Goal: Task Accomplishment & Management: Manage account settings

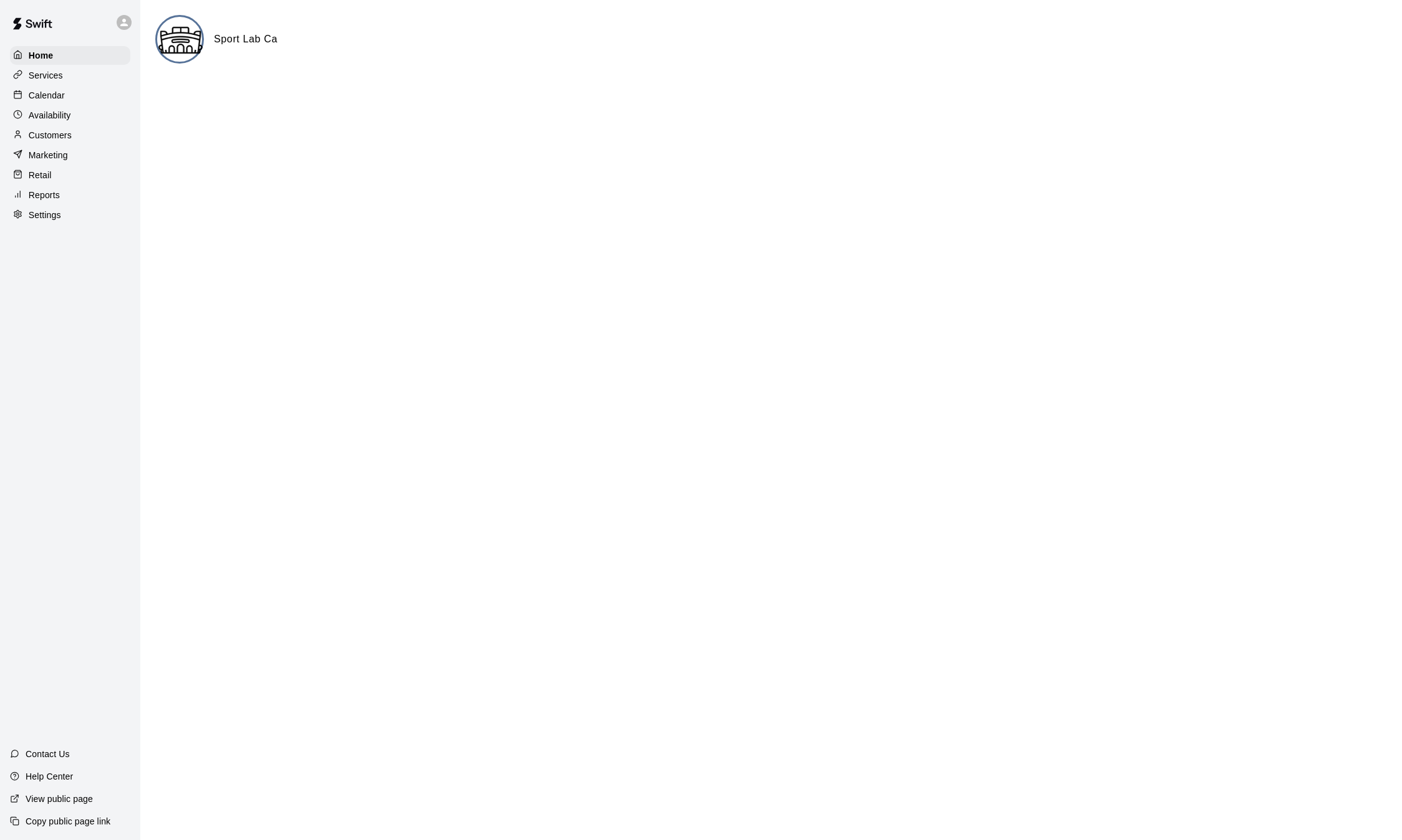
click at [50, 95] on p "Calendar" at bounding box center [46, 95] width 36 height 12
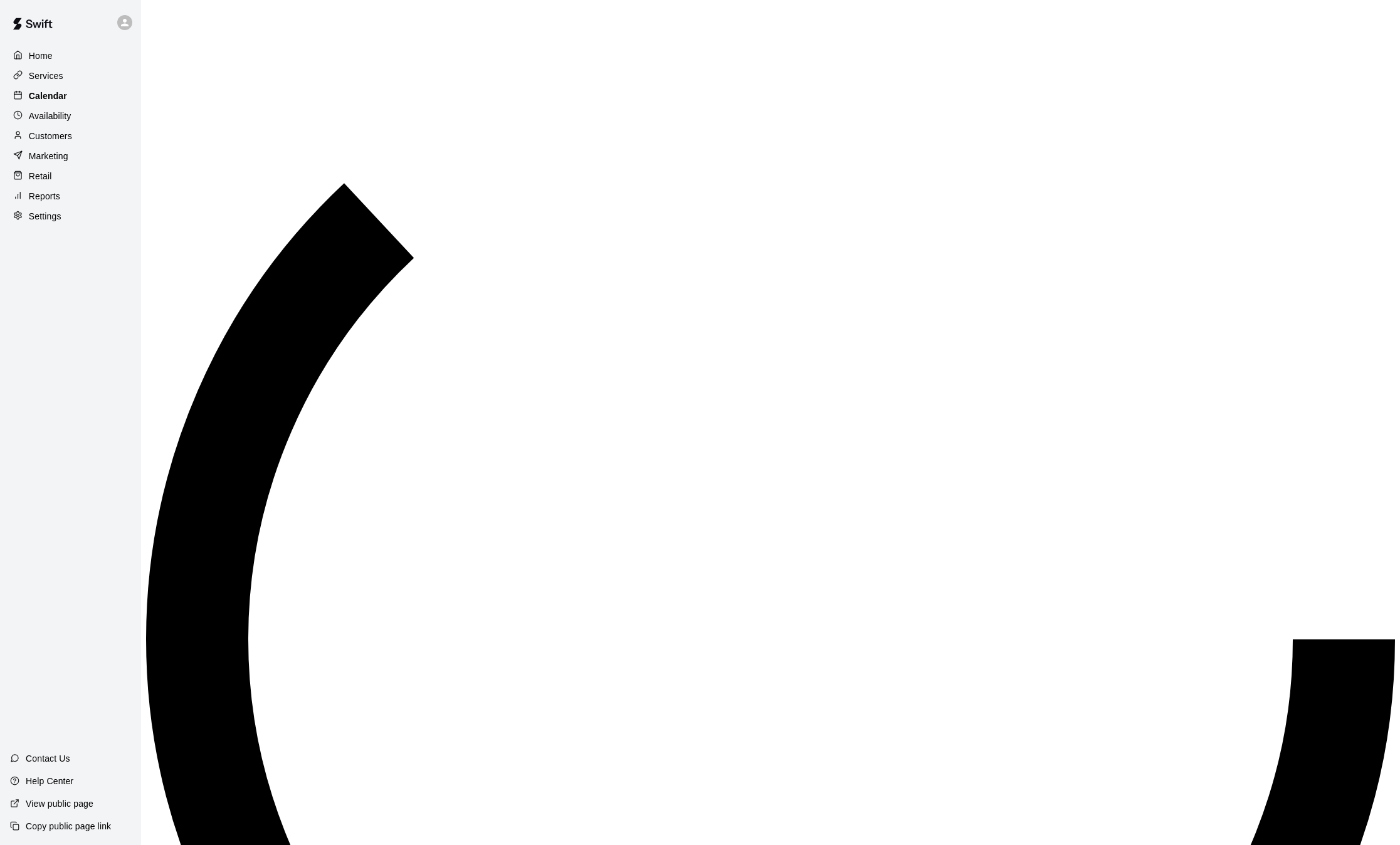
scroll to position [390, 0]
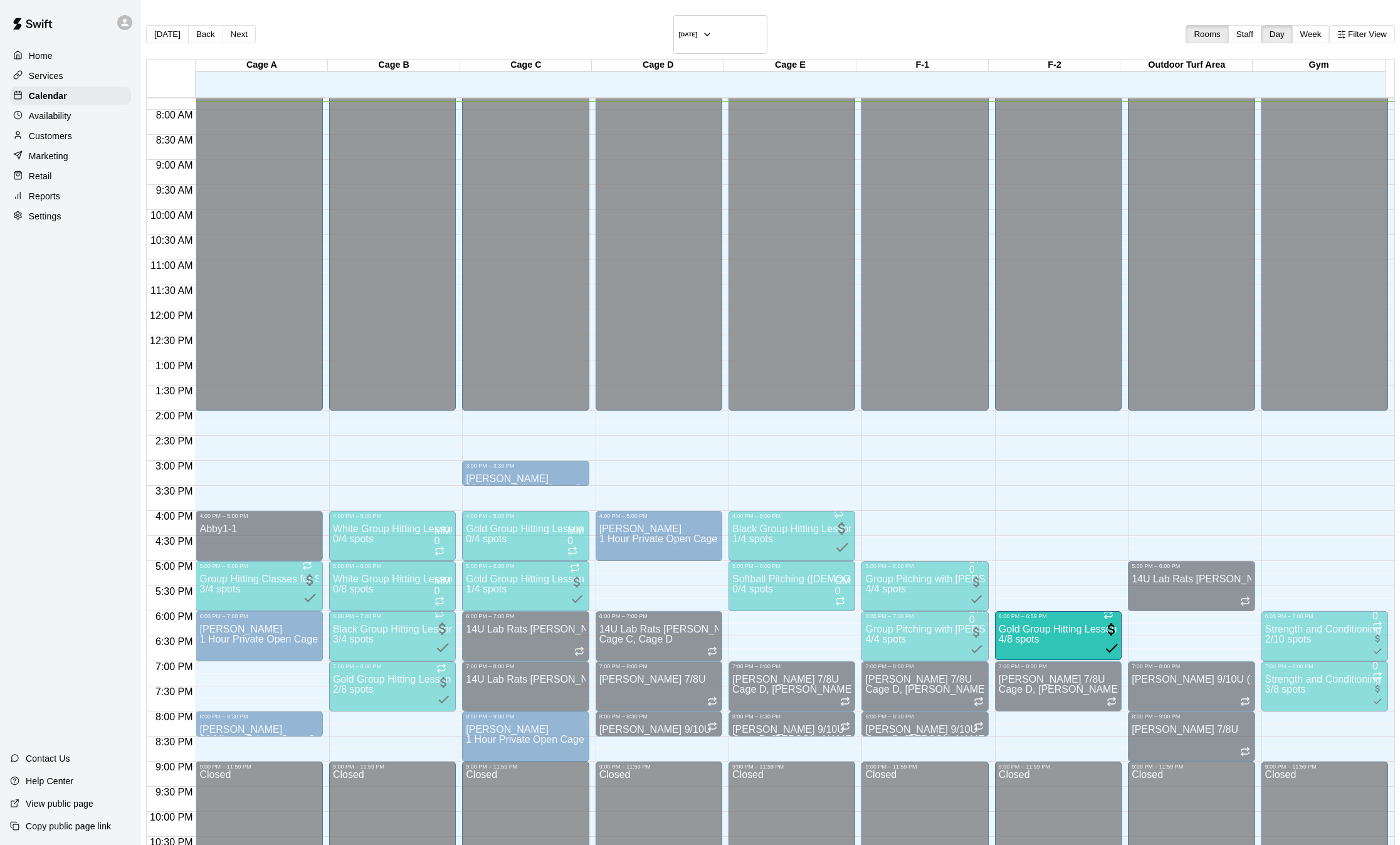
drag, startPoint x: 723, startPoint y: 620, endPoint x: 974, endPoint y: 632, distance: 251.3
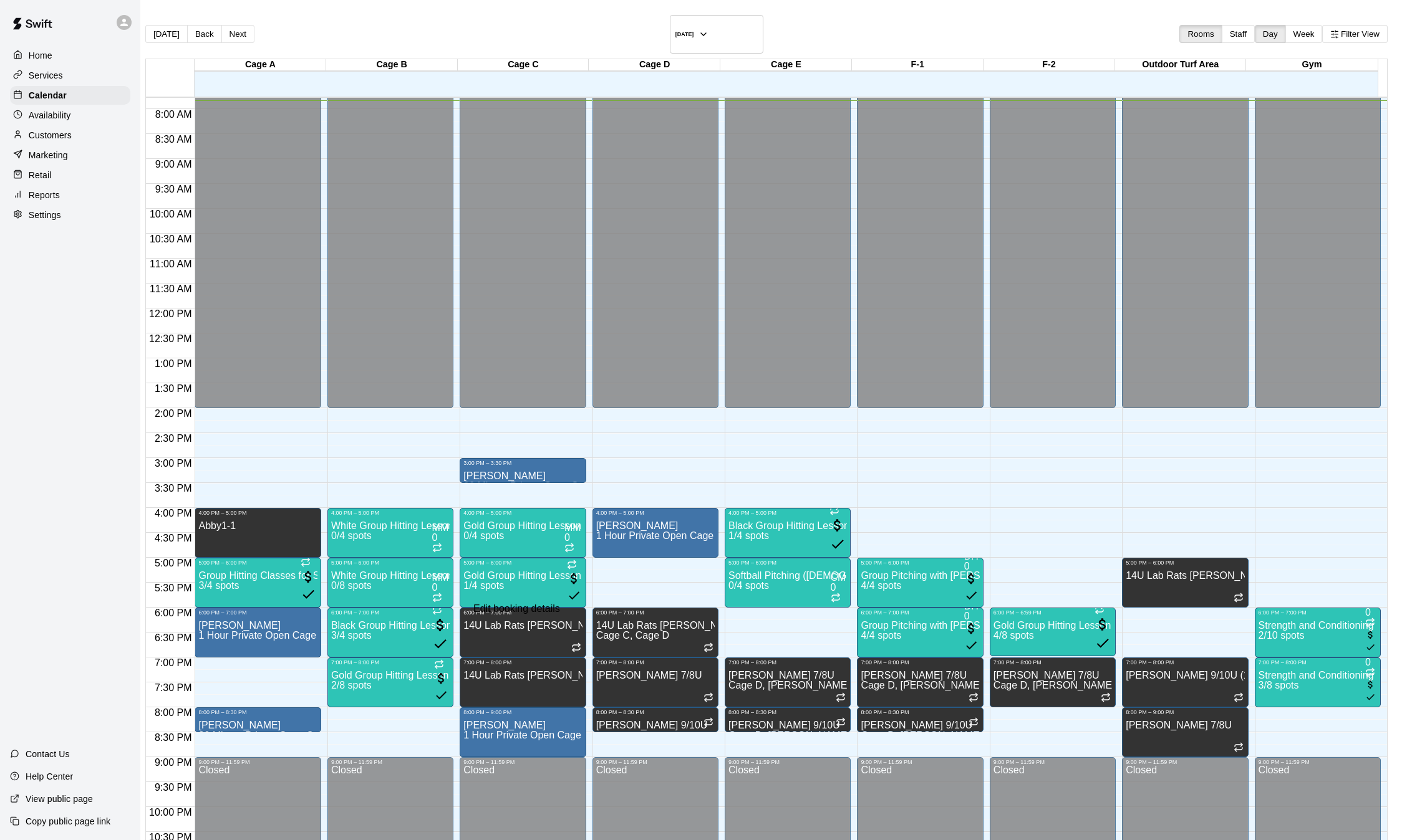
click at [344, 113] on li "Cage E" at bounding box center [197, 107] width 294 height 11
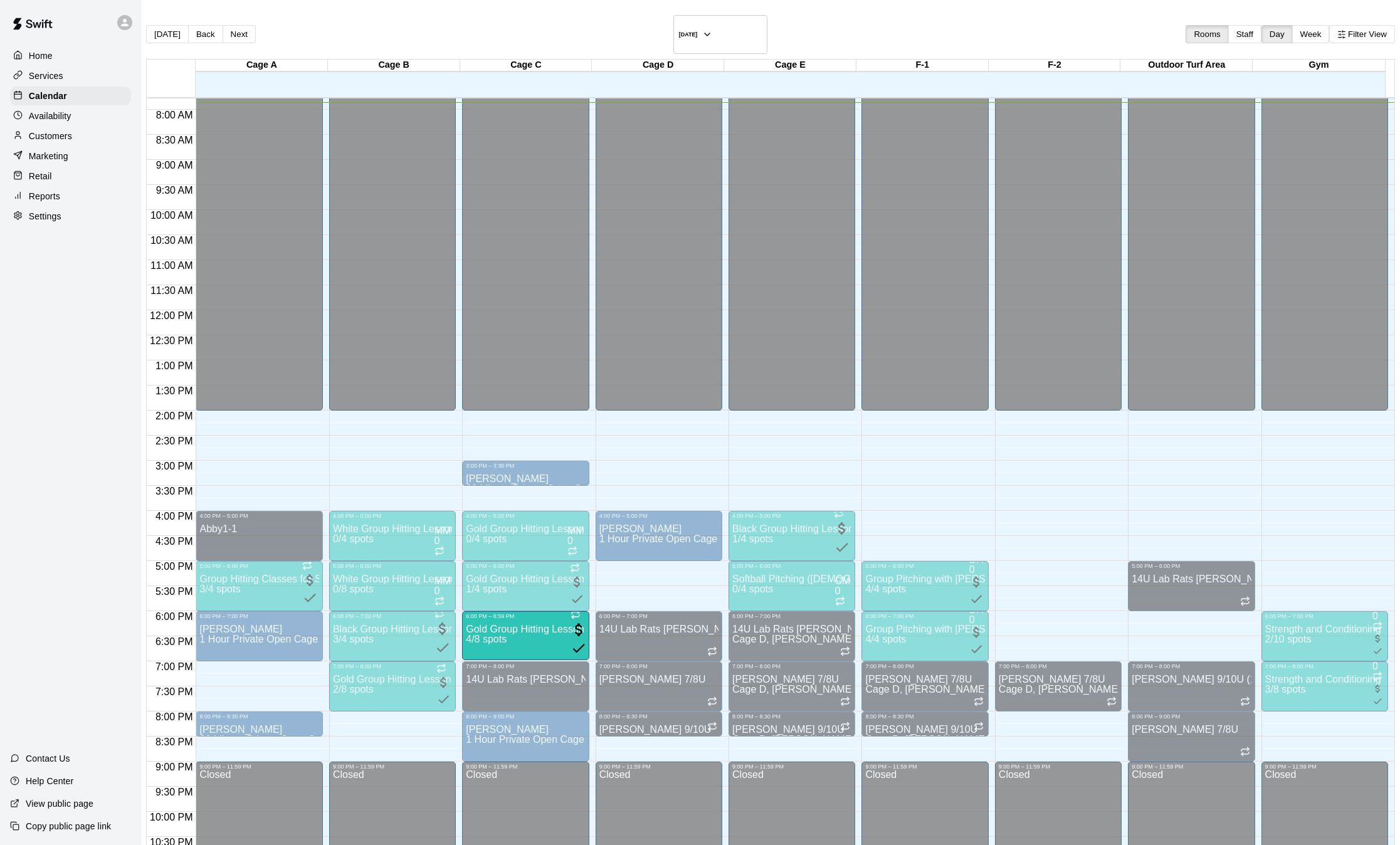
drag, startPoint x: 962, startPoint y: 626, endPoint x: 521, endPoint y: 632, distance: 441.0
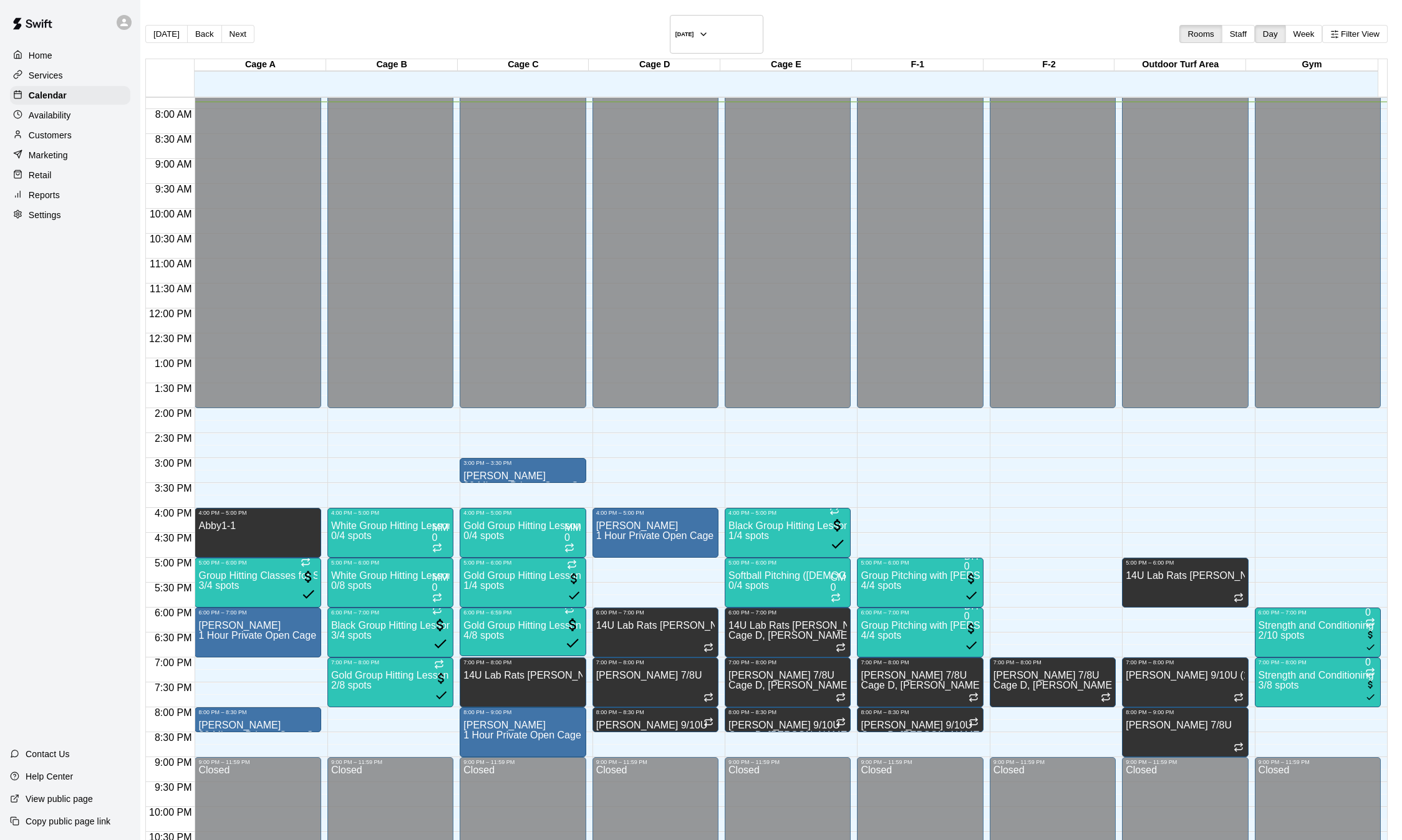
type input "*"
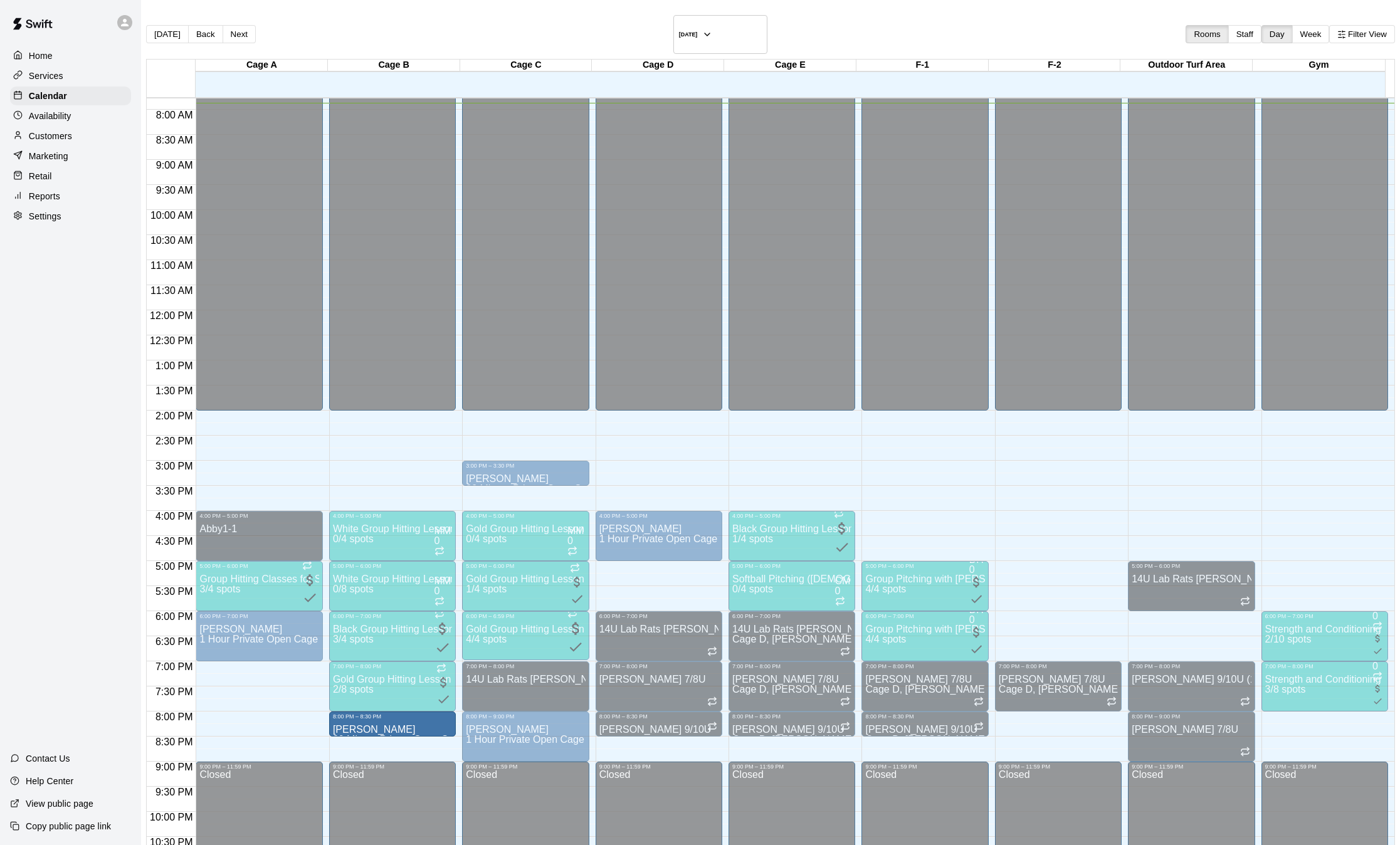
drag, startPoint x: 256, startPoint y: 710, endPoint x: 355, endPoint y: 713, distance: 99.0
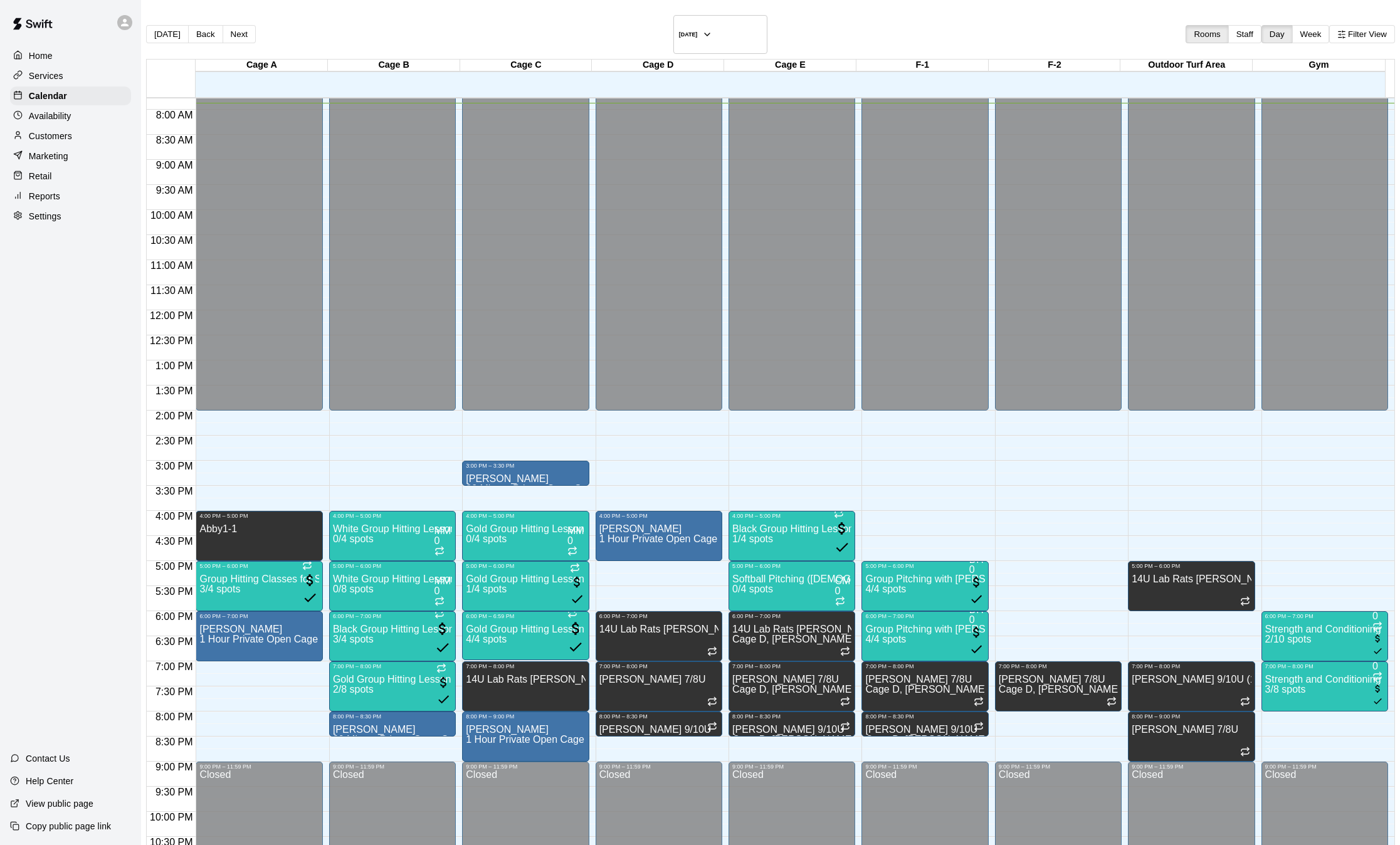
click at [272, 651] on div "12:00 AM – 2:00 PM Closed 4:00 PM – 5:00 PM Abby1-1 5:00 PM – 6:00 PM Group Hit…" at bounding box center [259, 310] width 126 height 1204
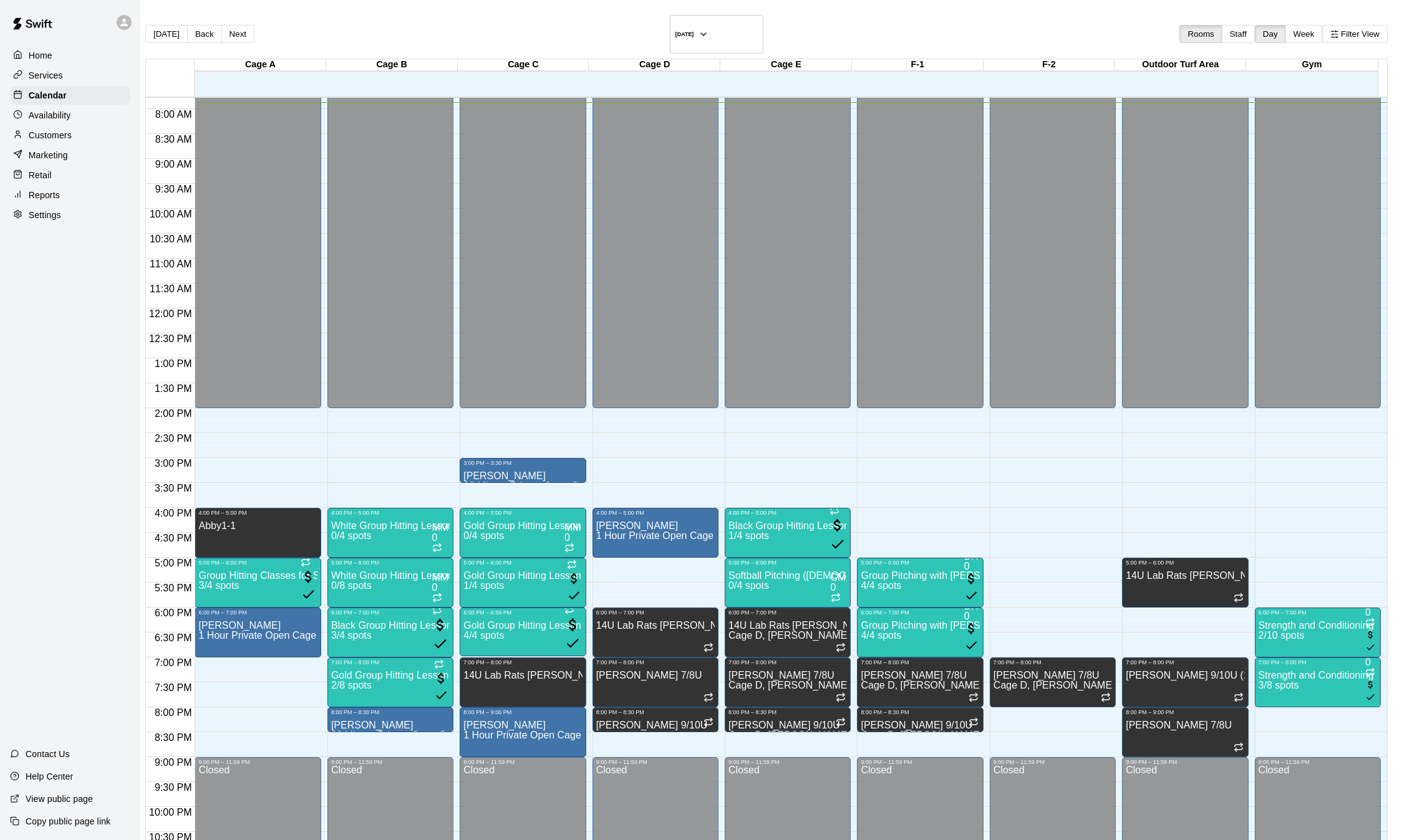
type input "********"
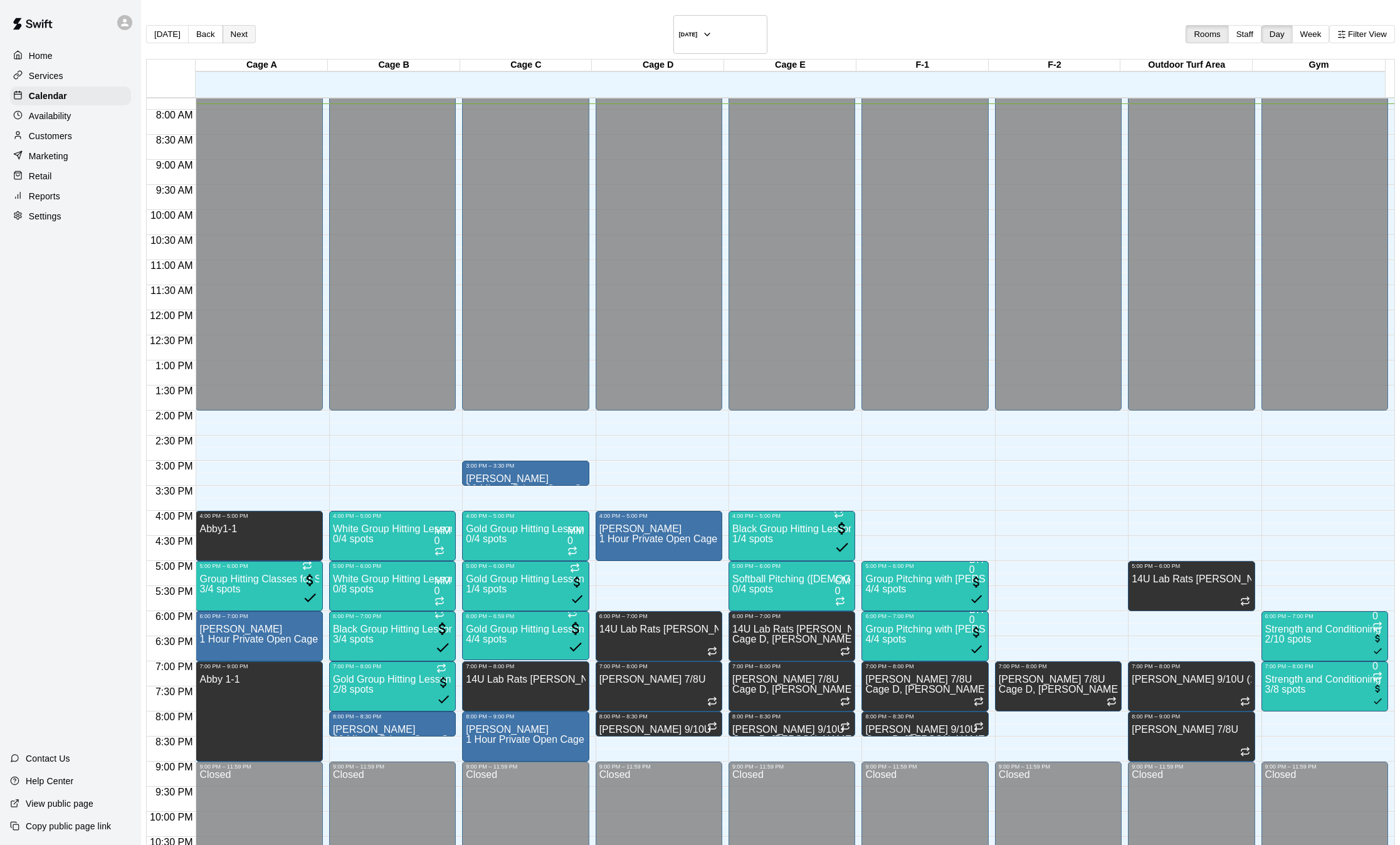
click at [253, 25] on button "Next" at bounding box center [239, 34] width 33 height 18
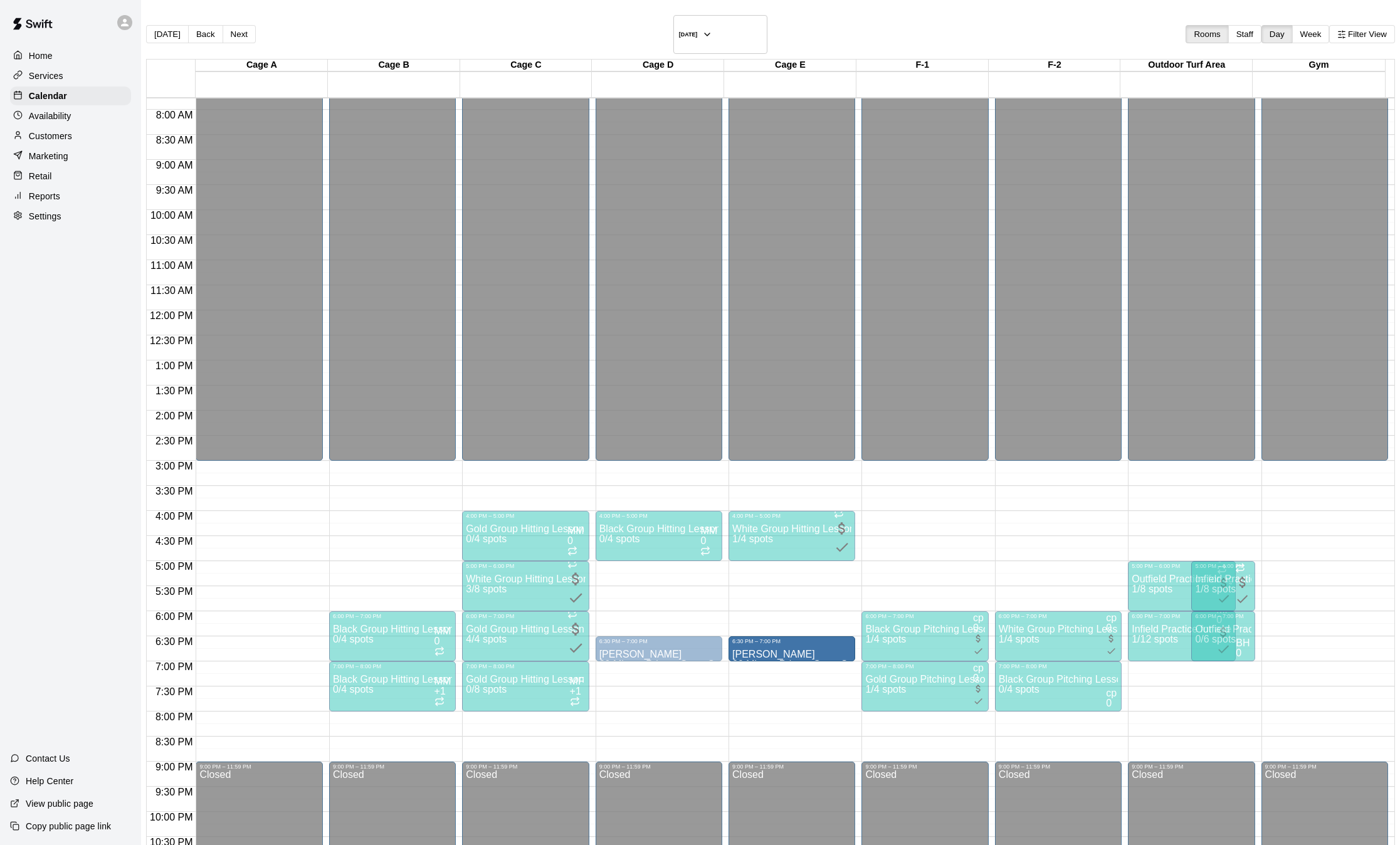
drag, startPoint x: 260, startPoint y: 634, endPoint x: 716, endPoint y: 641, distance: 456.1
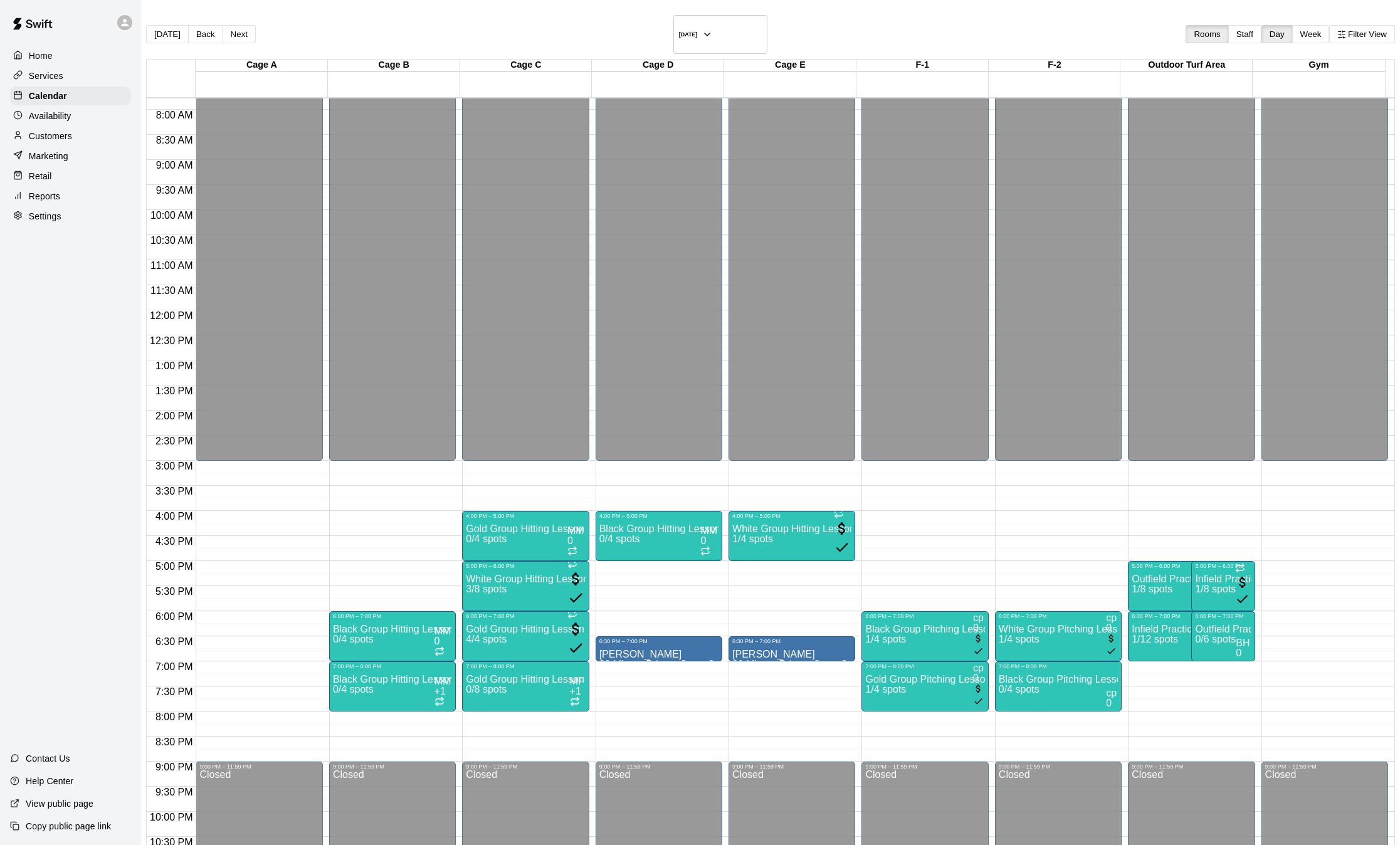
click at [270, 552] on div "12:00 AM – 3:00 PM Closed 9:00 PM – 11:59 PM Closed" at bounding box center [259, 310] width 126 height 1204
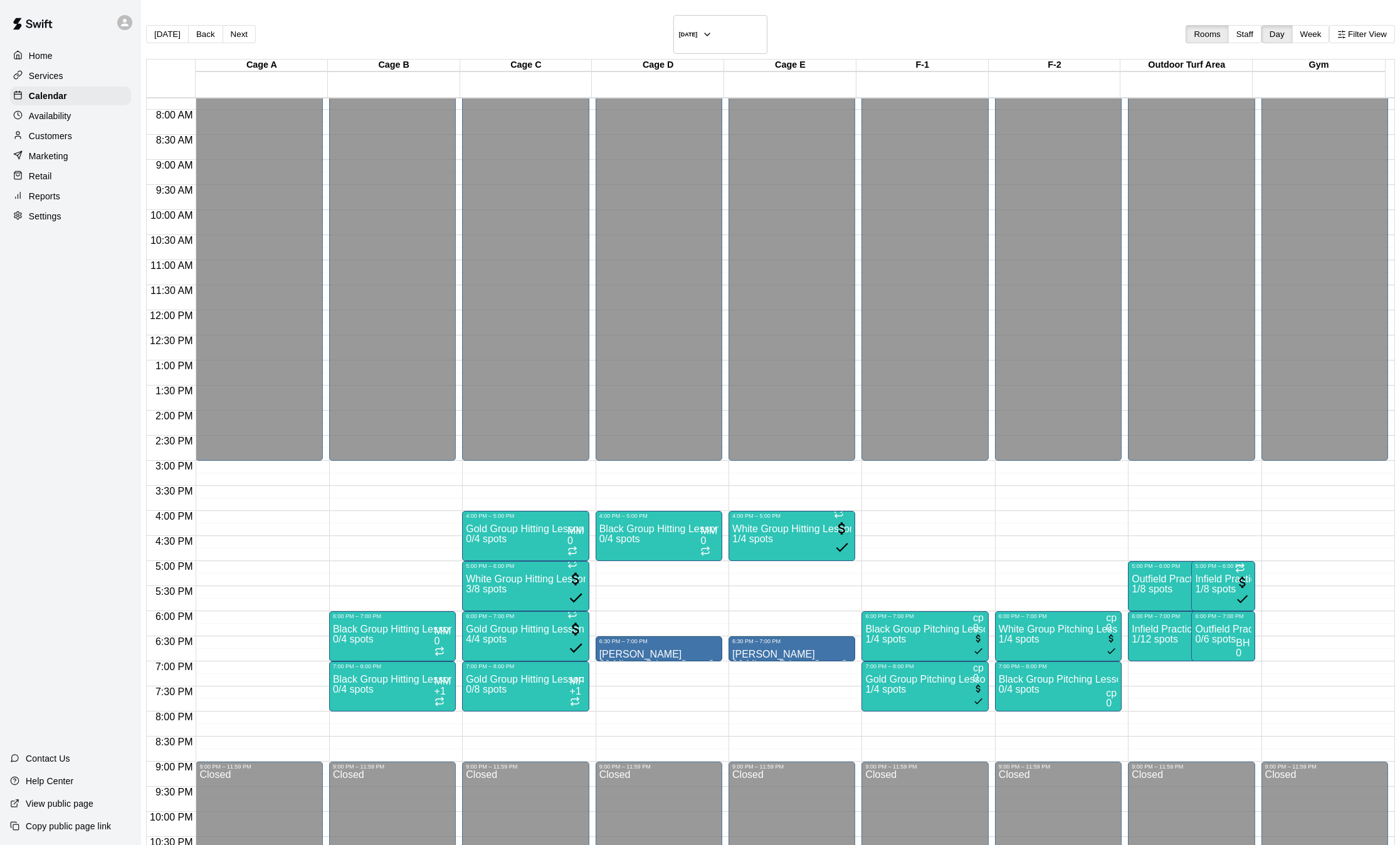
click at [270, 552] on div "12:00 AM – 3:00 PM Closed 9:00 PM – 11:59 PM Closed" at bounding box center [259, 310] width 126 height 1204
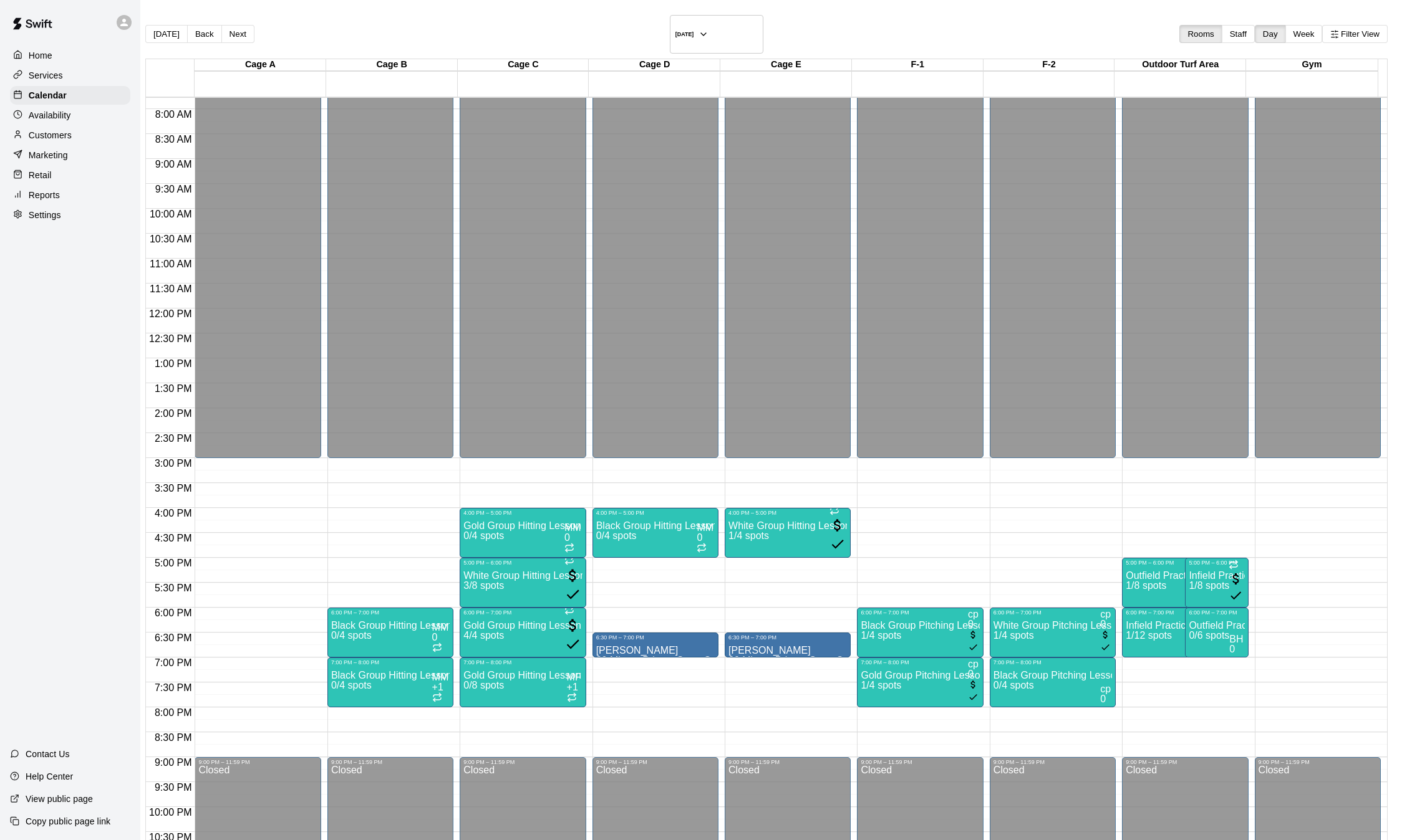
type input "********"
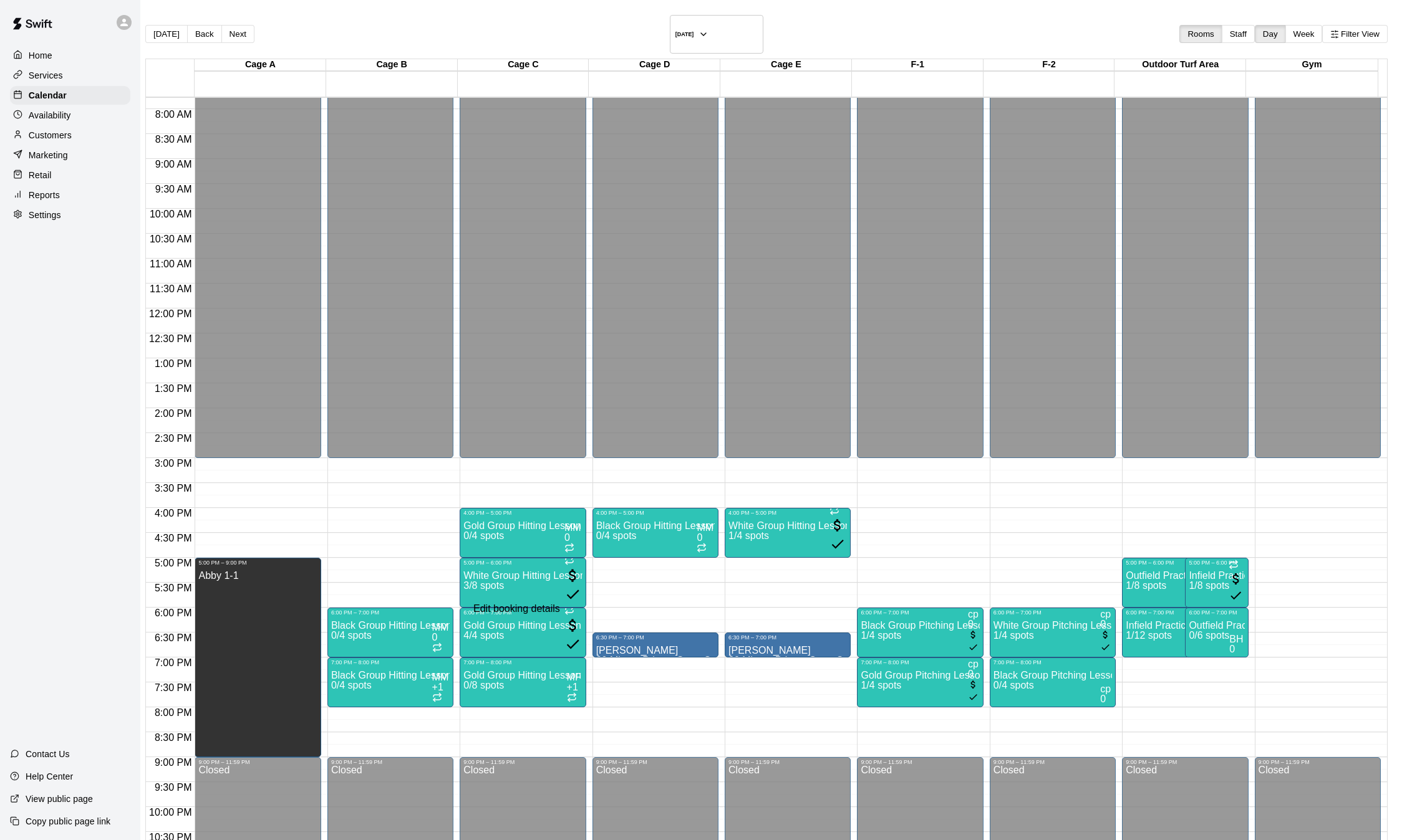
type input "*"
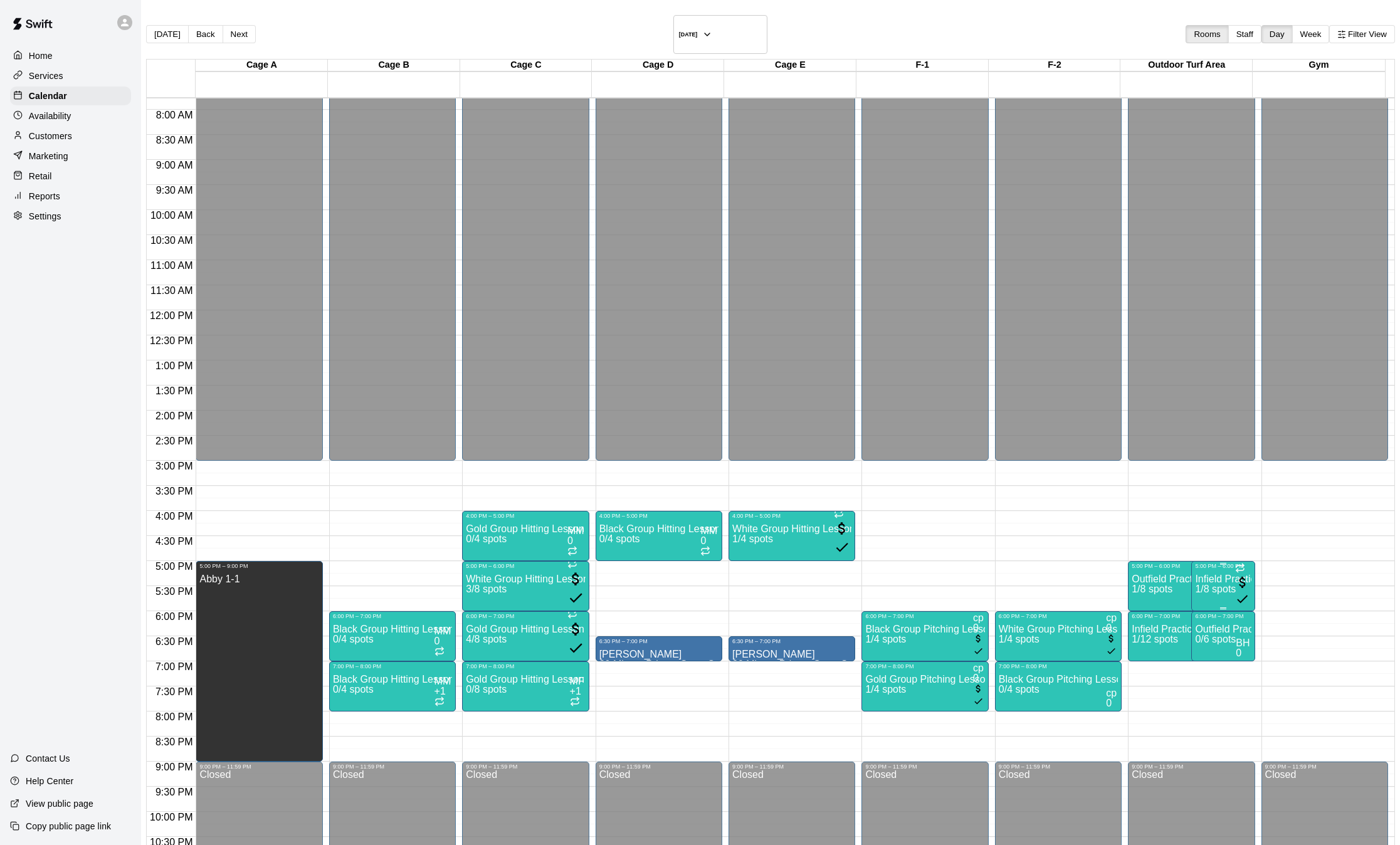
click at [1195, 580] on p "Infield Practice for ages [DEMOGRAPHIC_DATA] and up" at bounding box center [1223, 580] width 56 height 0
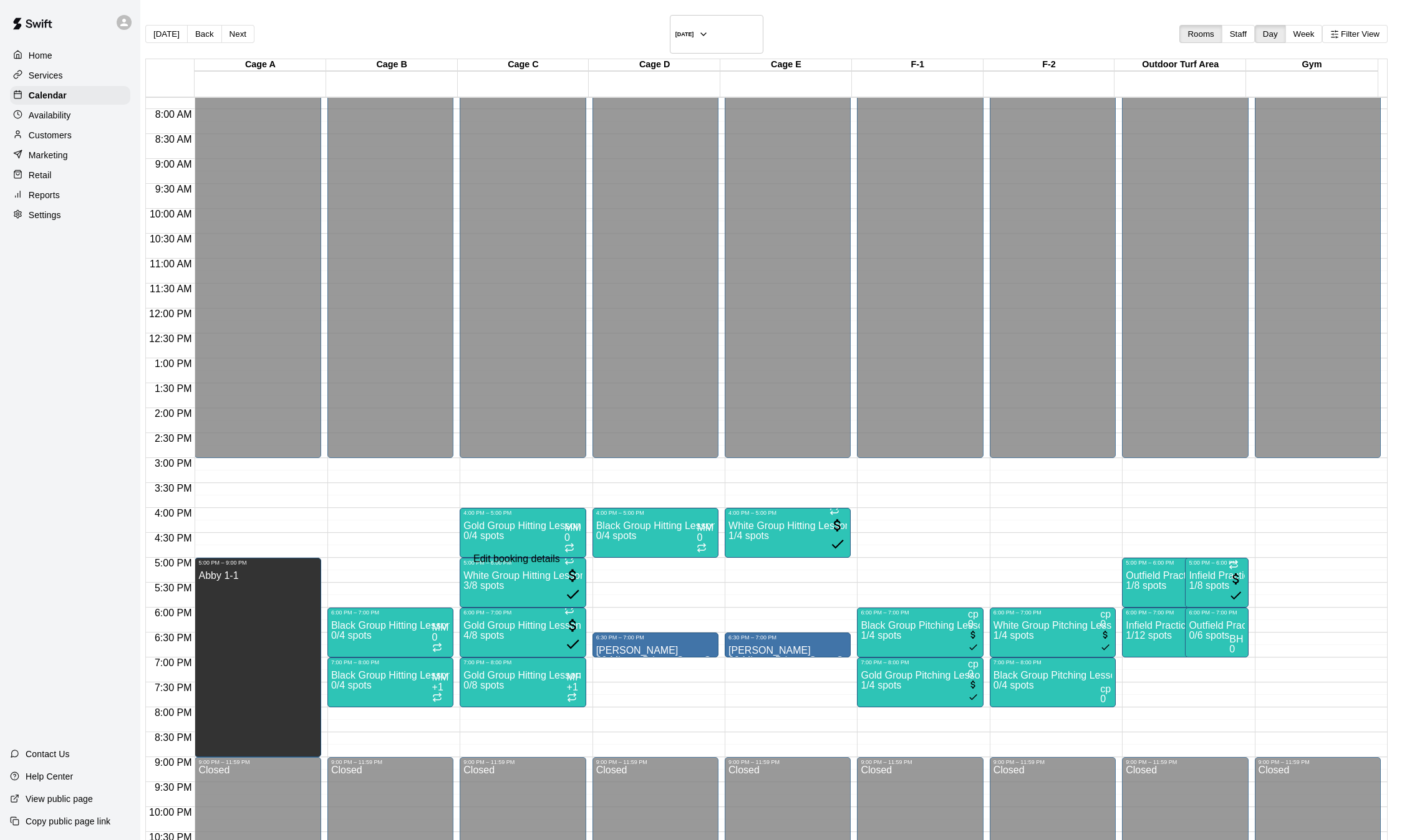
type input "*"
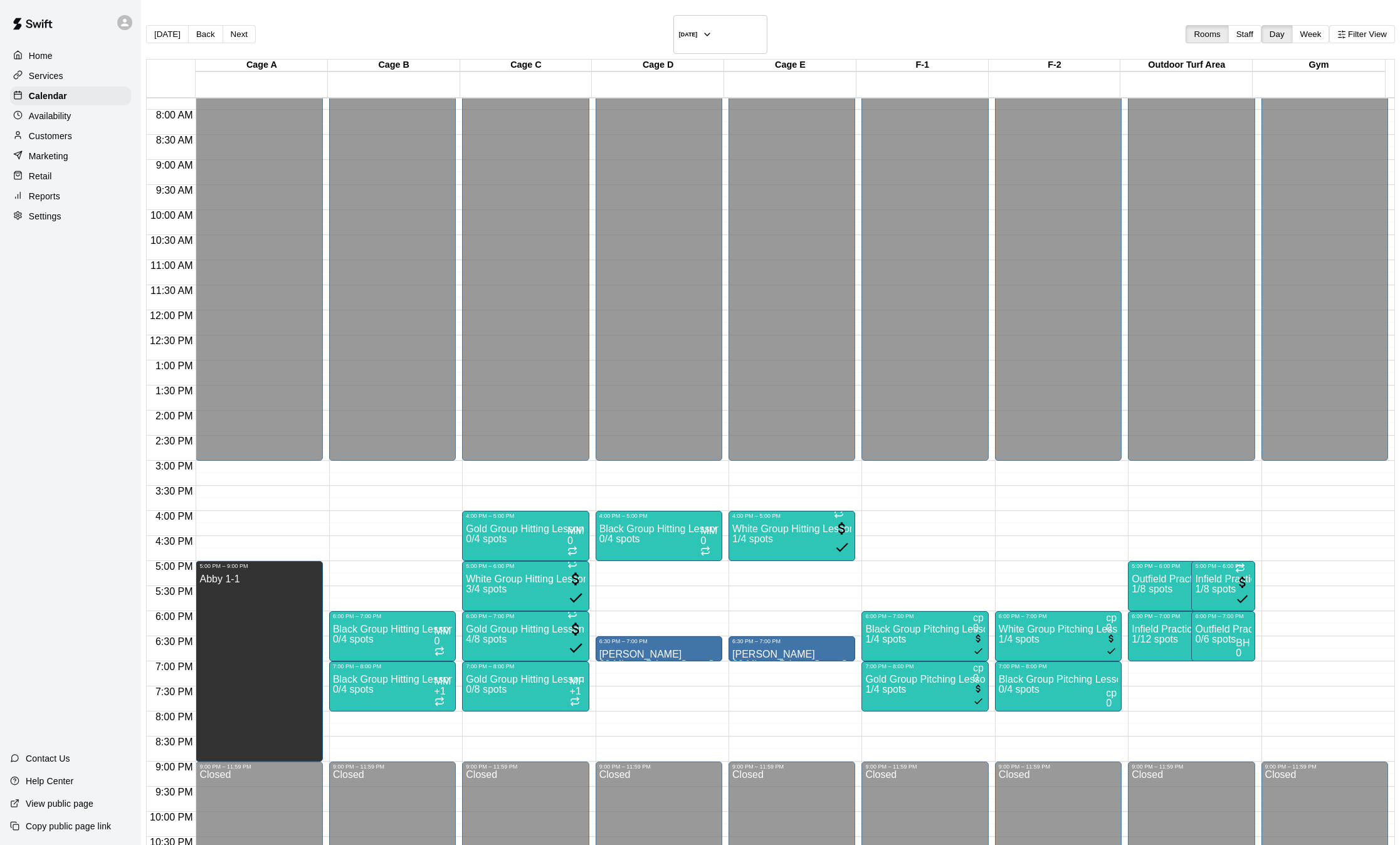
click at [46, 82] on p "Services" at bounding box center [46, 76] width 35 height 13
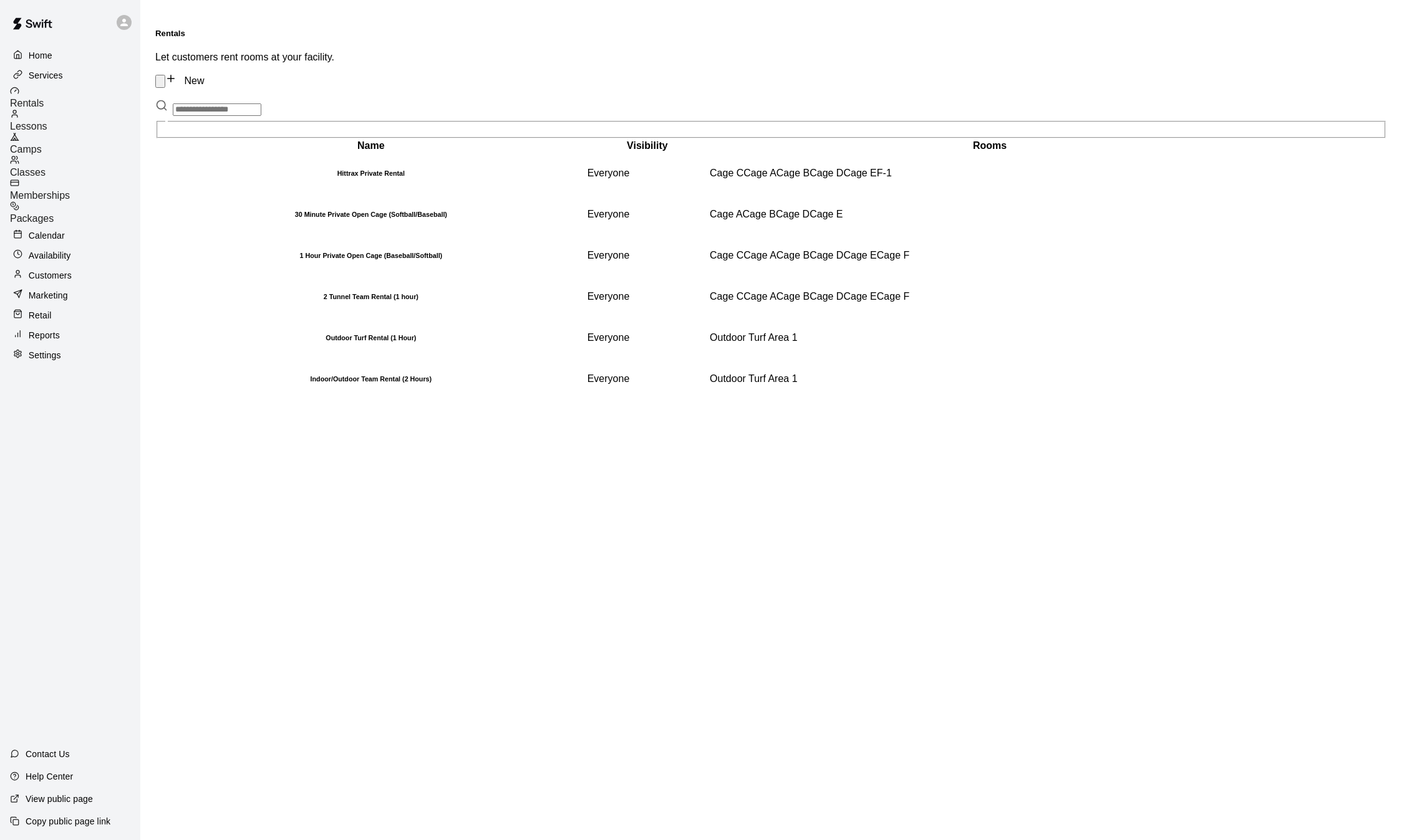
click at [70, 190] on span "Memberships" at bounding box center [40, 195] width 60 height 10
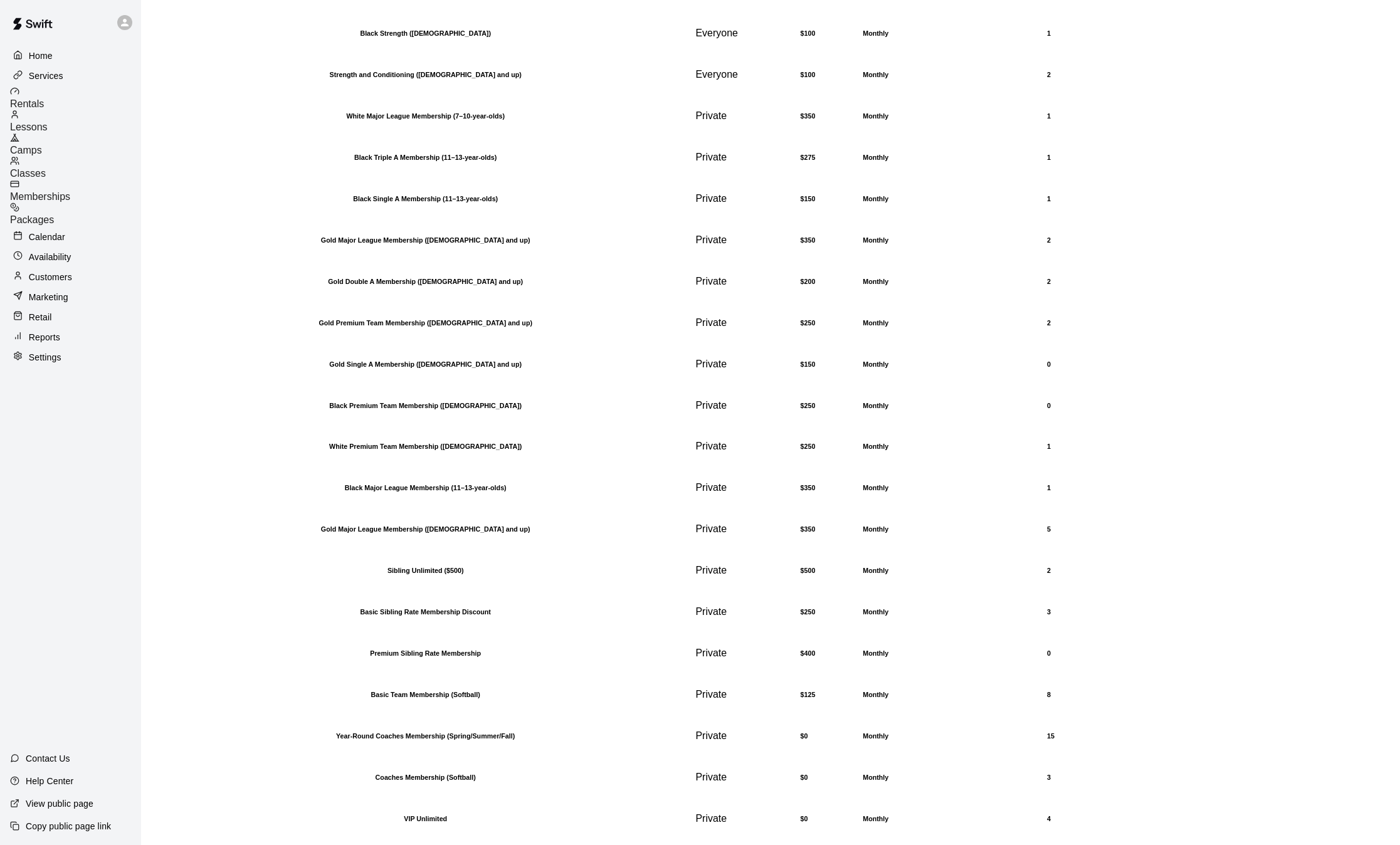
scroll to position [1074, 0]
click at [338, 567] on h6 "Sibling Unlimited ($500)" at bounding box center [425, 571] width 535 height 7
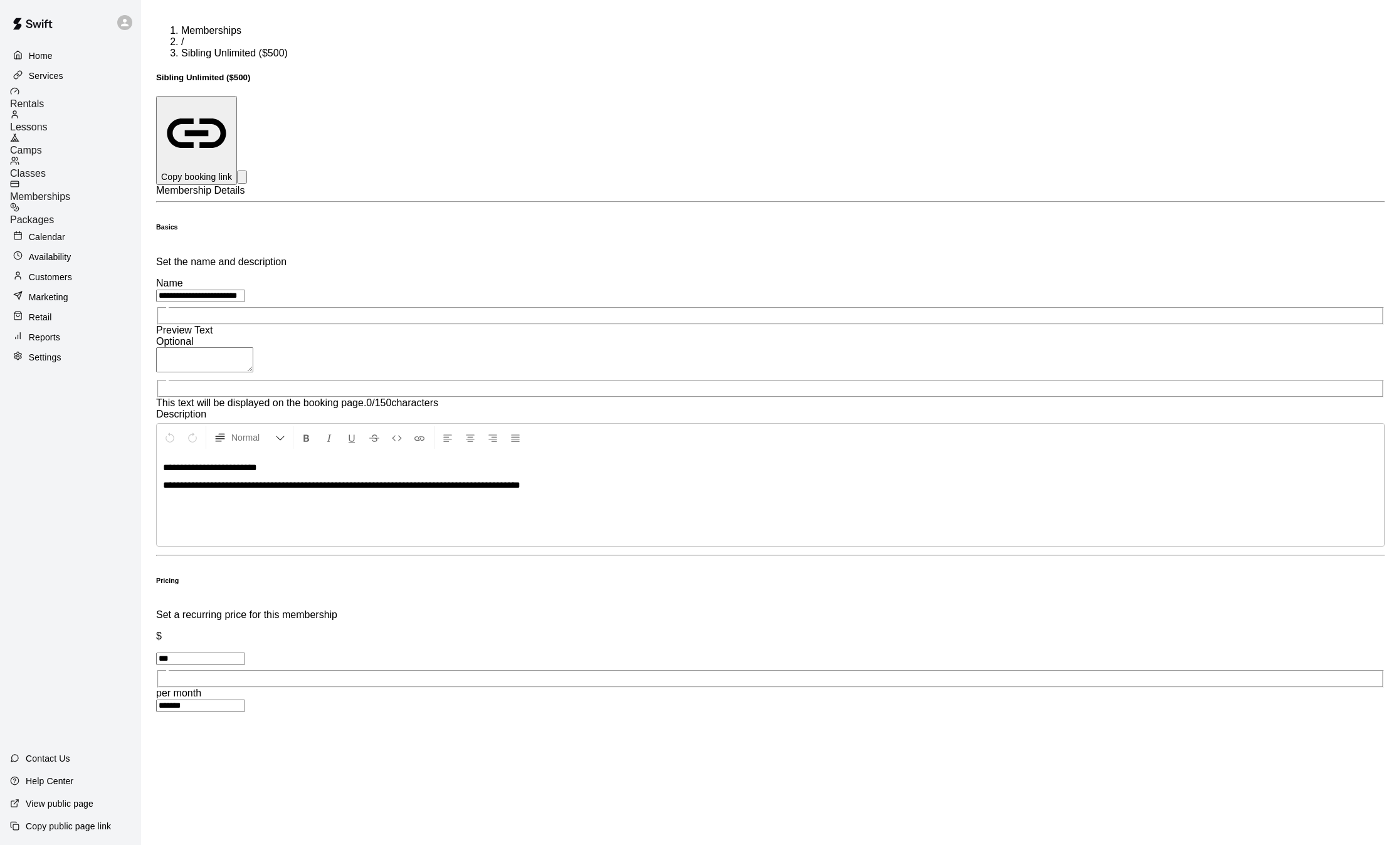
click at [237, 96] on button "Copy booking link" at bounding box center [196, 140] width 81 height 89
click at [242, 180] on icon "select merge strategy" at bounding box center [242, 180] width 0 height 0
click at [786, 268] on h6 "Duplicate membership" at bounding box center [778, 271] width 72 height 7
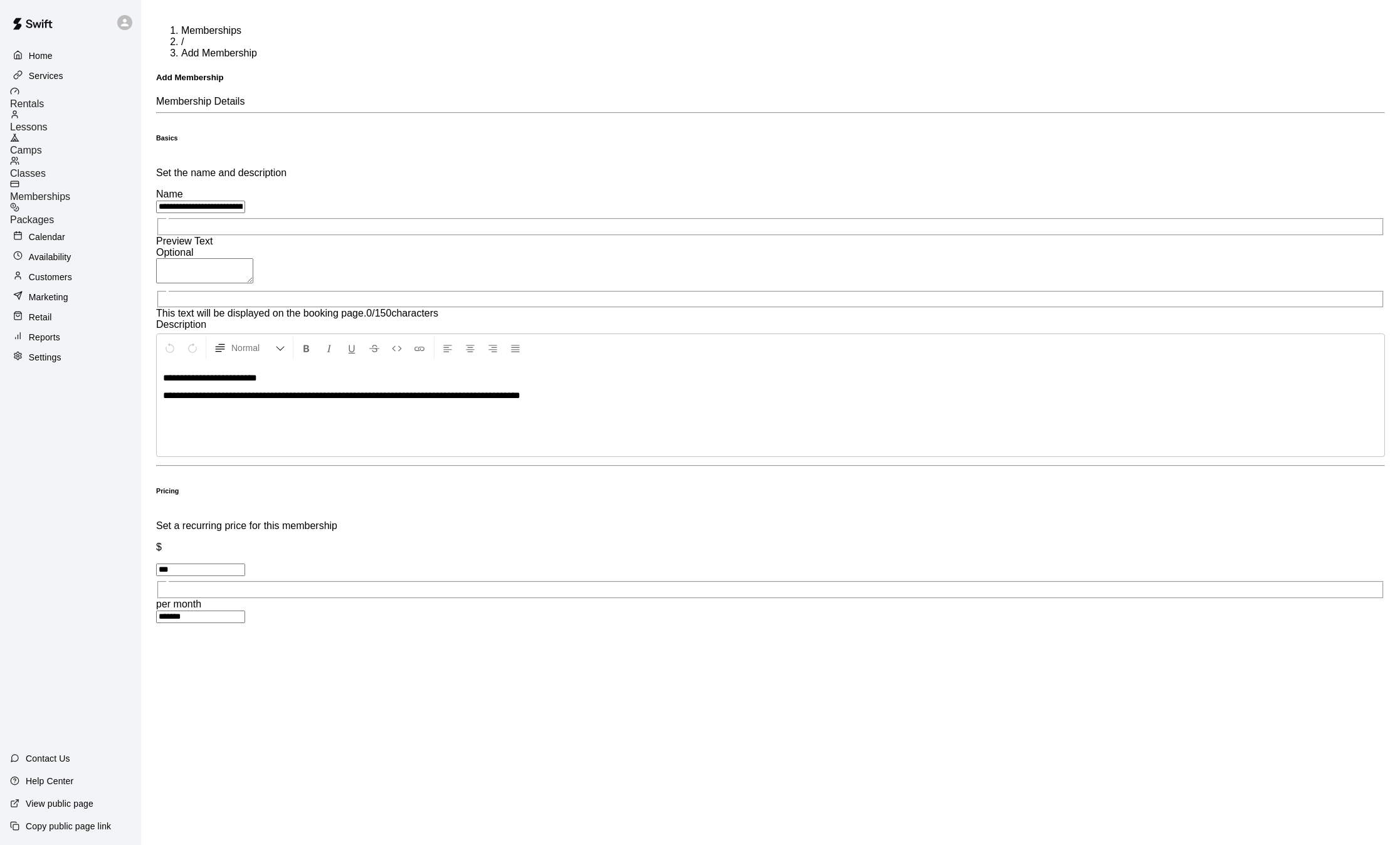
click at [245, 201] on input "**********" at bounding box center [200, 207] width 89 height 13
type input "**********"
click at [245, 564] on input "***" at bounding box center [200, 570] width 89 height 13
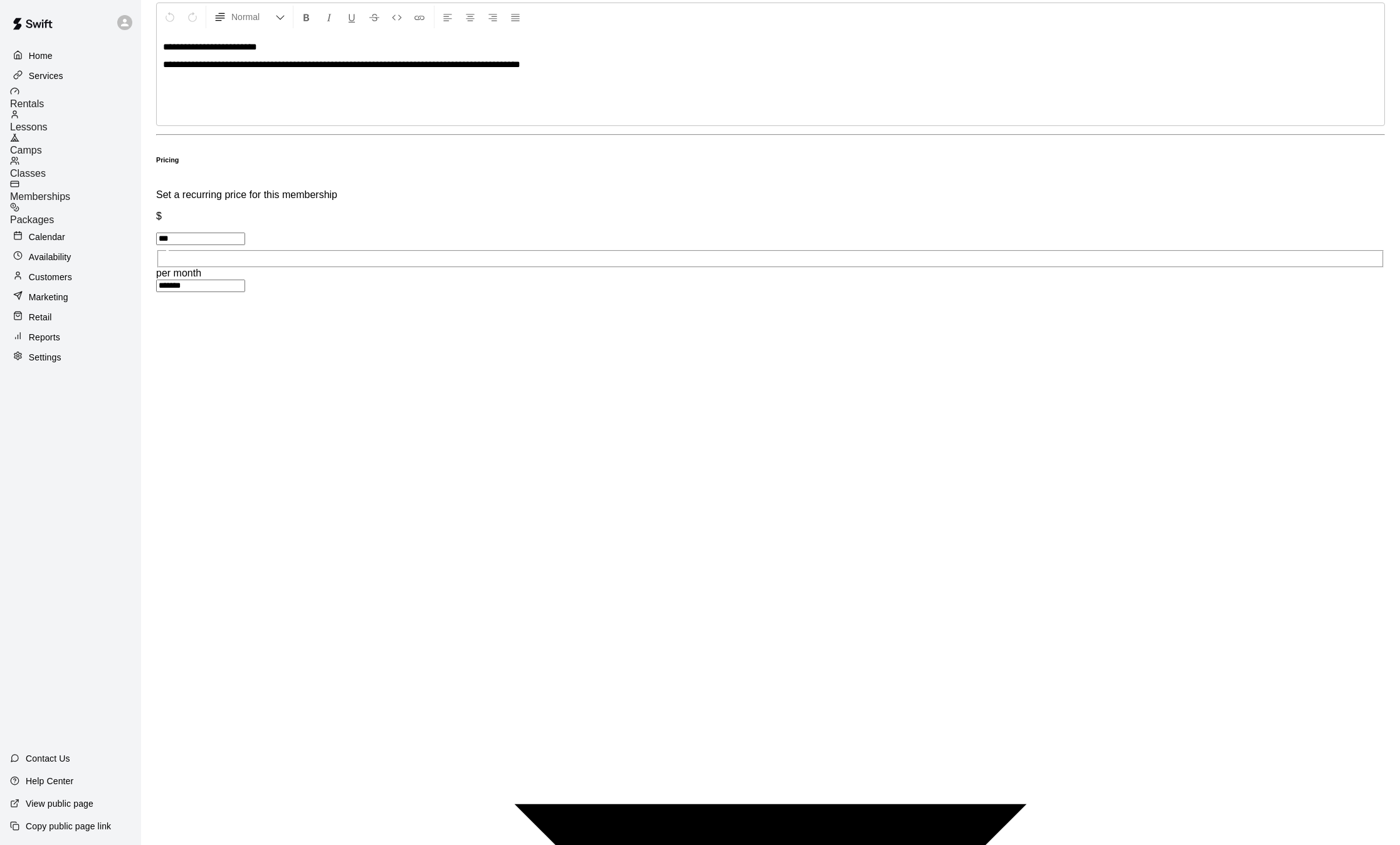
scroll to position [385, 0]
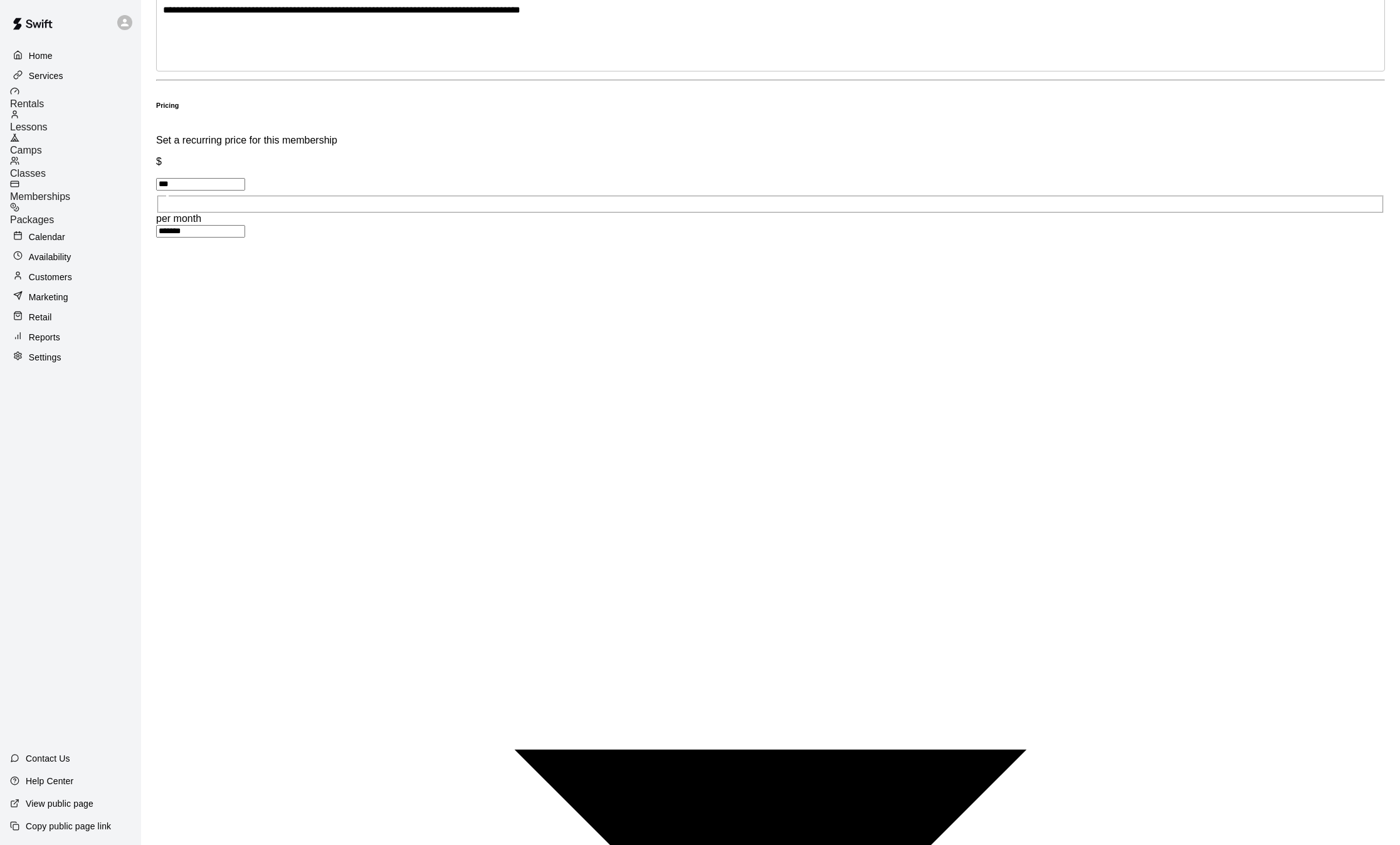
type input "***"
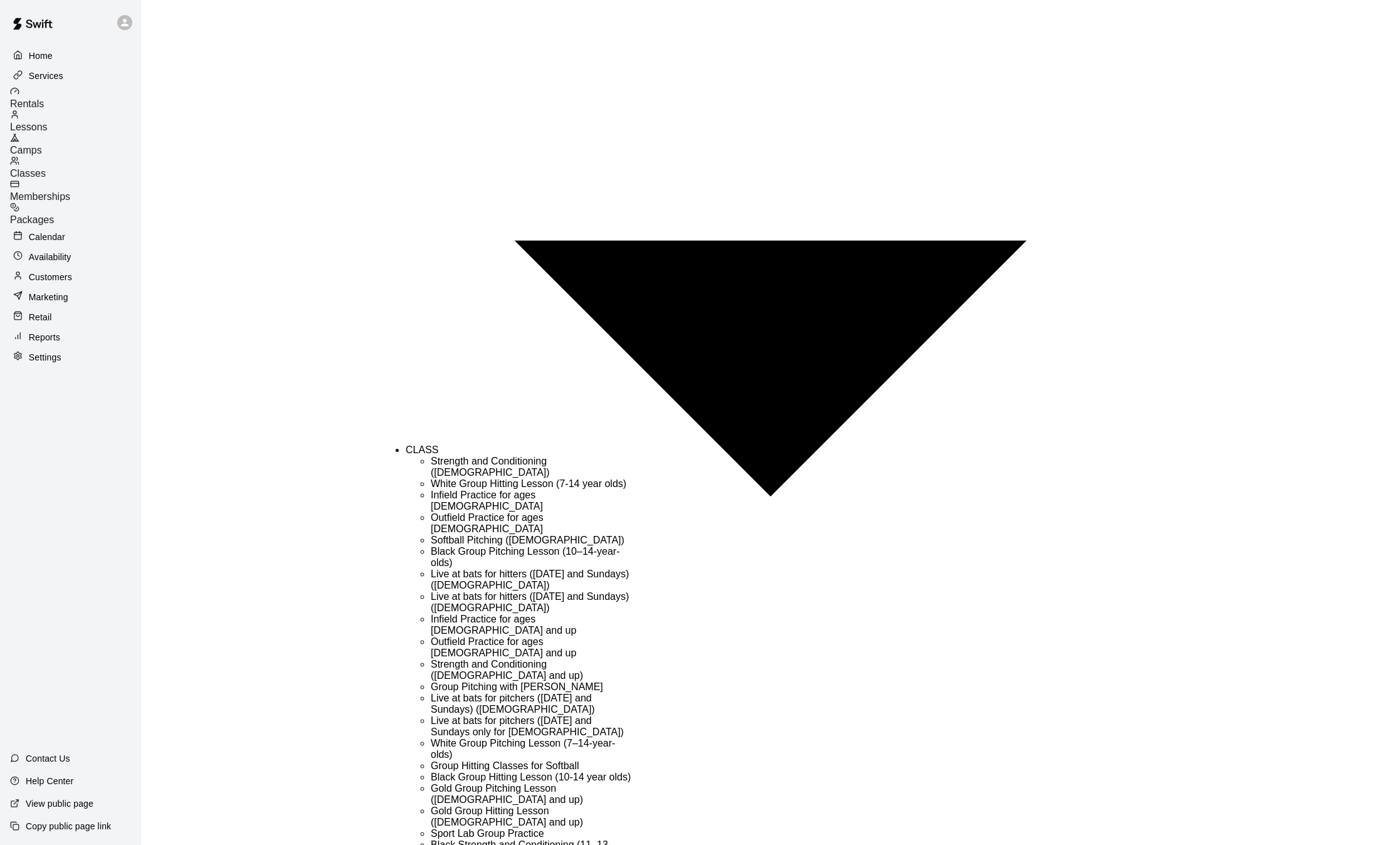
scroll to position [164, 0]
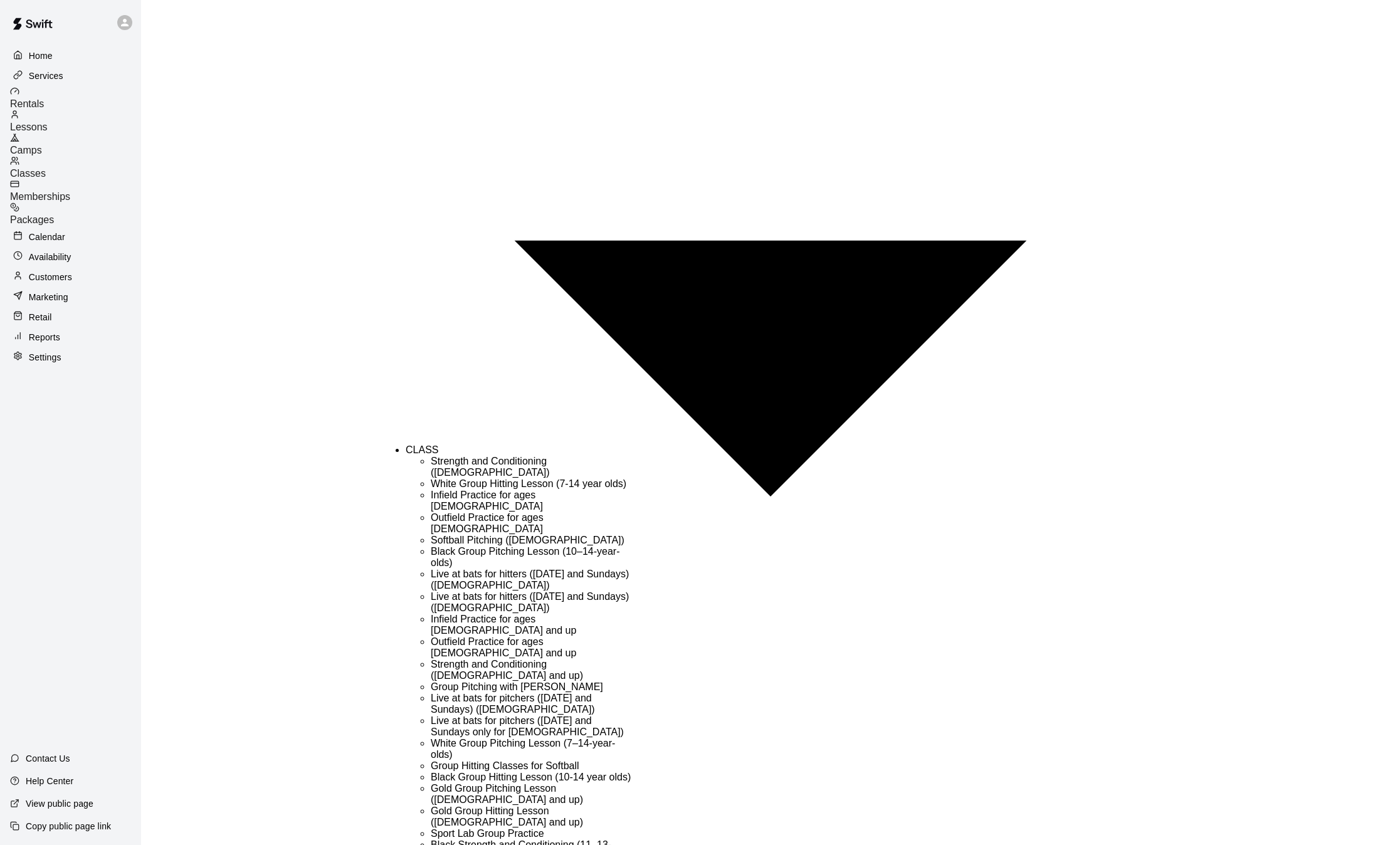
scroll to position [272, 0]
click at [499, 760] on li "Group Hitting Classes for Softball" at bounding box center [531, 766] width 201 height 11
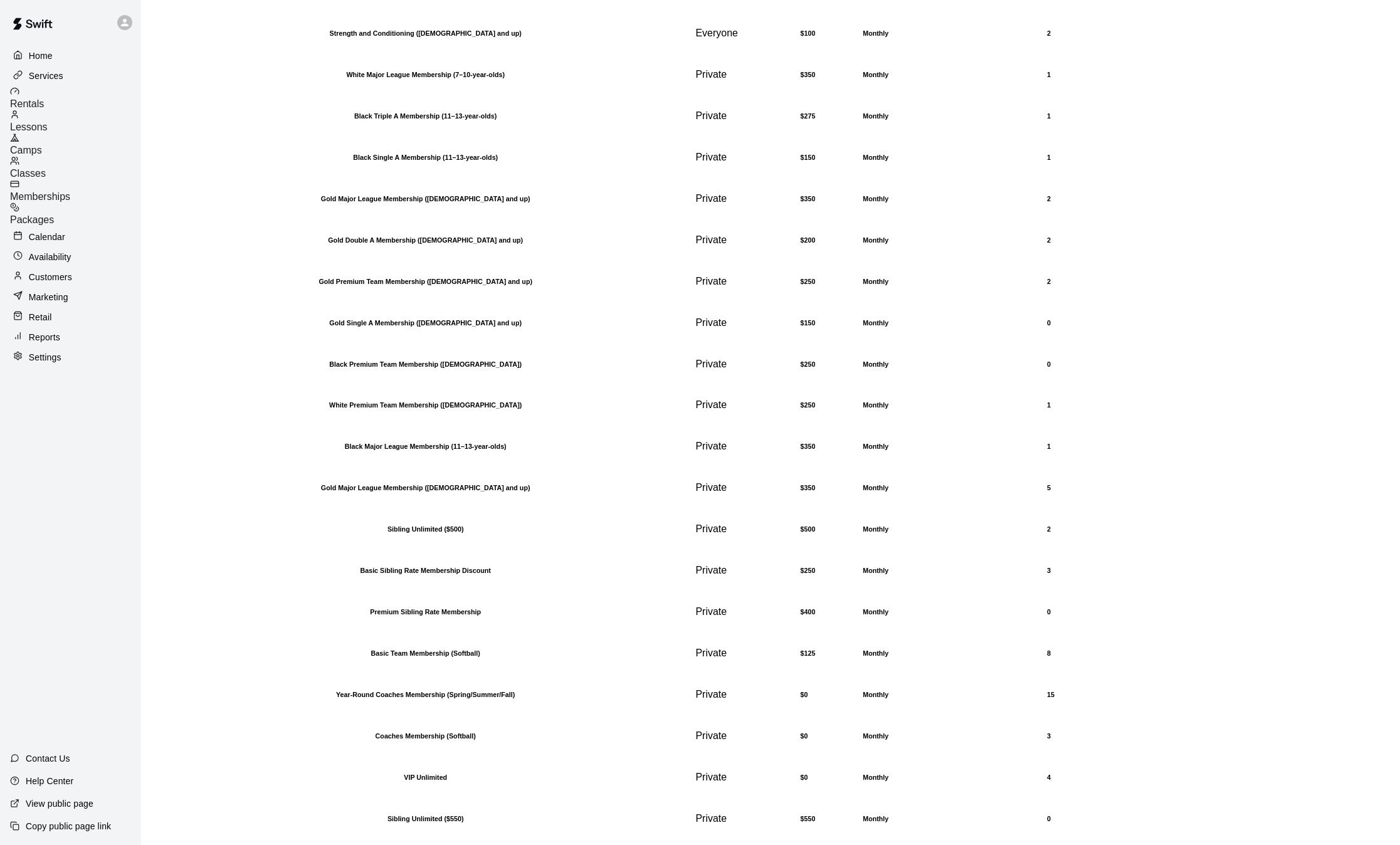
scroll to position [1128, 0]
click at [365, 815] on h6 "Sibling Unlimited ($550)" at bounding box center [425, 819] width 535 height 7
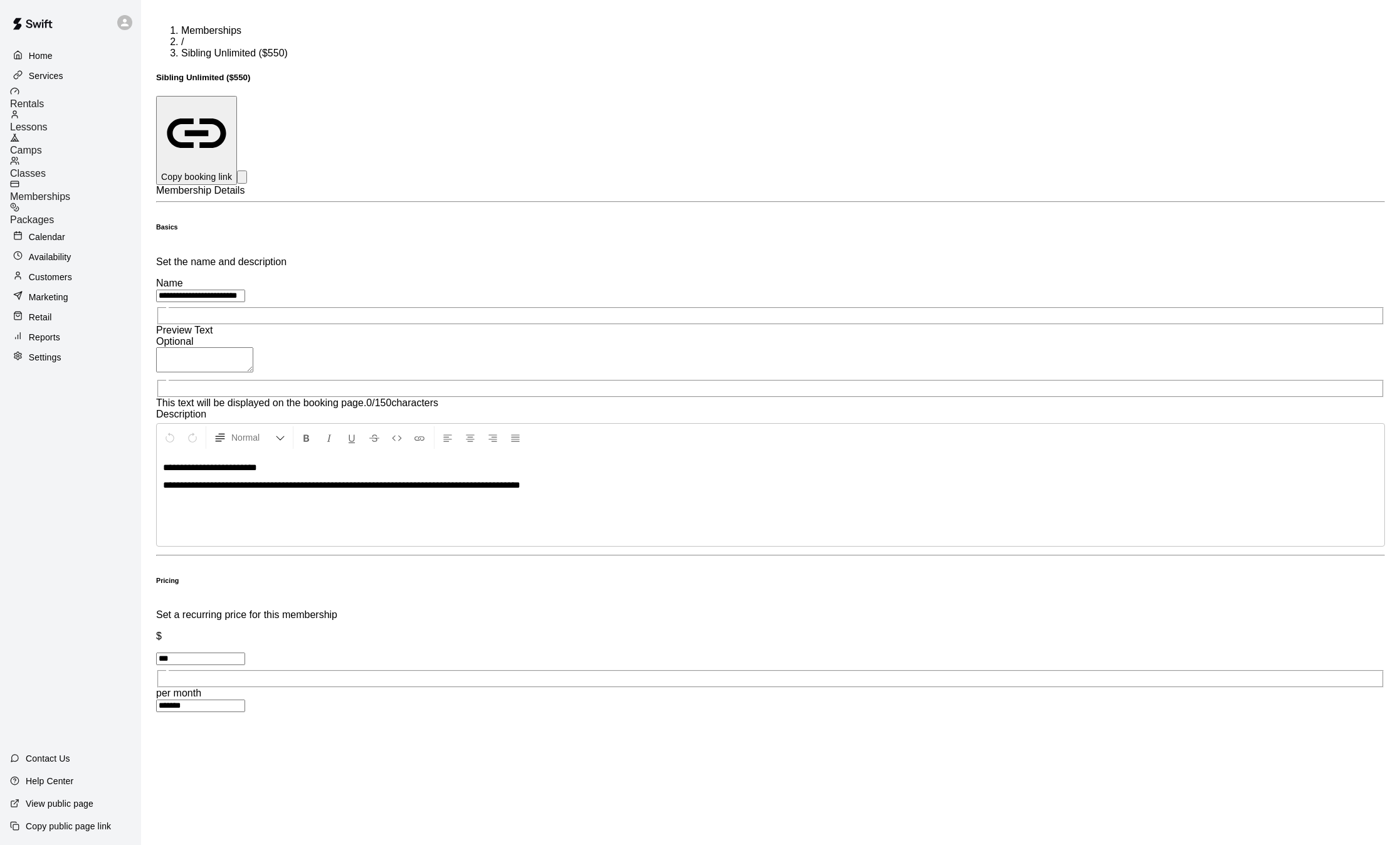
click at [245, 290] on input "**********" at bounding box center [200, 296] width 89 height 13
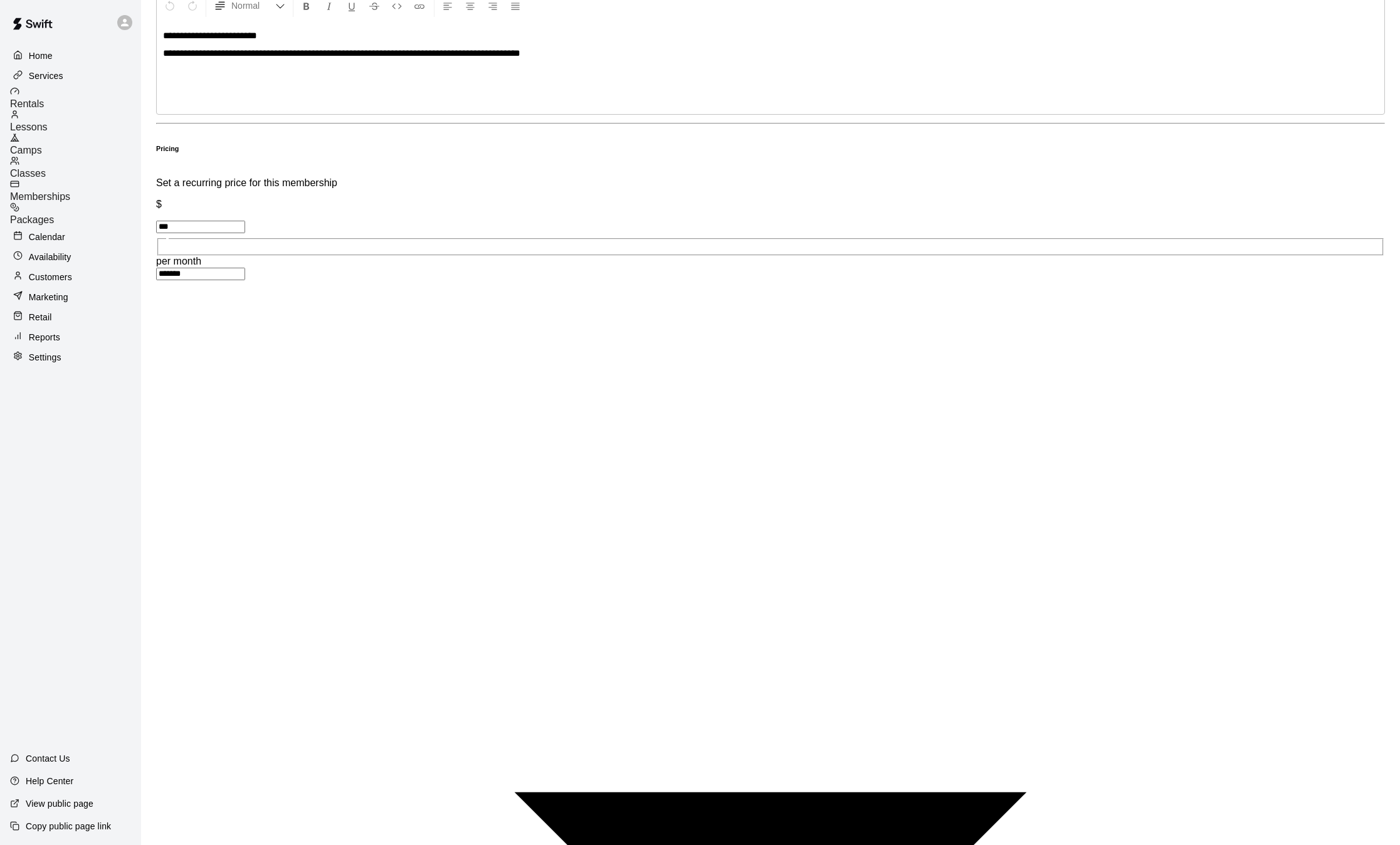
scroll to position [454, 0]
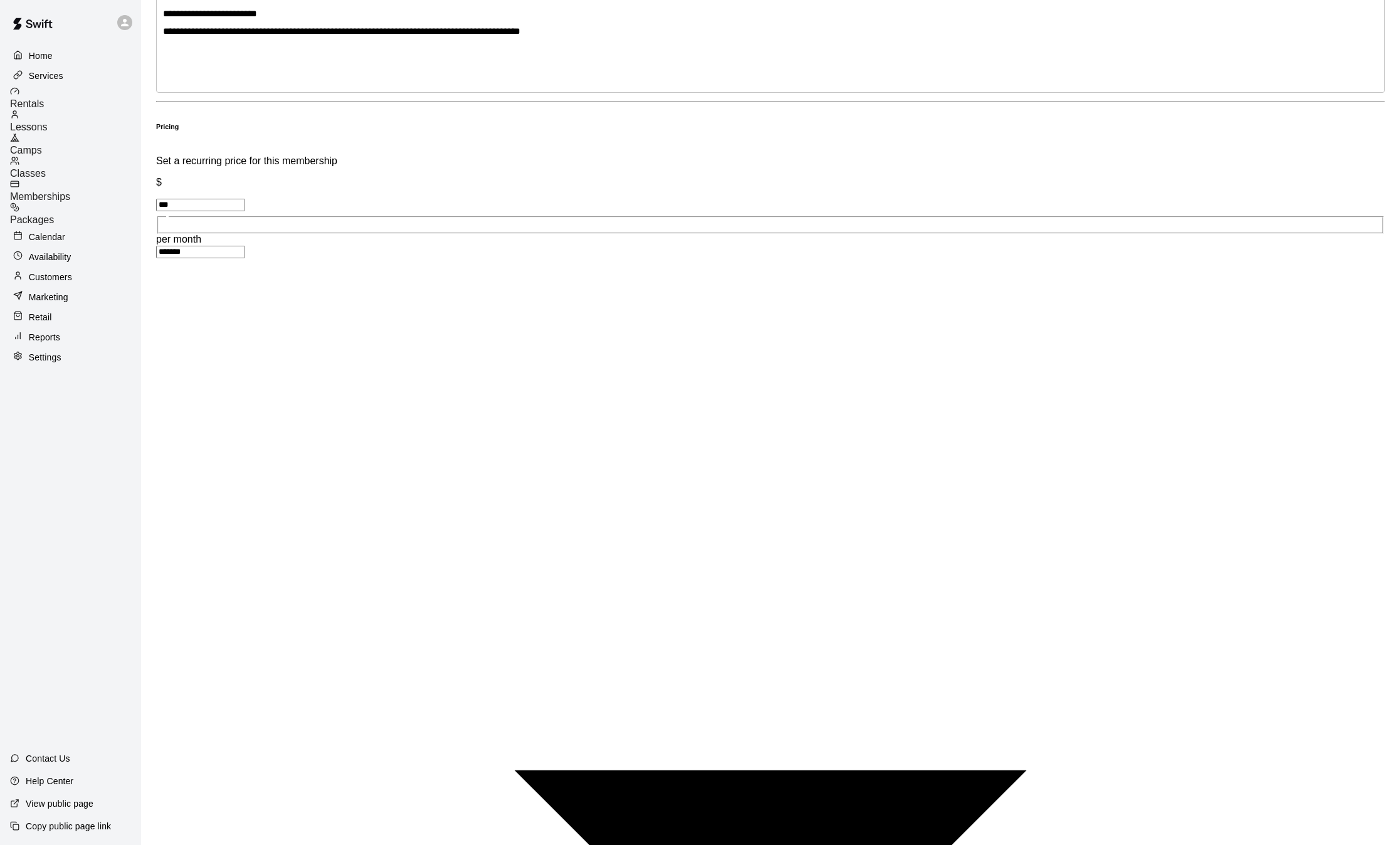
type input "**********"
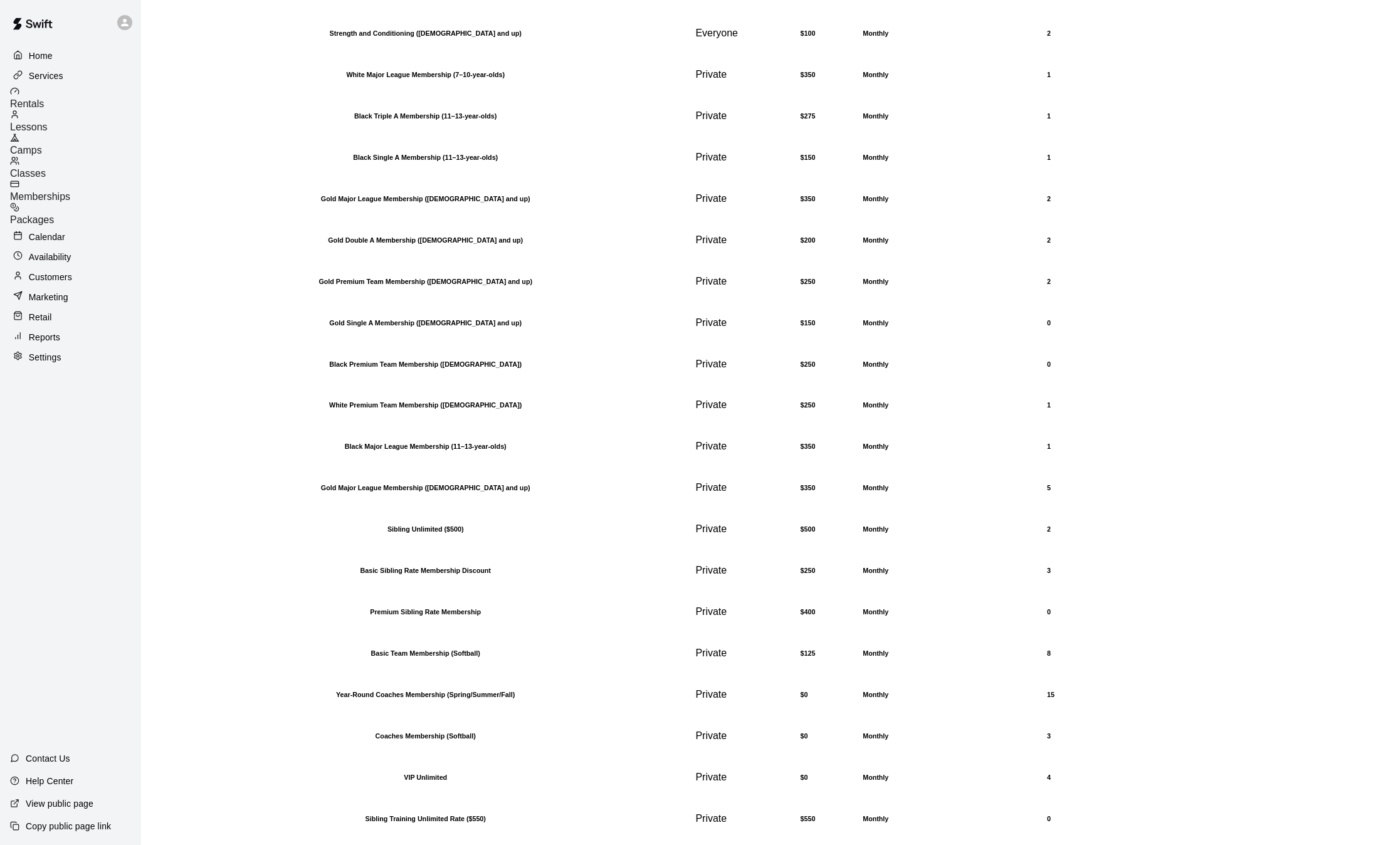
scroll to position [1128, 0]
click at [48, 231] on p "Calendar" at bounding box center [46, 237] width 36 height 13
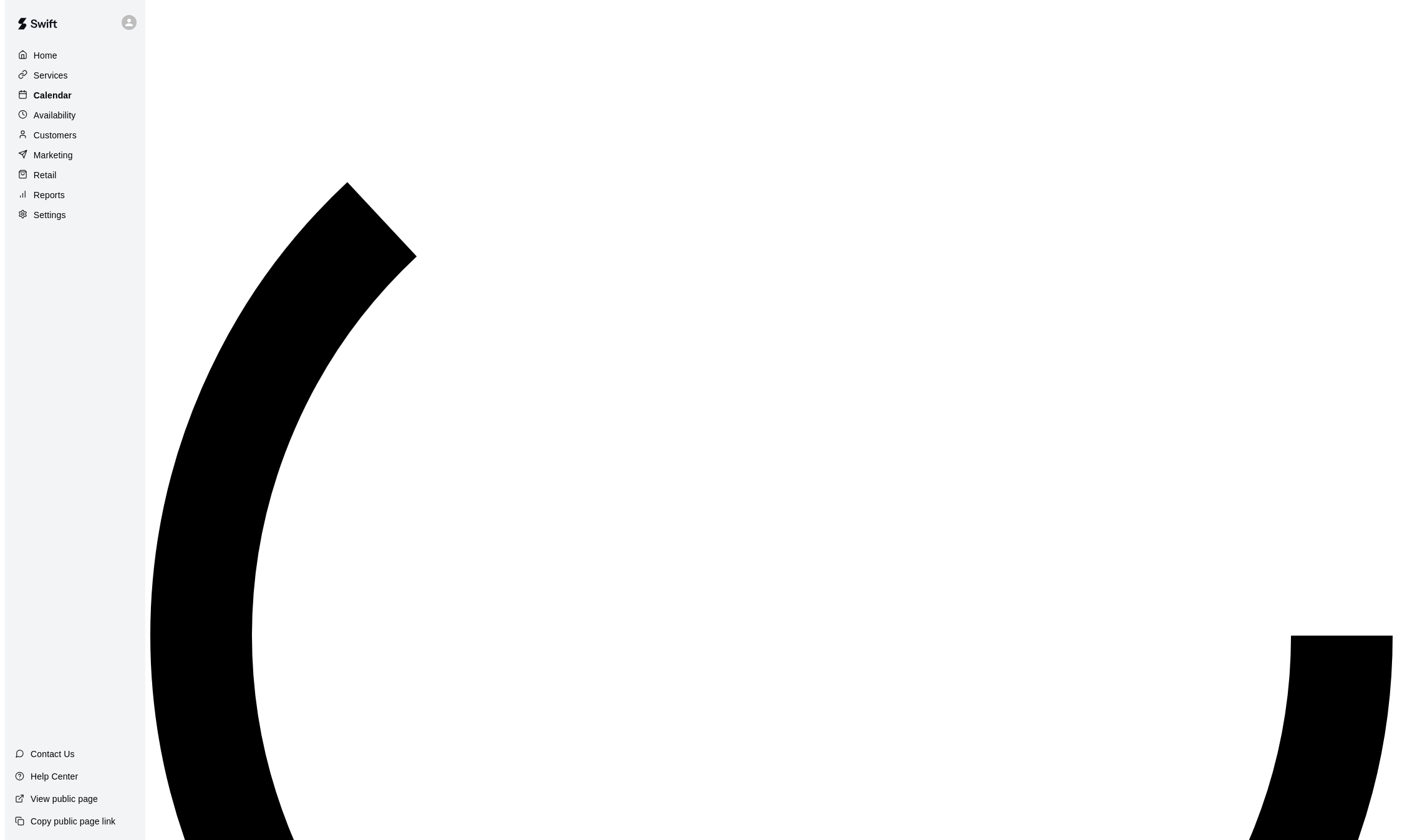
scroll to position [387, 0]
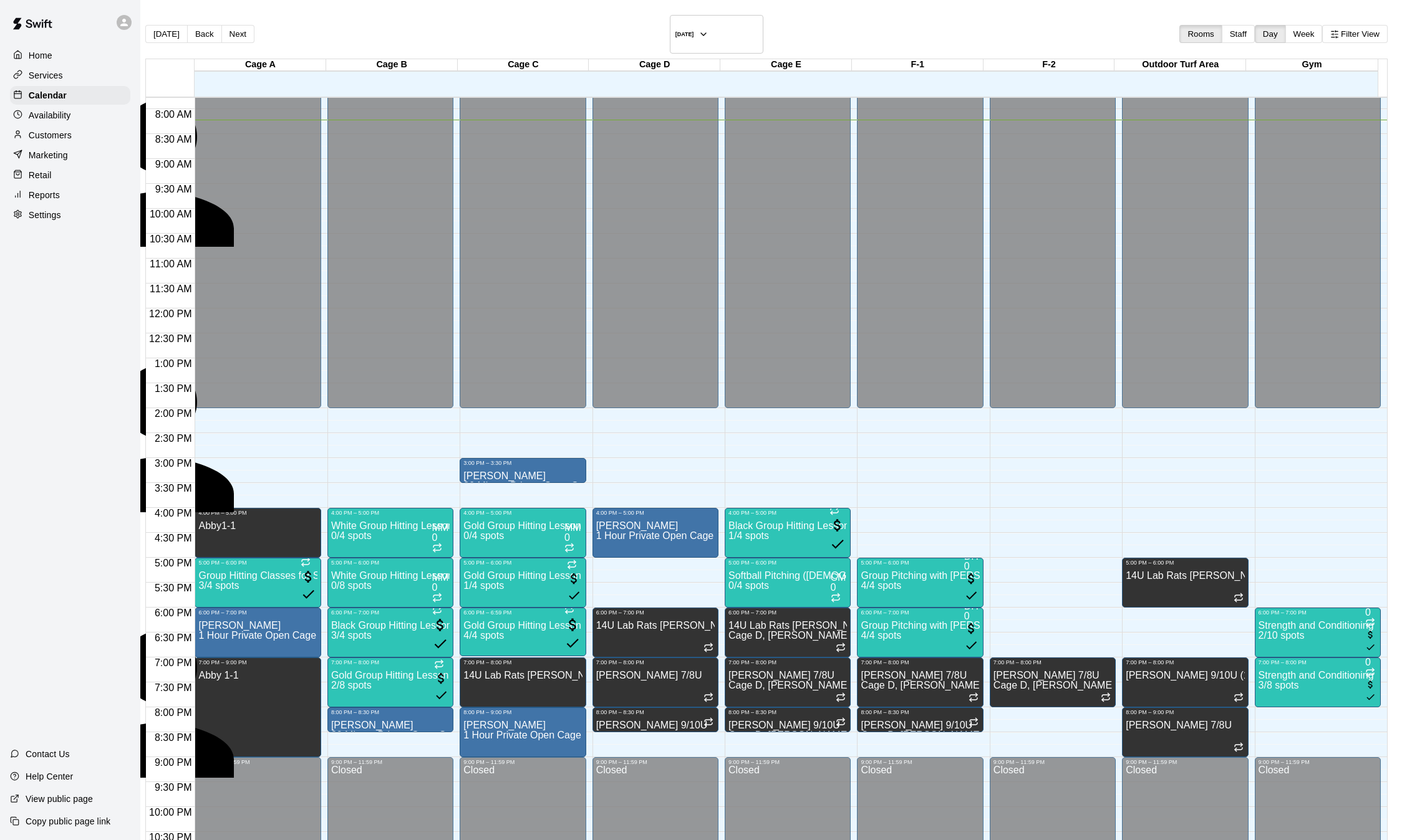
click at [344, 307] on p "[PERSON_NAME]" at bounding box center [197, 301] width 294 height 11
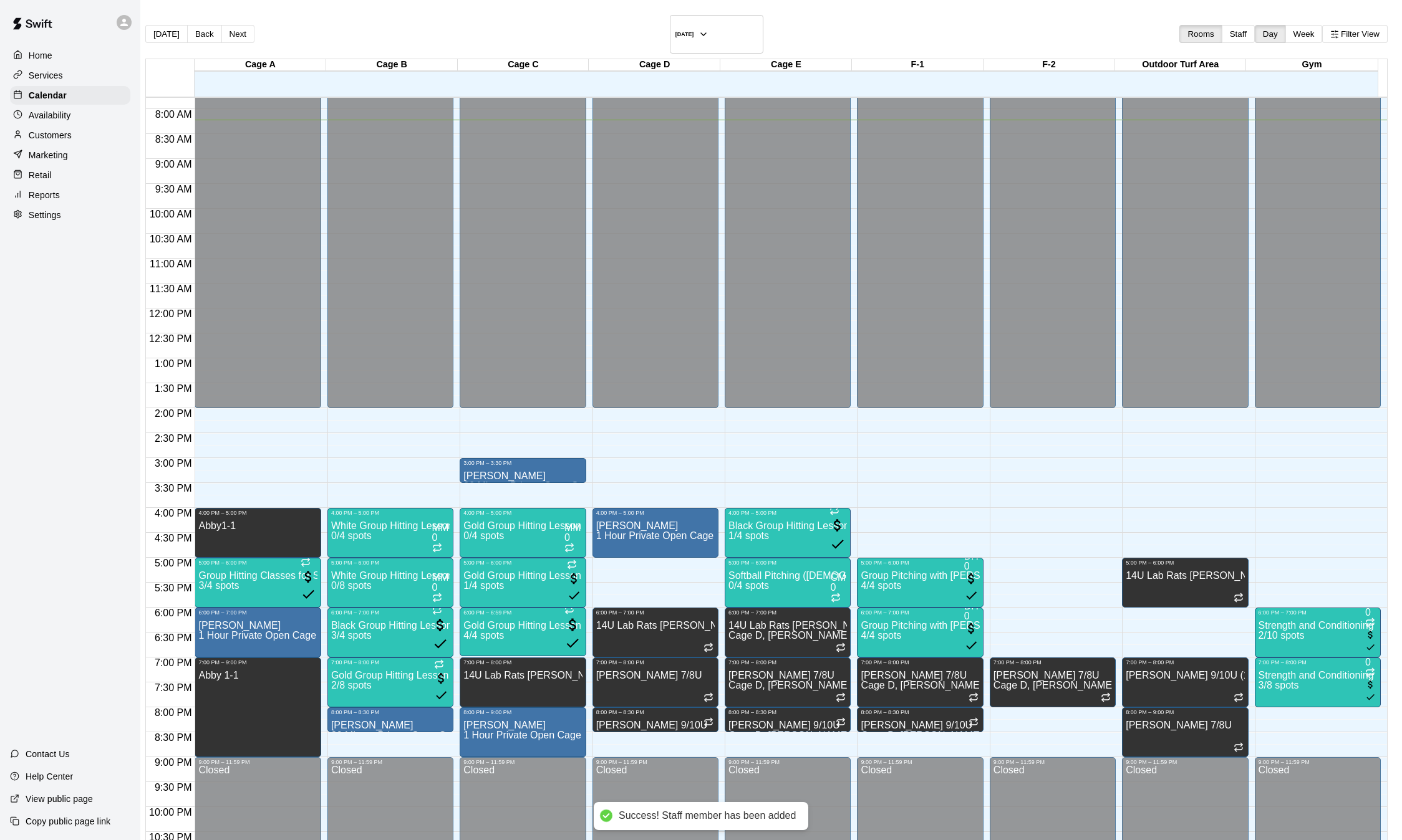
type input "*"
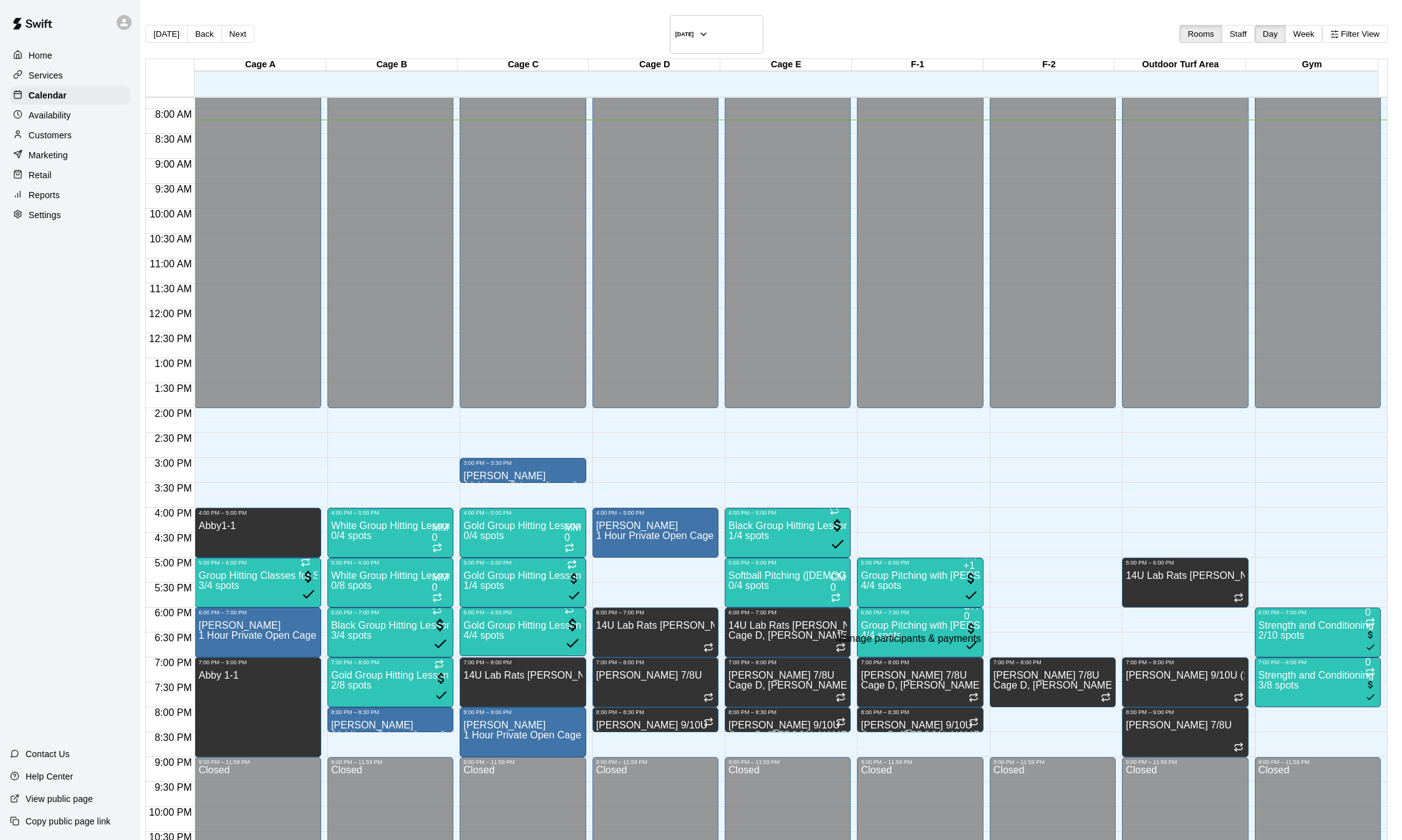
click at [344, 328] on div "[PERSON_NAME] Instructor" at bounding box center [197, 312] width 294 height 32
type input "***"
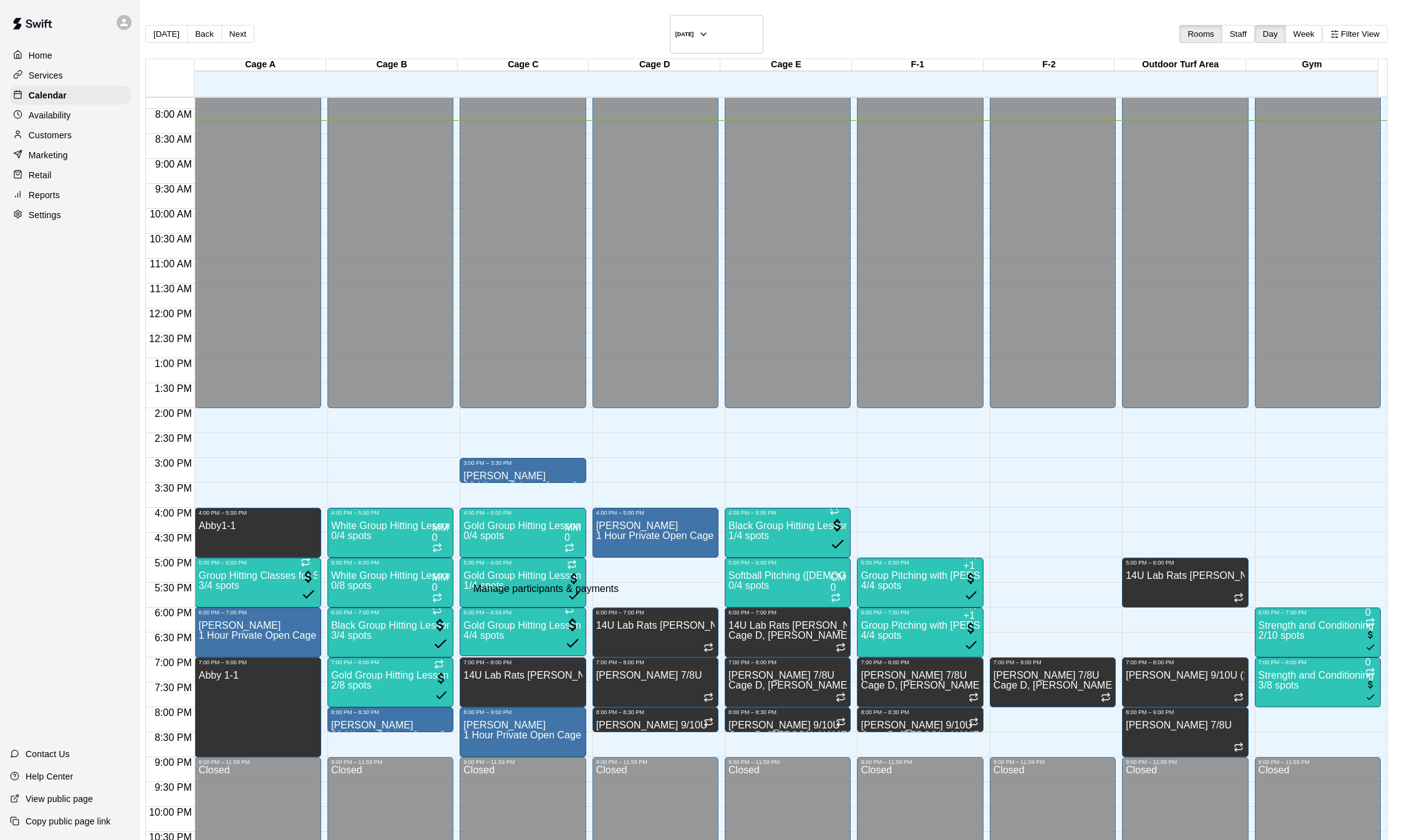
type input "****"
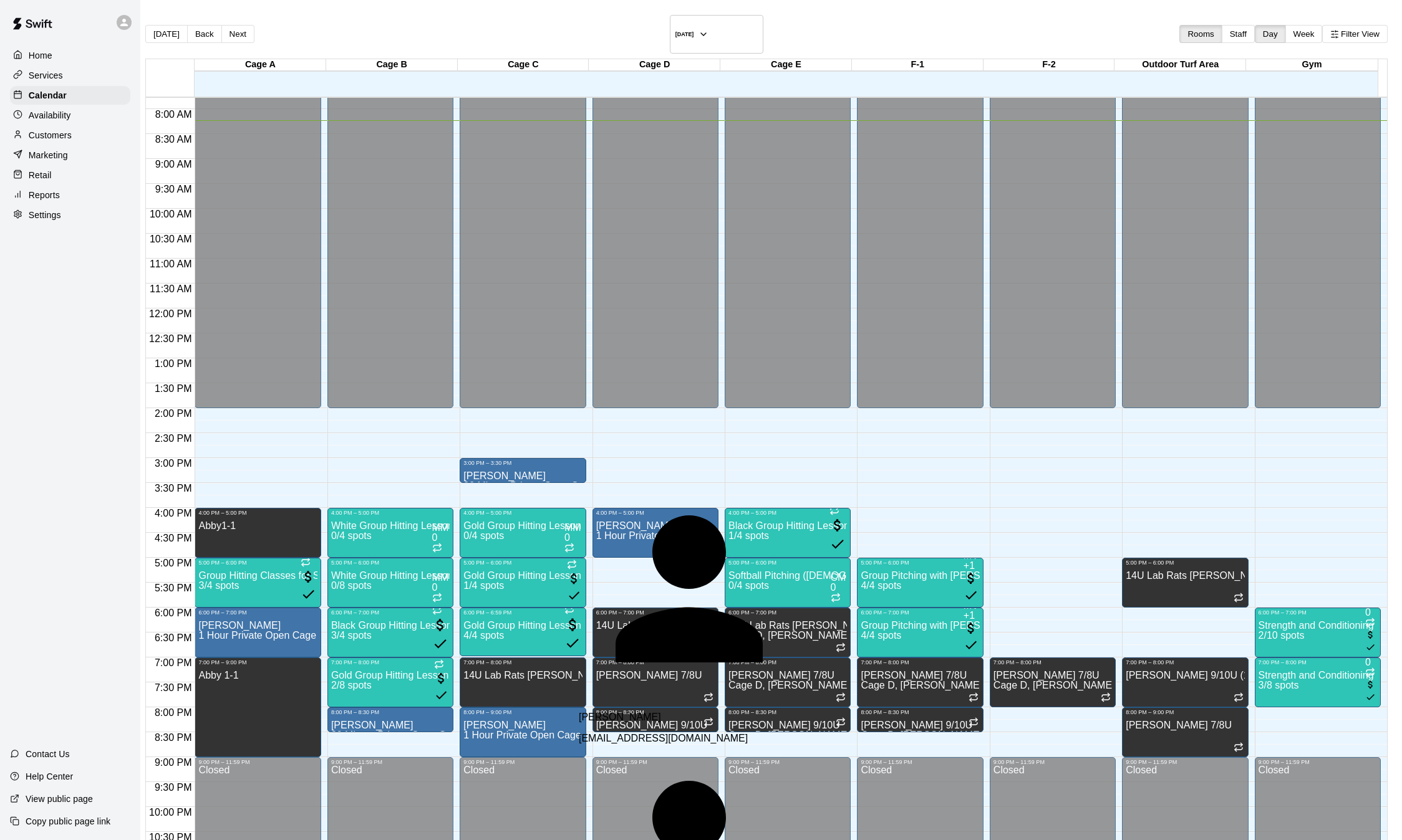
click at [638, 712] on p "[PERSON_NAME]" at bounding box center [726, 717] width 294 height 11
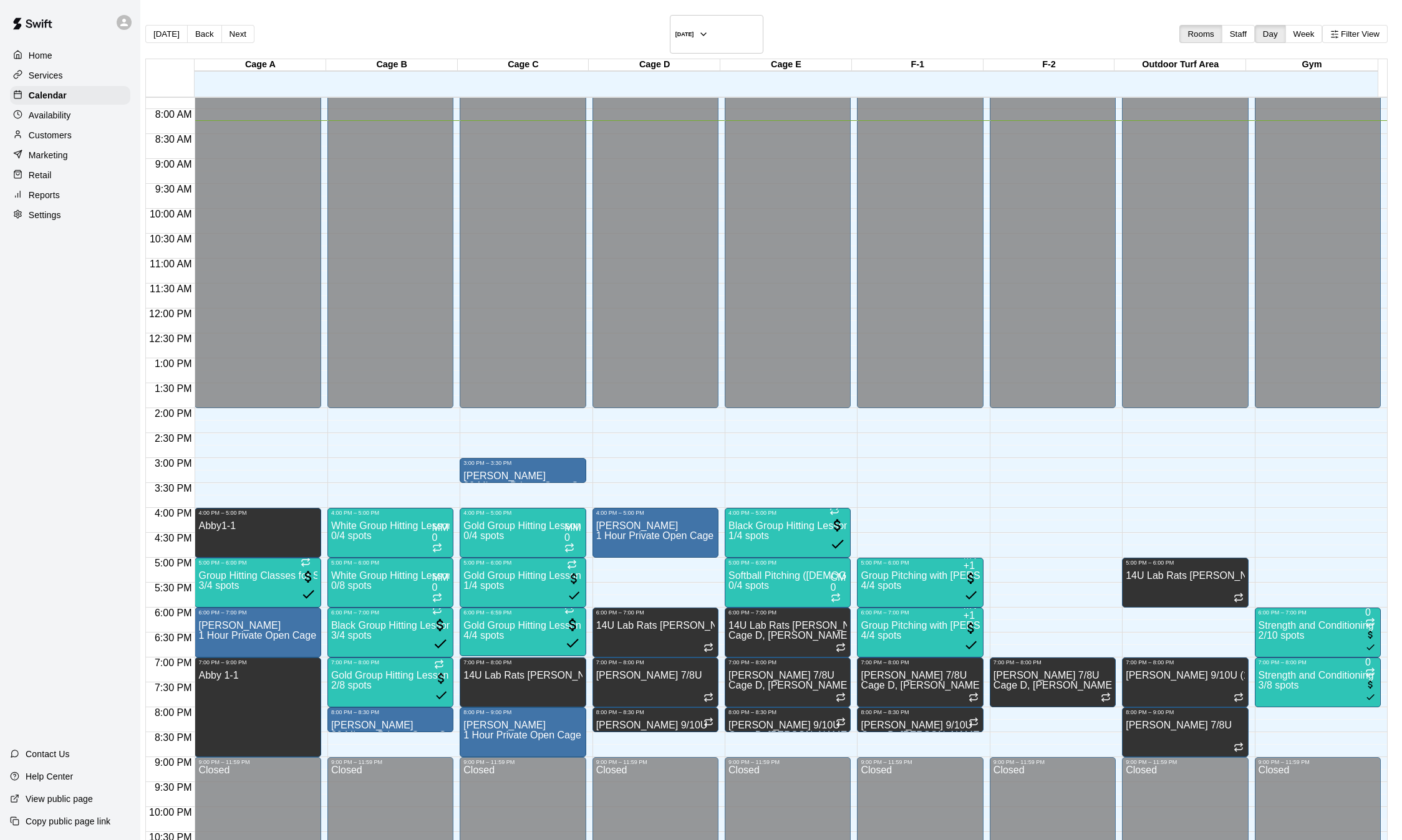
type input "*"
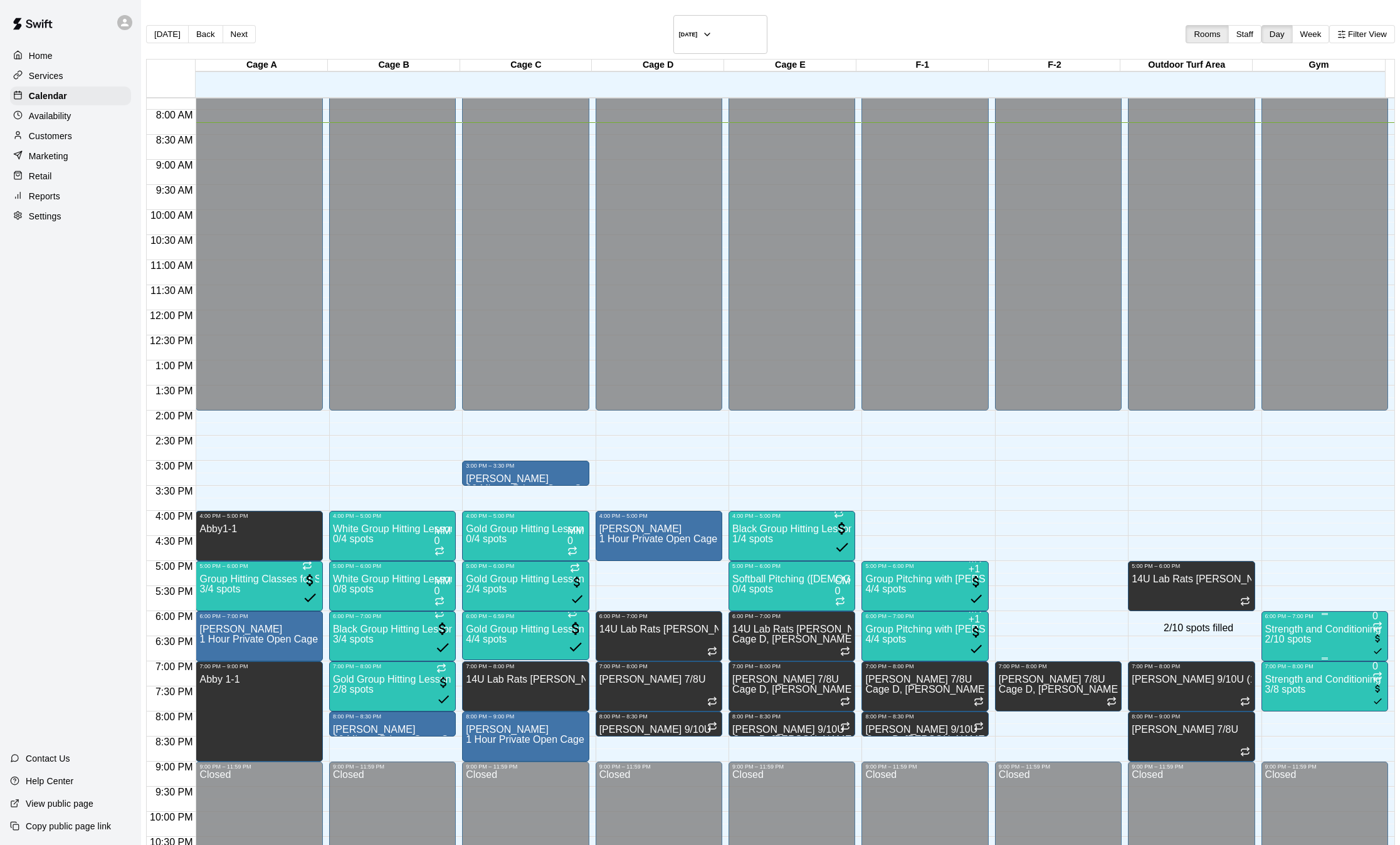
click at [1265, 634] on span "2/10 spots" at bounding box center [1288, 639] width 46 height 10
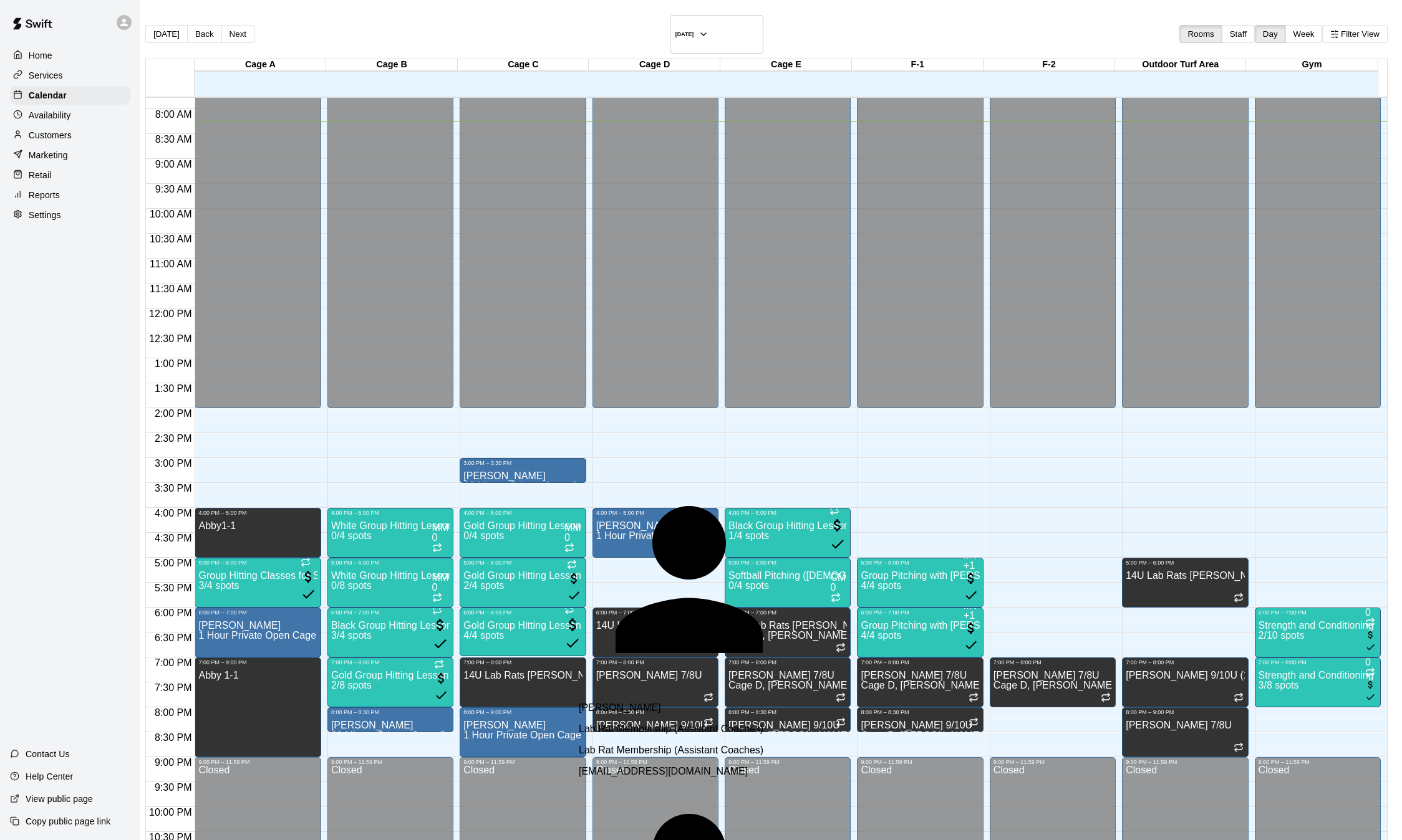
type input "****"
click at [667, 703] on div "[PERSON_NAME]" at bounding box center [726, 708] width 294 height 11
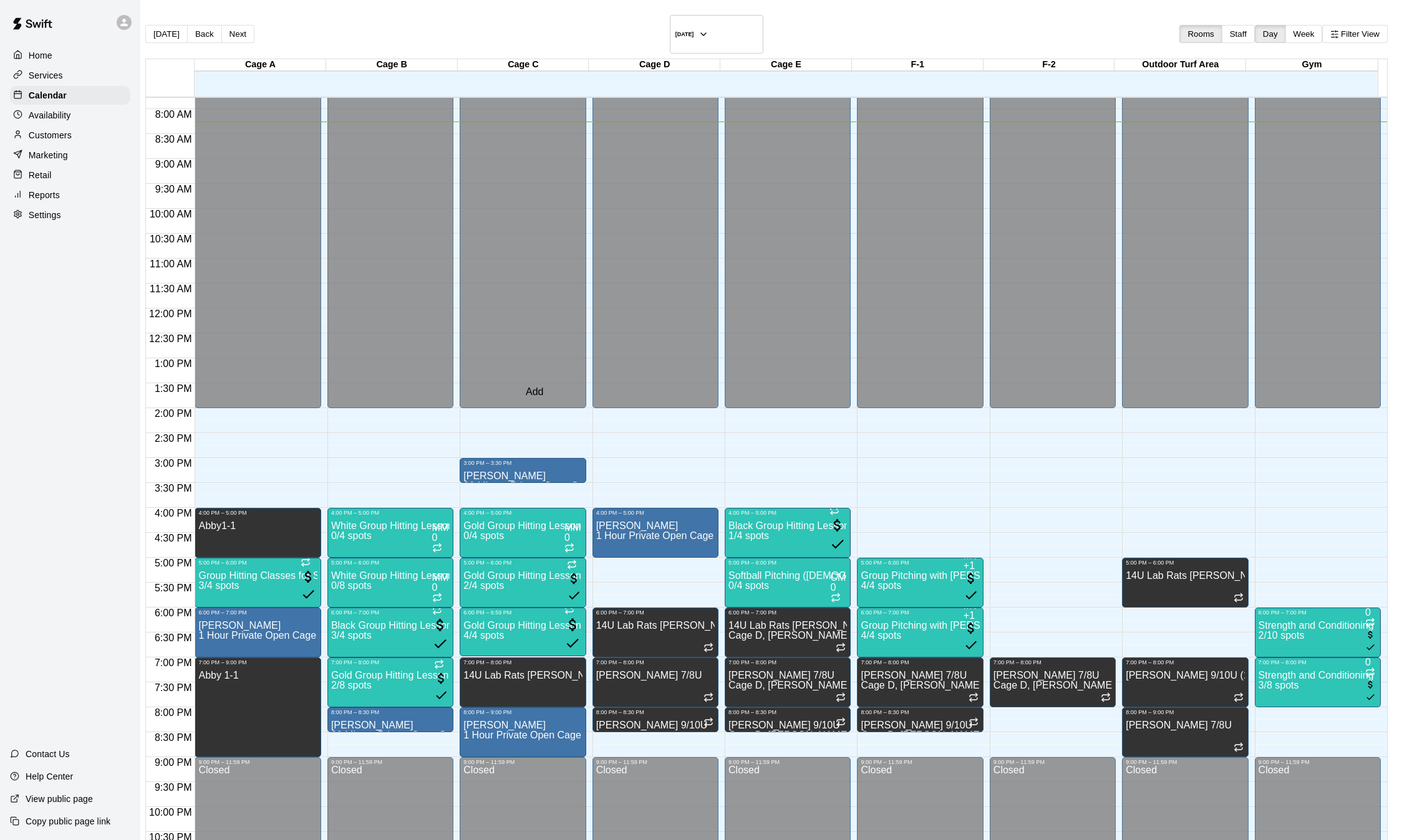
type input "*"
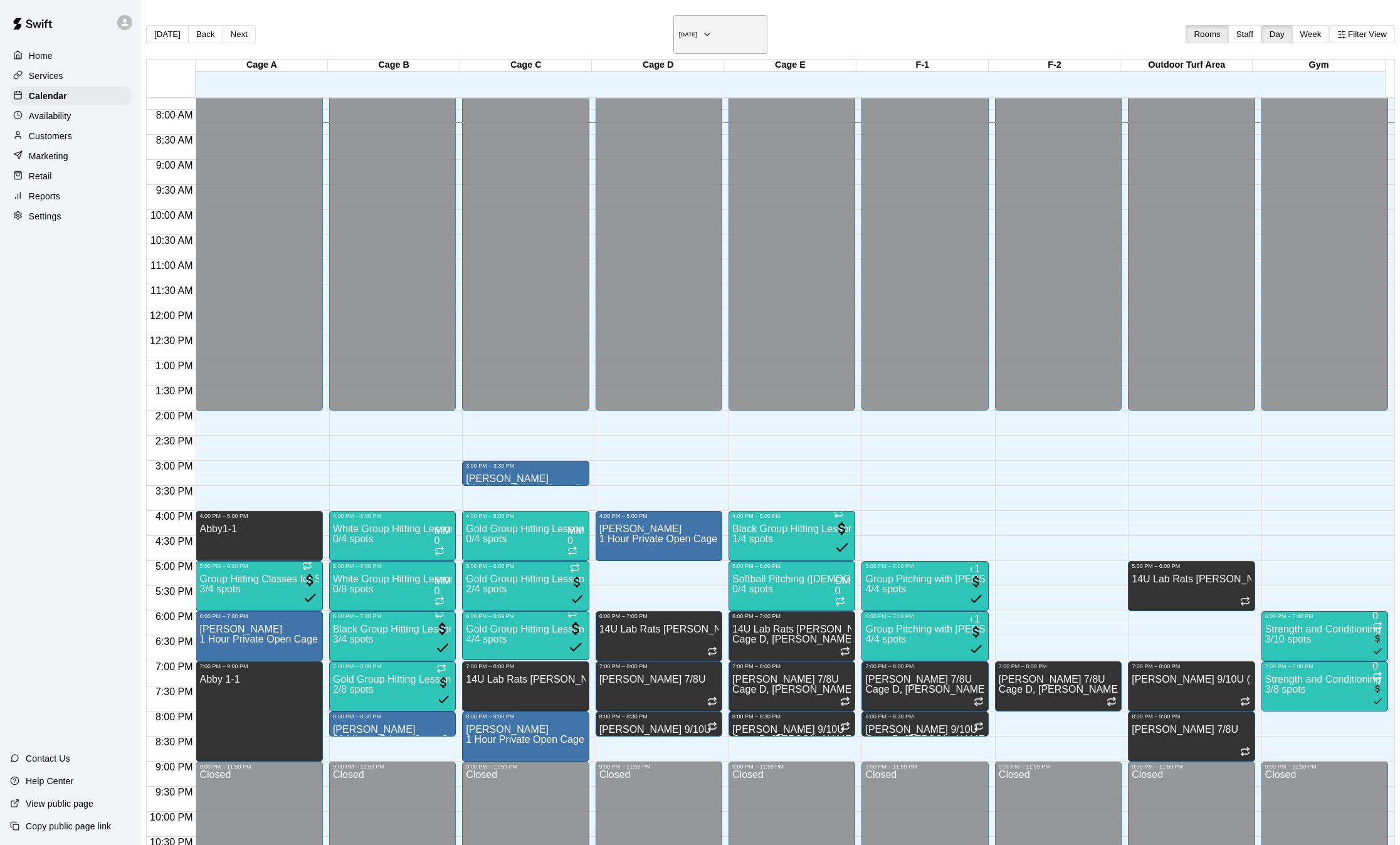
click at [712, 32] on icon "button" at bounding box center [707, 35] width 10 height 15
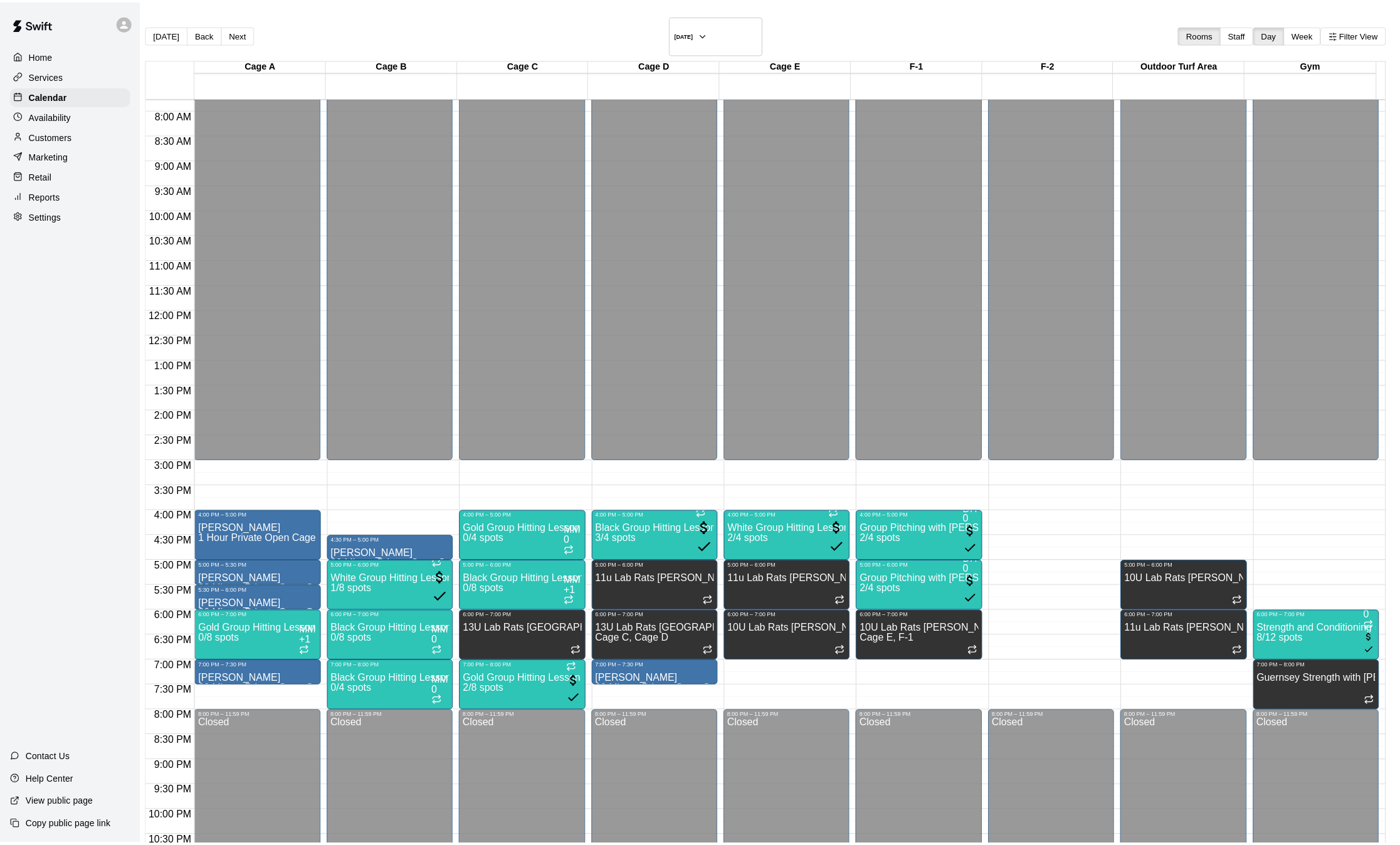
scroll to position [0, 0]
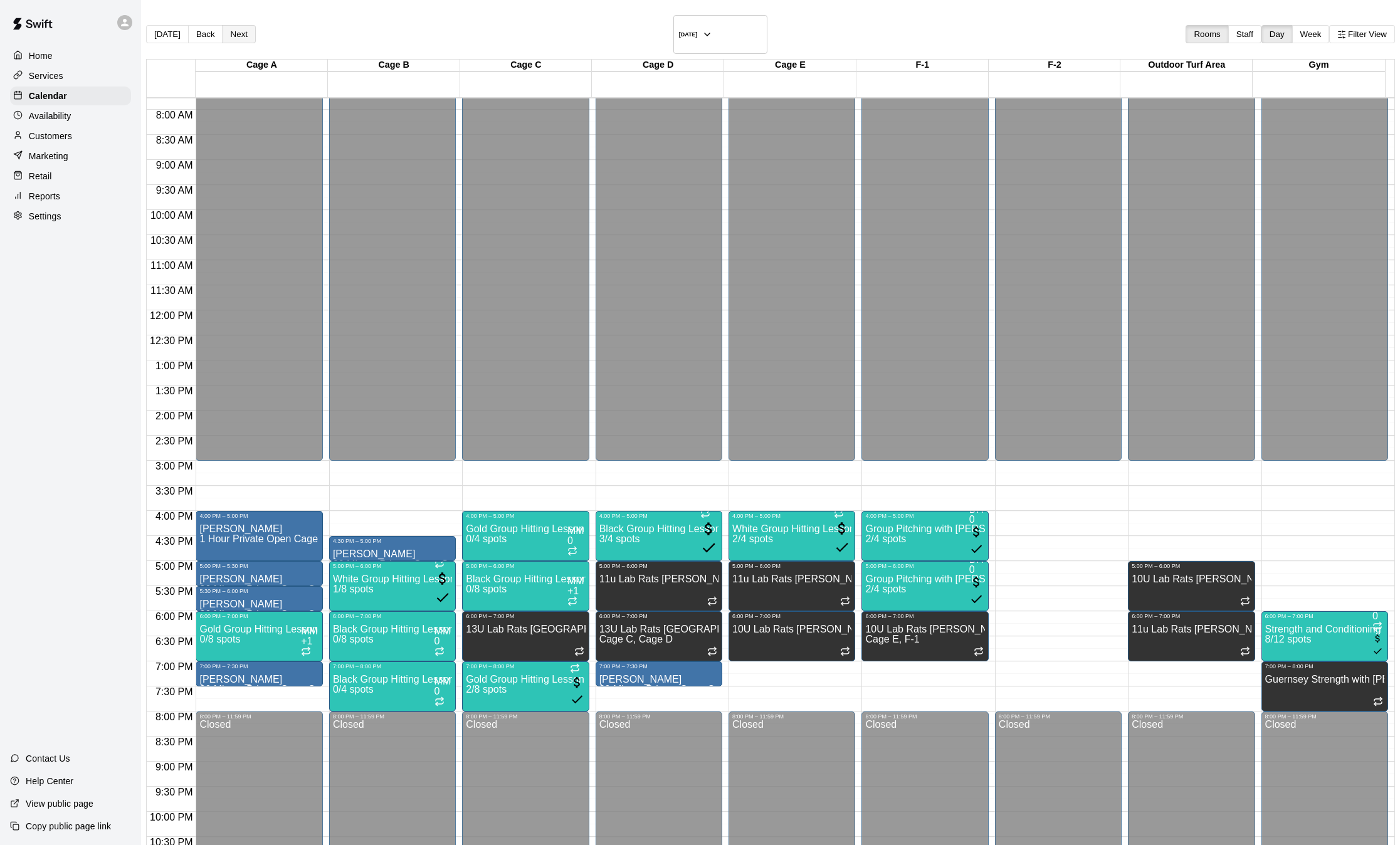
click at [253, 26] on button "Next" at bounding box center [239, 34] width 33 height 18
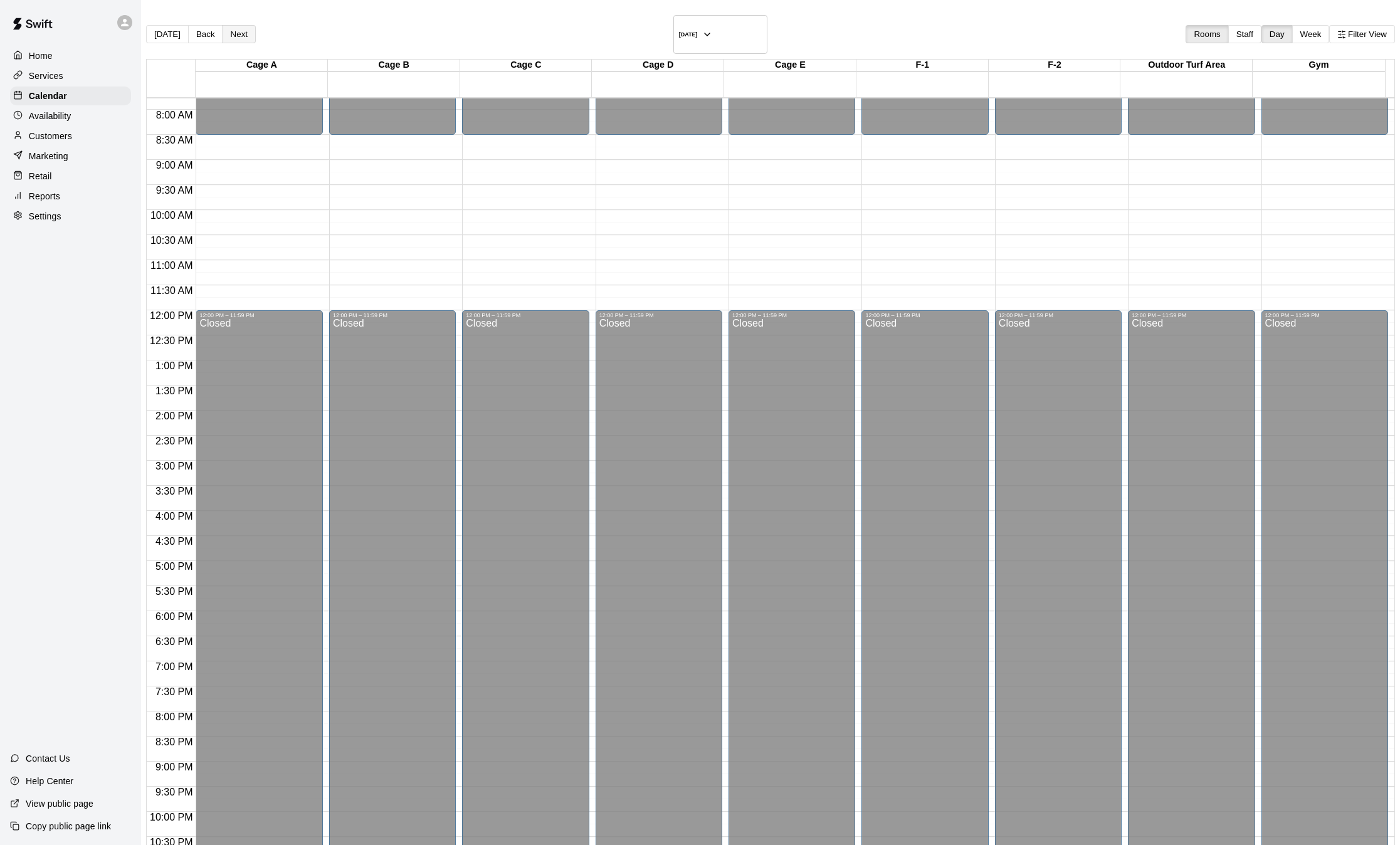
click at [253, 26] on button "Next" at bounding box center [239, 34] width 33 height 18
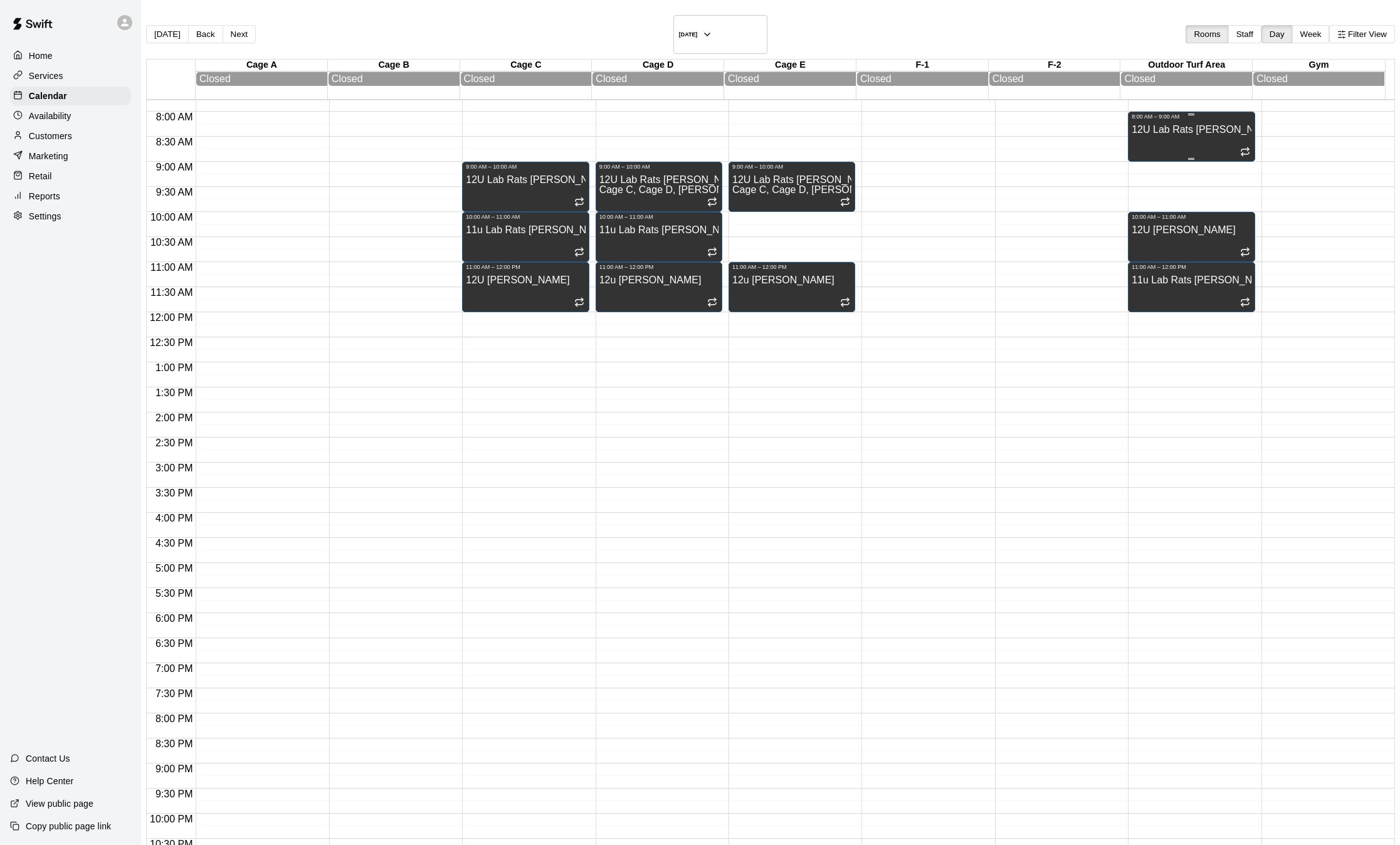
click at [1132, 129] on div "12U Lab Rats [PERSON_NAME]" at bounding box center [1191, 542] width 119 height 845
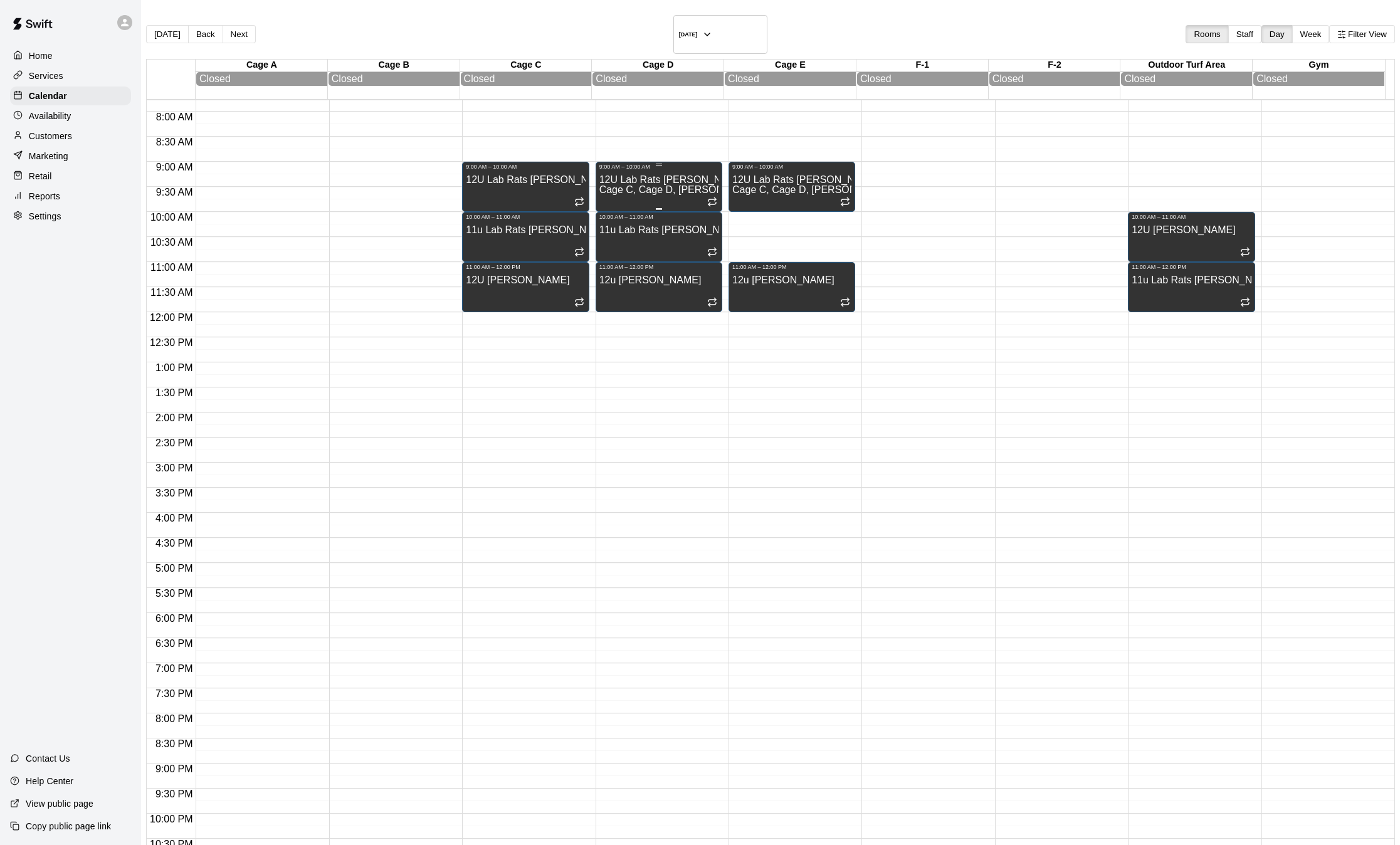
click at [646, 172] on div "12U Lab Rats [PERSON_NAME] C, [PERSON_NAME] D, [PERSON_NAME] E" at bounding box center [659, 592] width 119 height 845
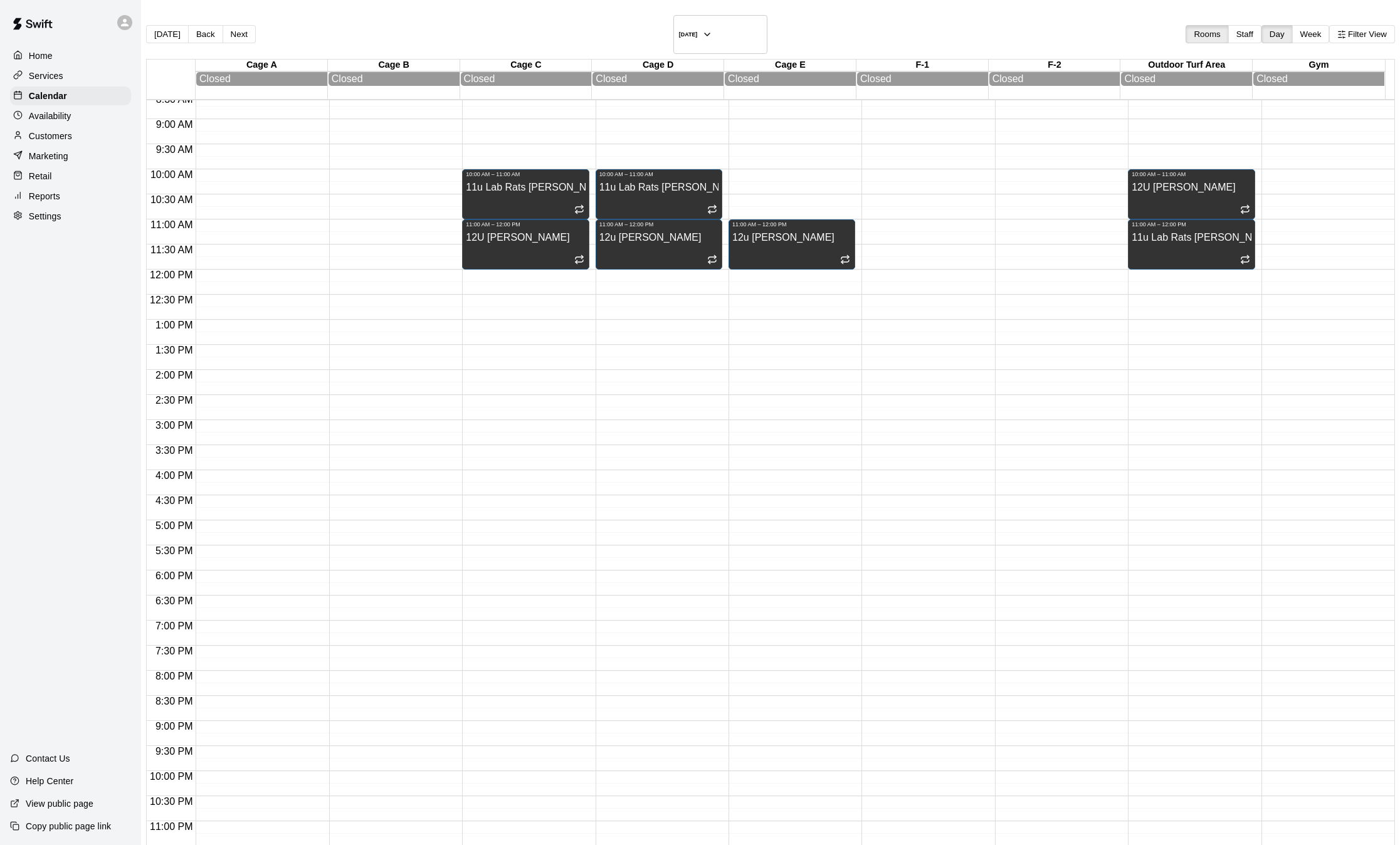
scroll to position [20, 0]
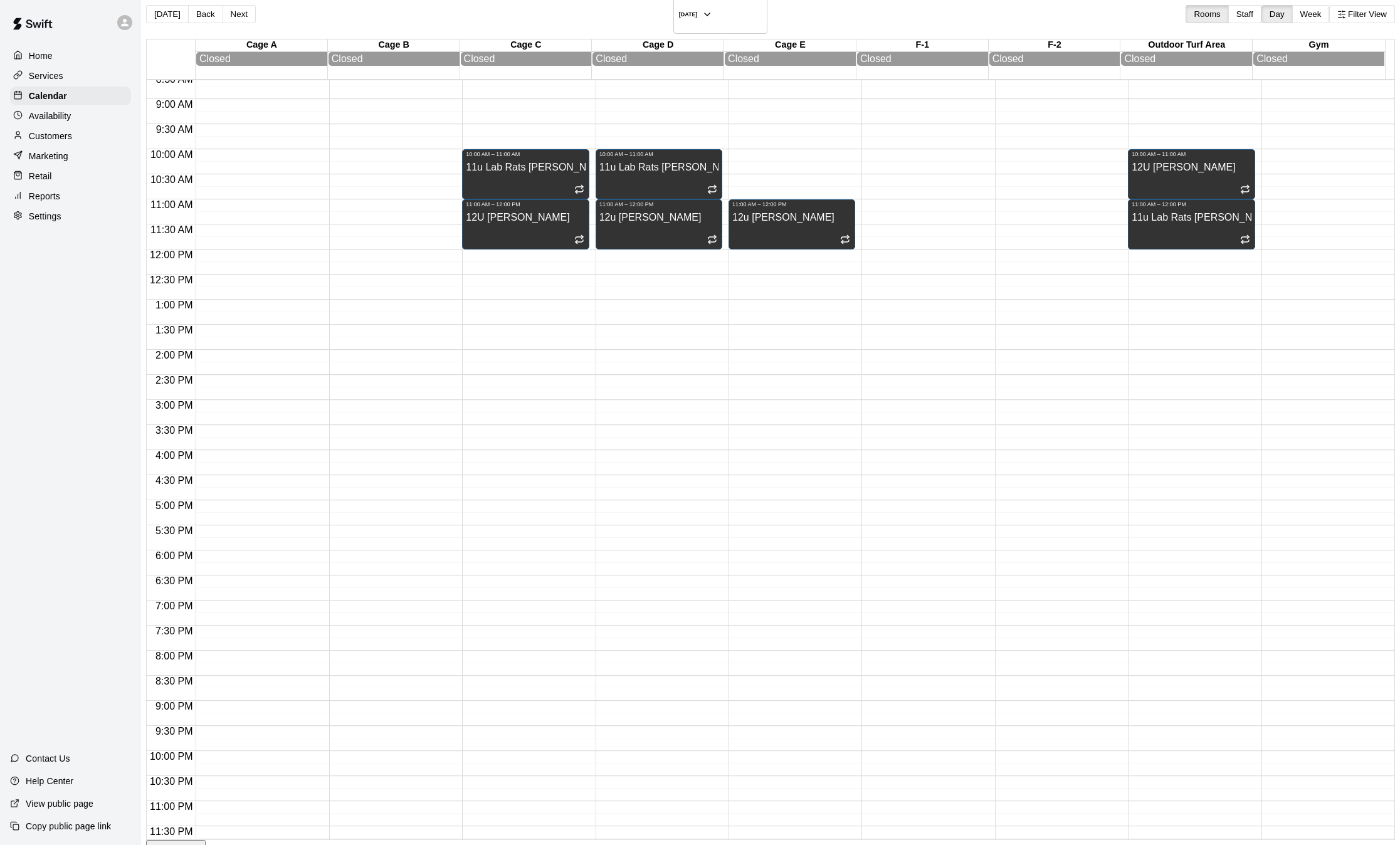
click at [1262, 352] on div at bounding box center [1325, 249] width 126 height 1204
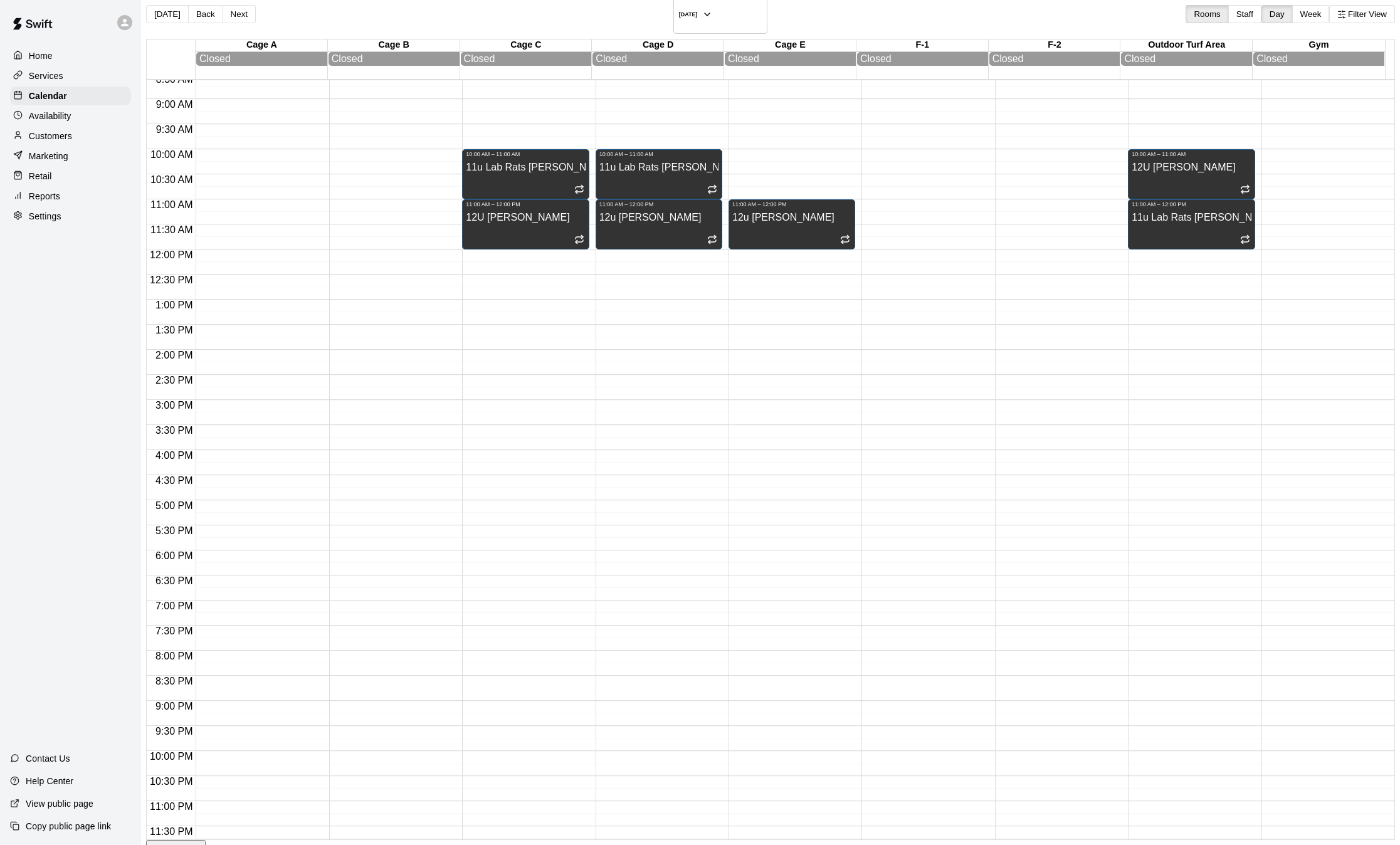
click at [48, 219] on p "Settings" at bounding box center [45, 216] width 32 height 13
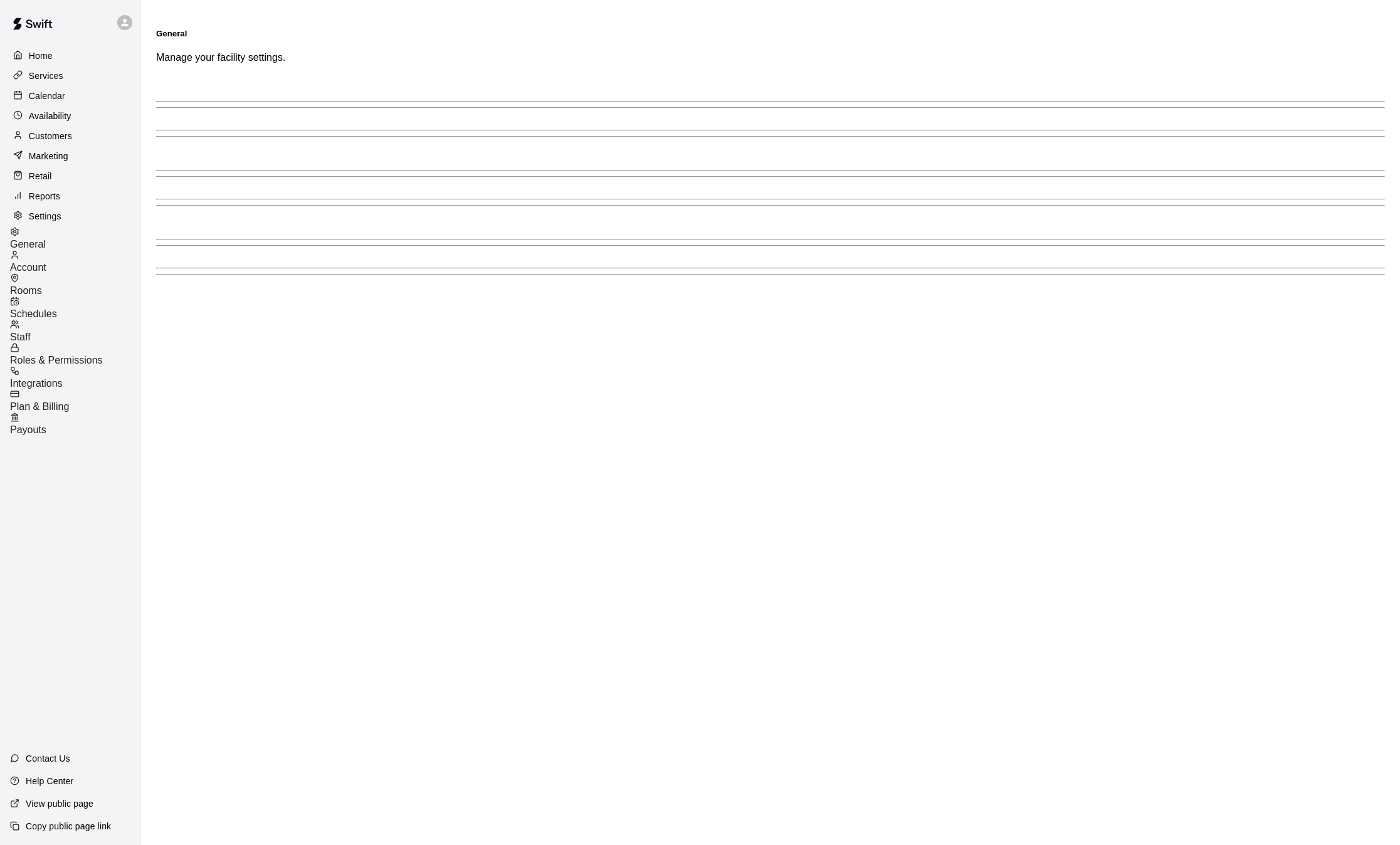
select select "**"
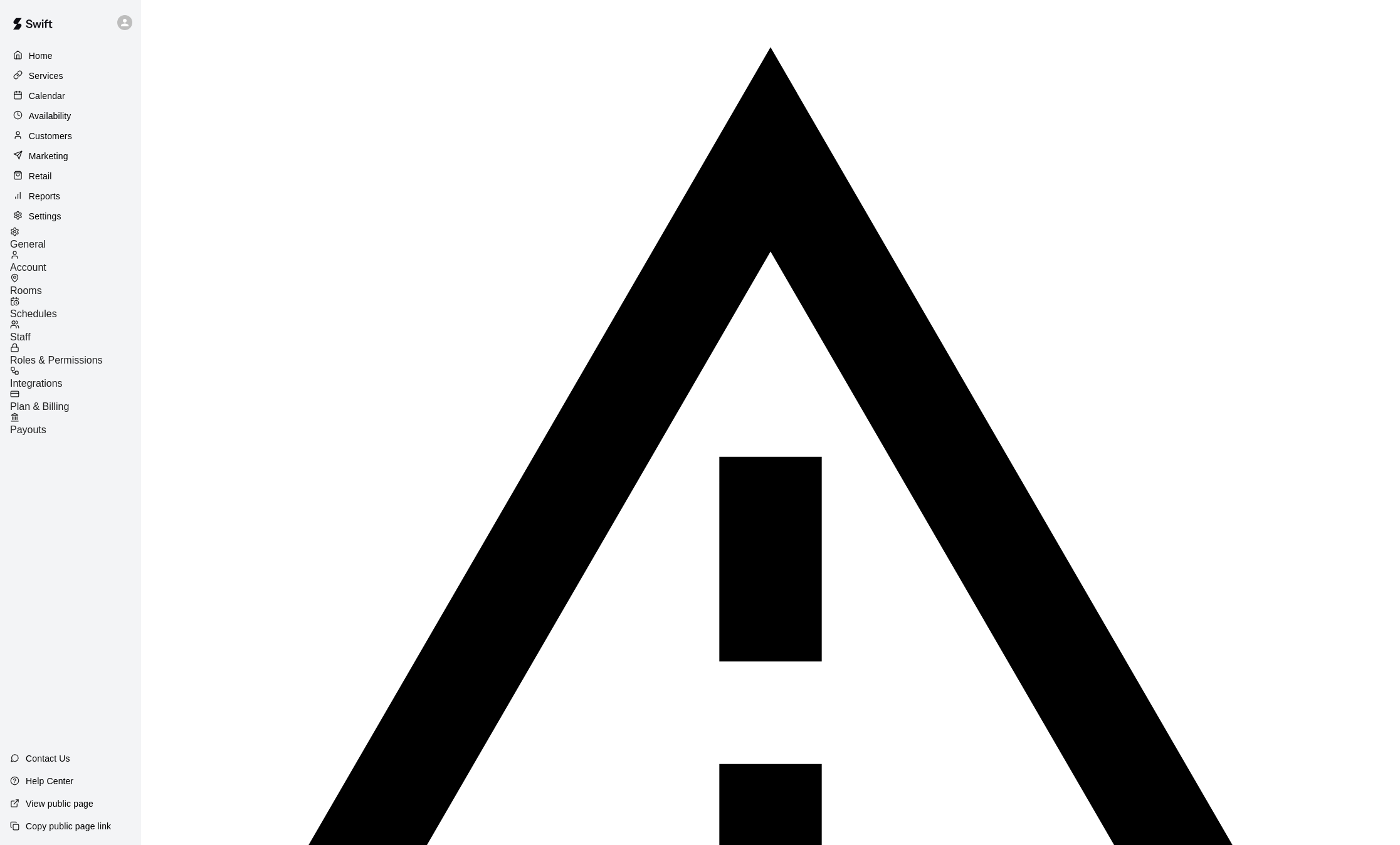
scroll to position [2262, 0]
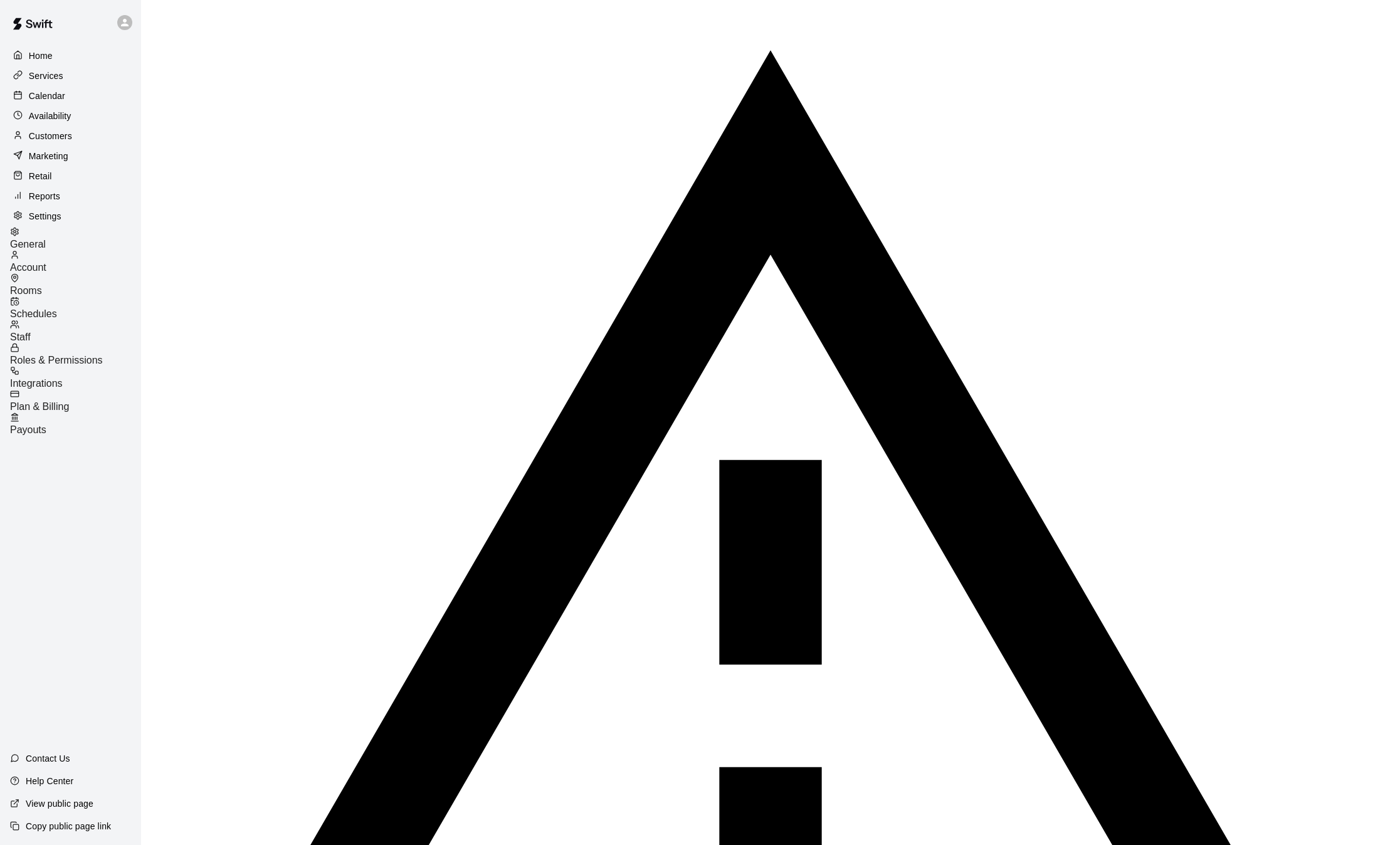
click at [57, 309] on span "Schedules" at bounding box center [34, 314] width 47 height 10
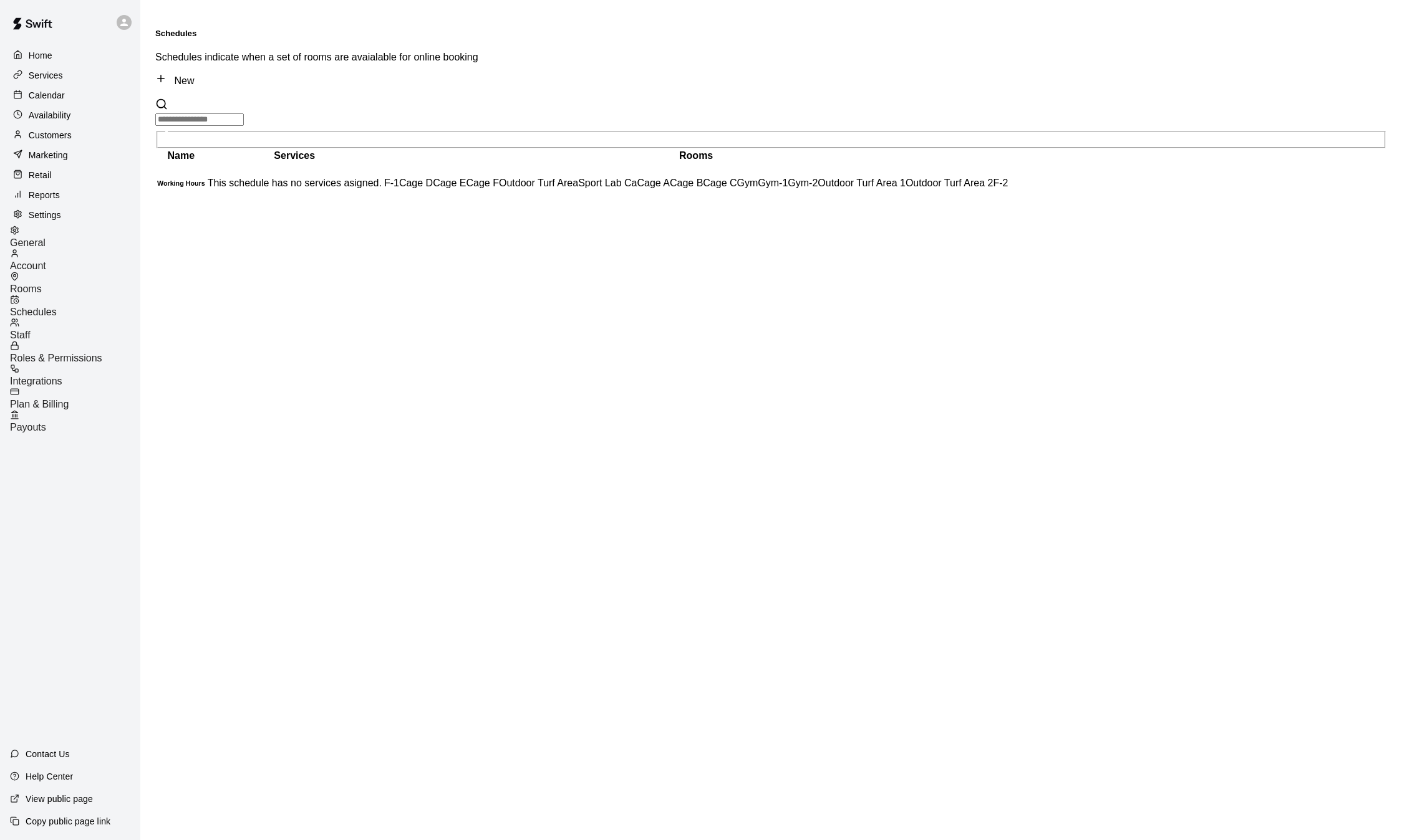
click at [252, 165] on td "This schedule has no services asigned." at bounding box center [295, 183] width 176 height 40
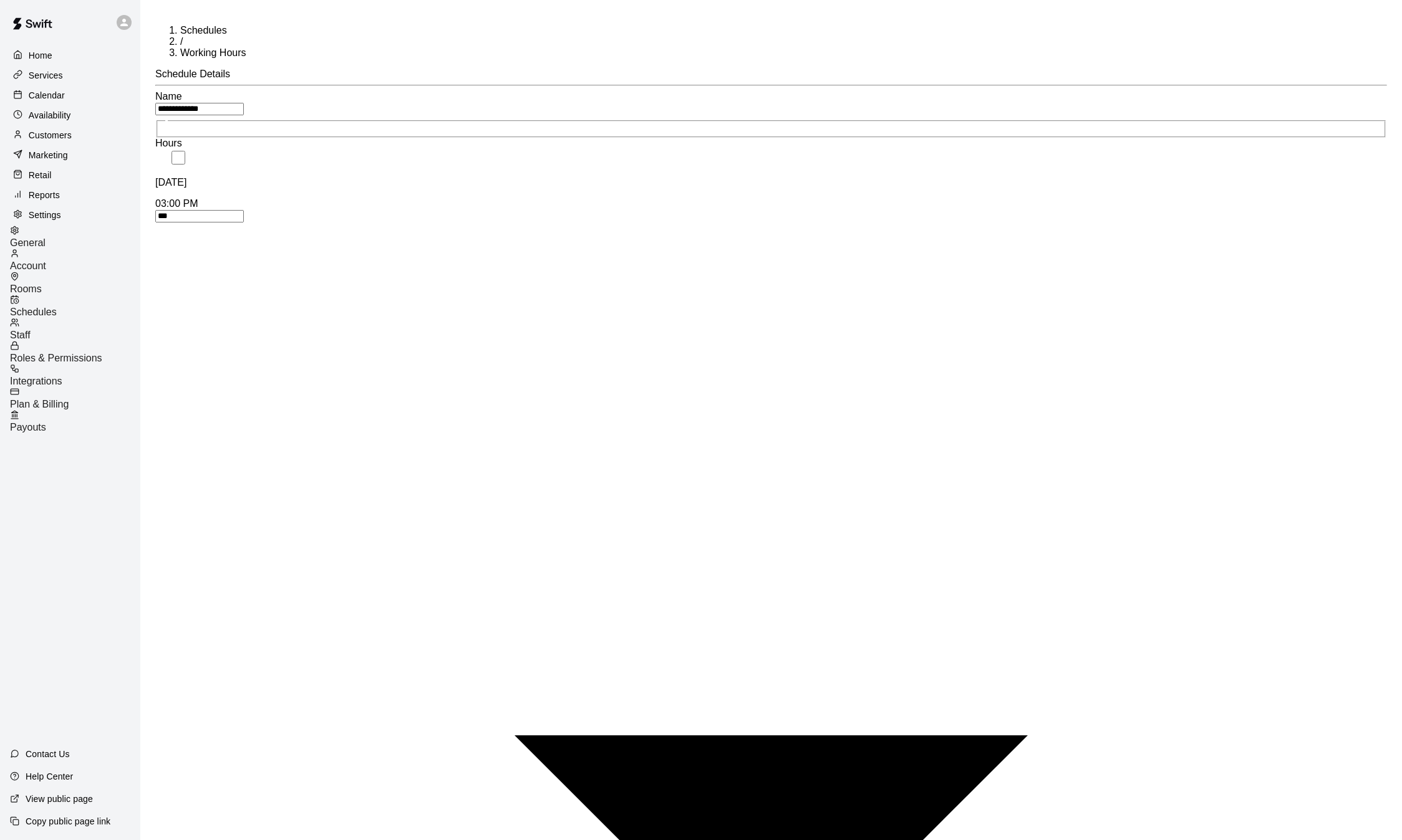
type input "***"
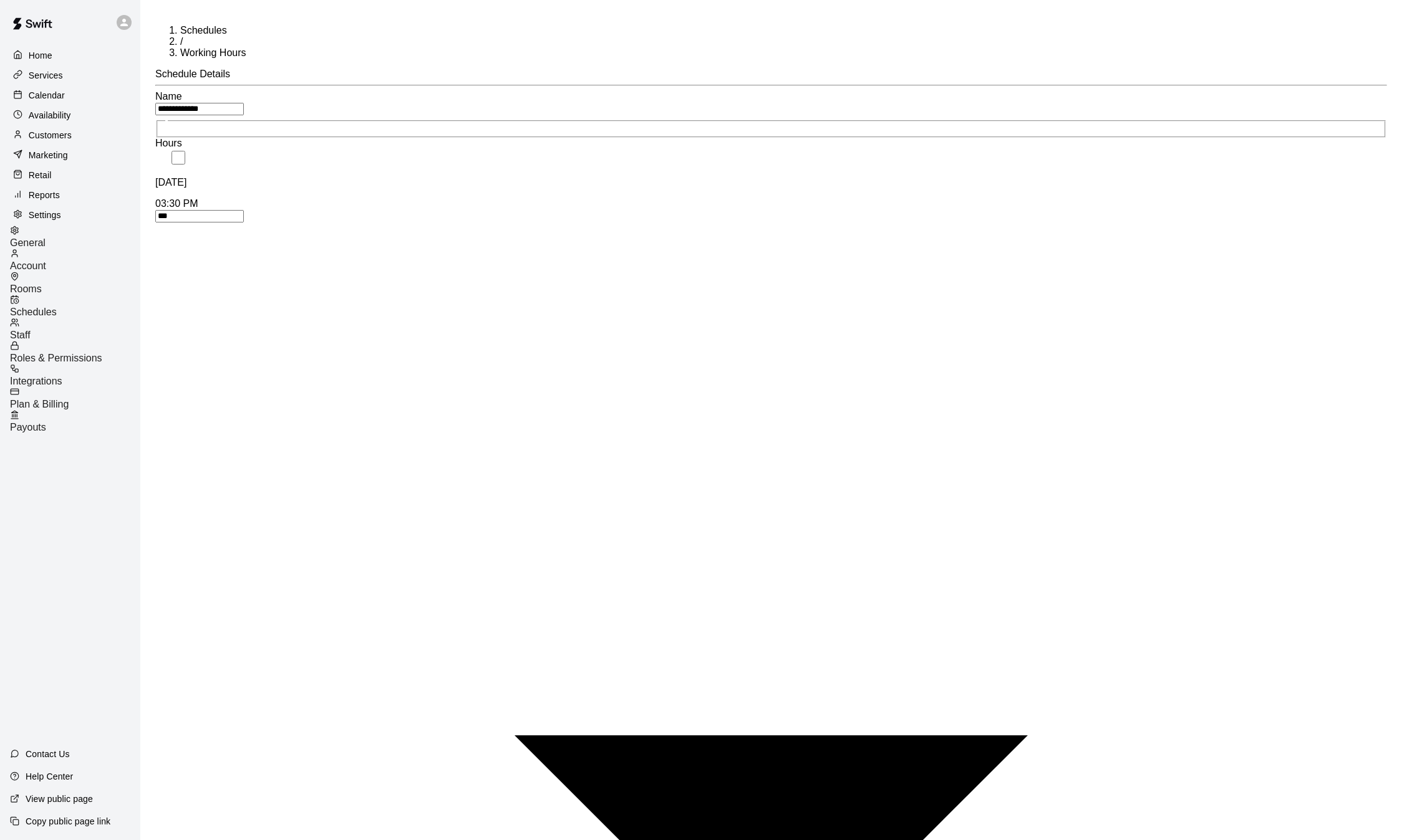
type input "***"
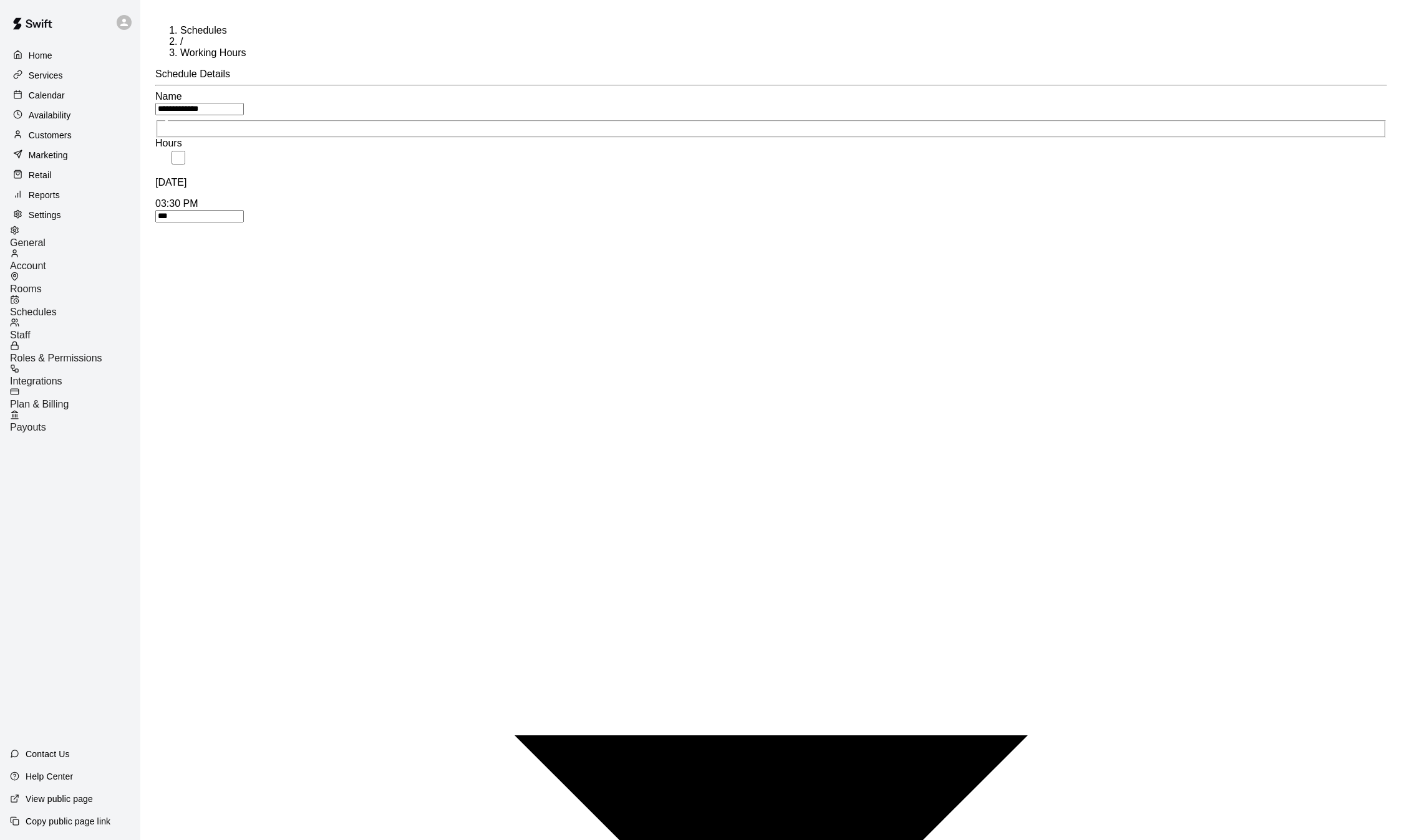
type input "***"
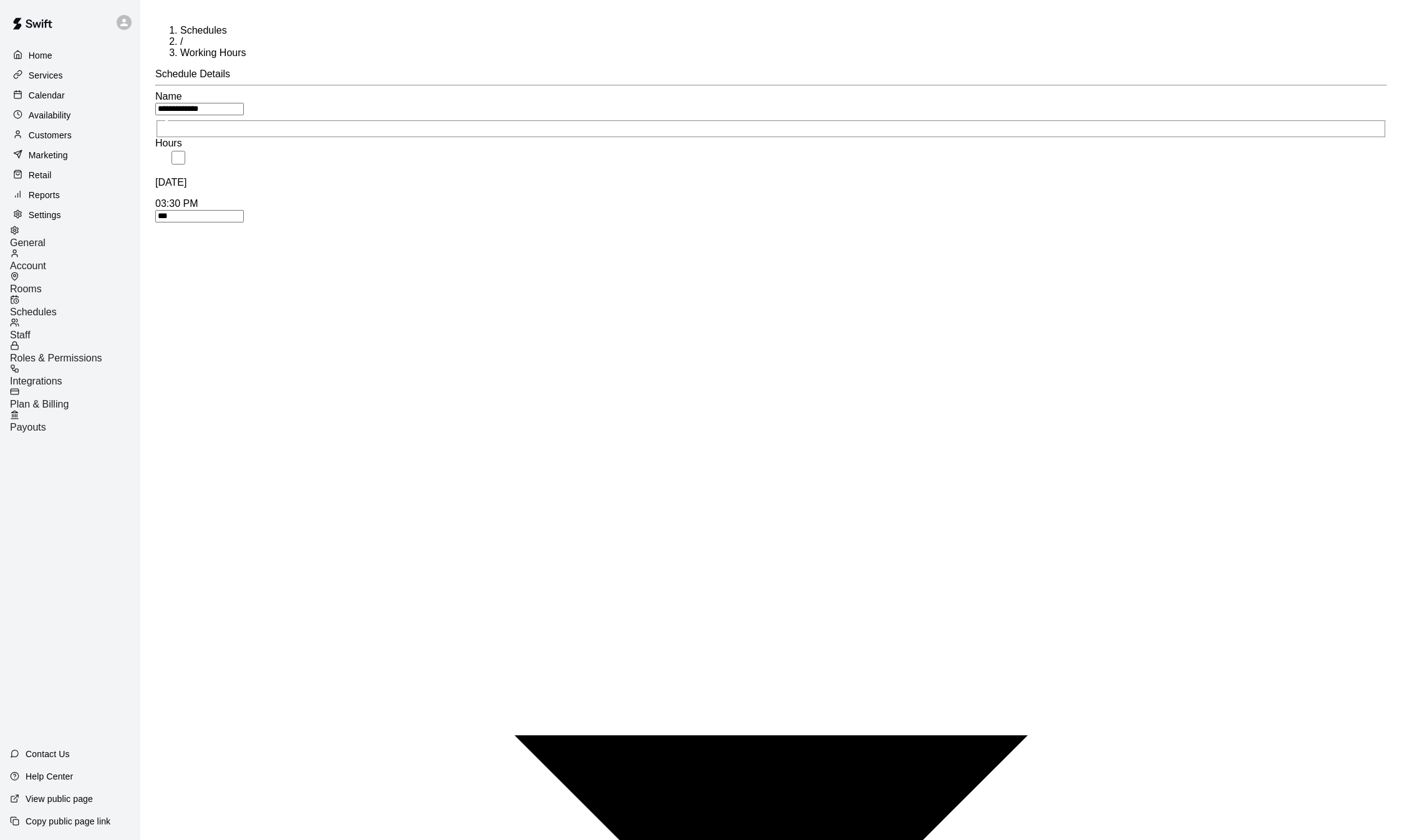
type input "***"
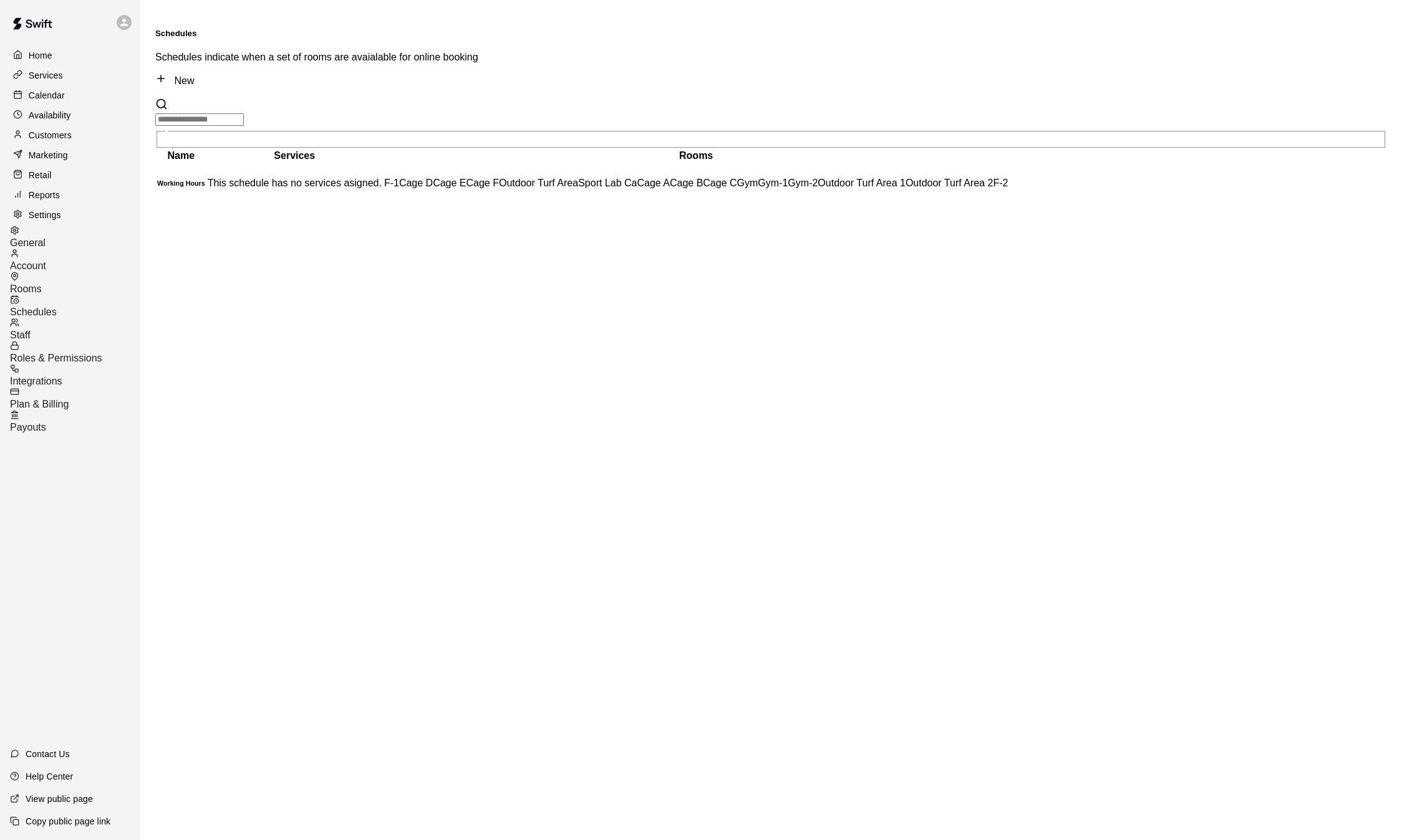
click at [66, 93] on div "Calendar" at bounding box center [70, 96] width 121 height 19
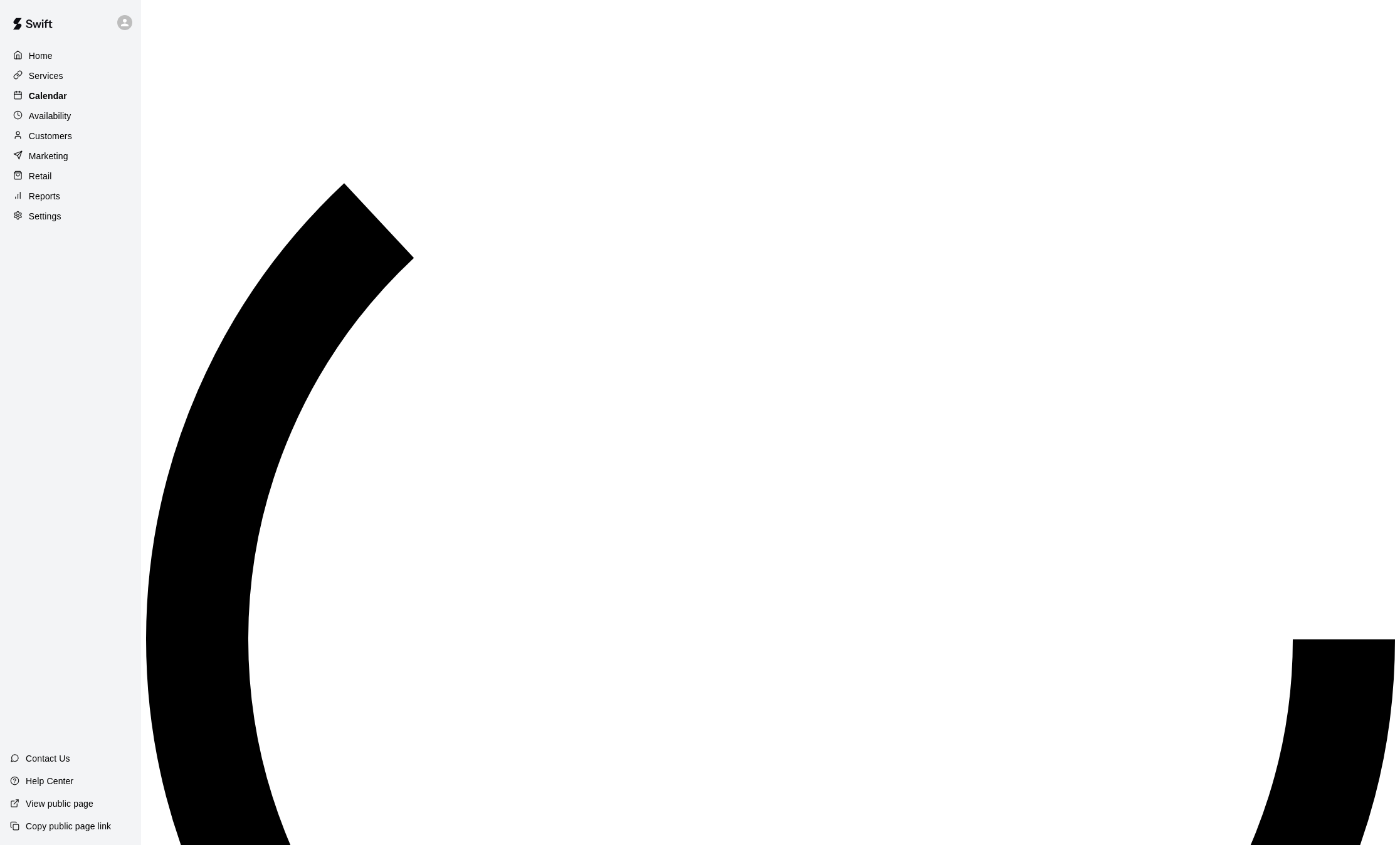
scroll to position [390, 0]
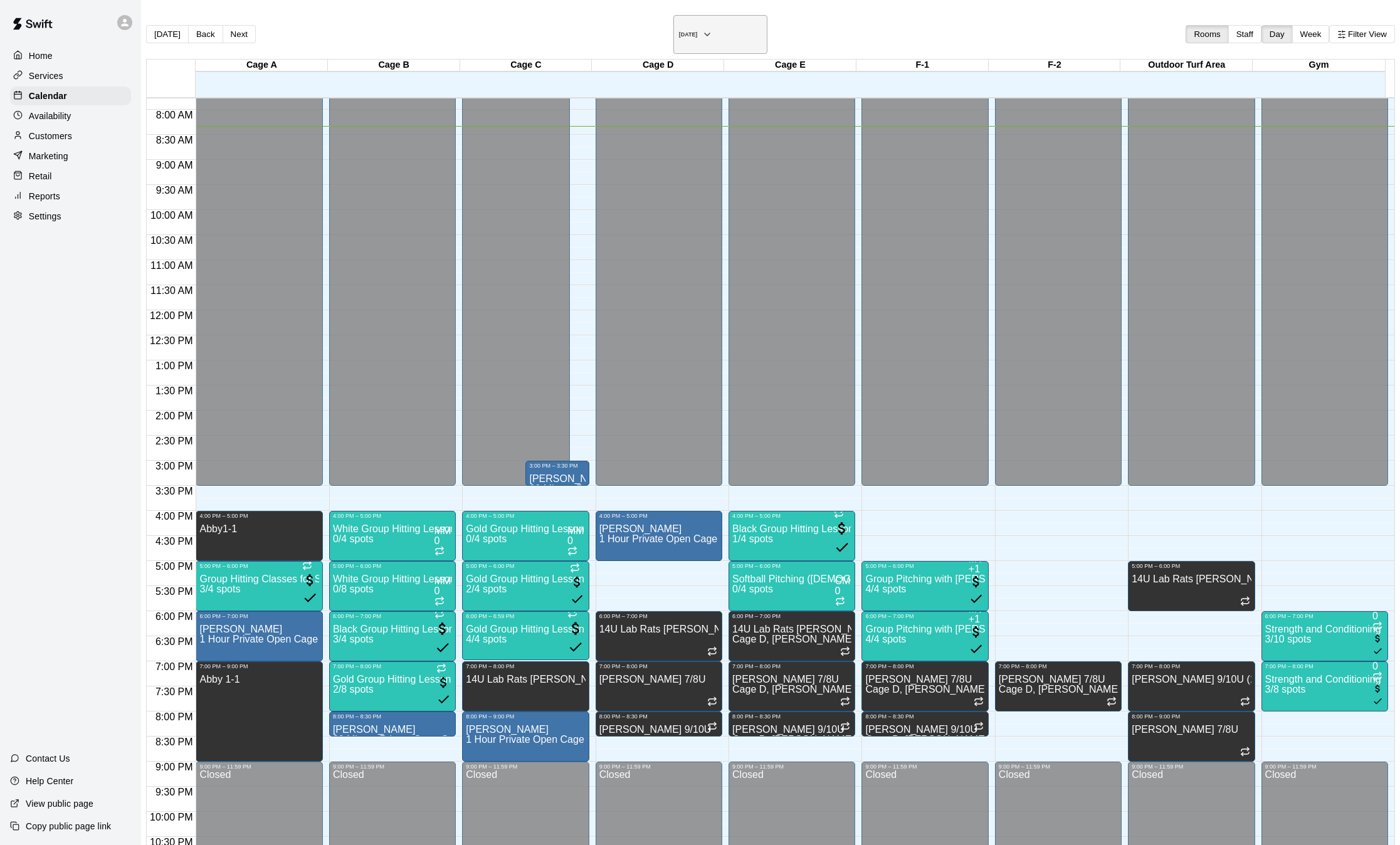
click at [679, 32] on h6 "[DATE]" at bounding box center [688, 35] width 19 height 7
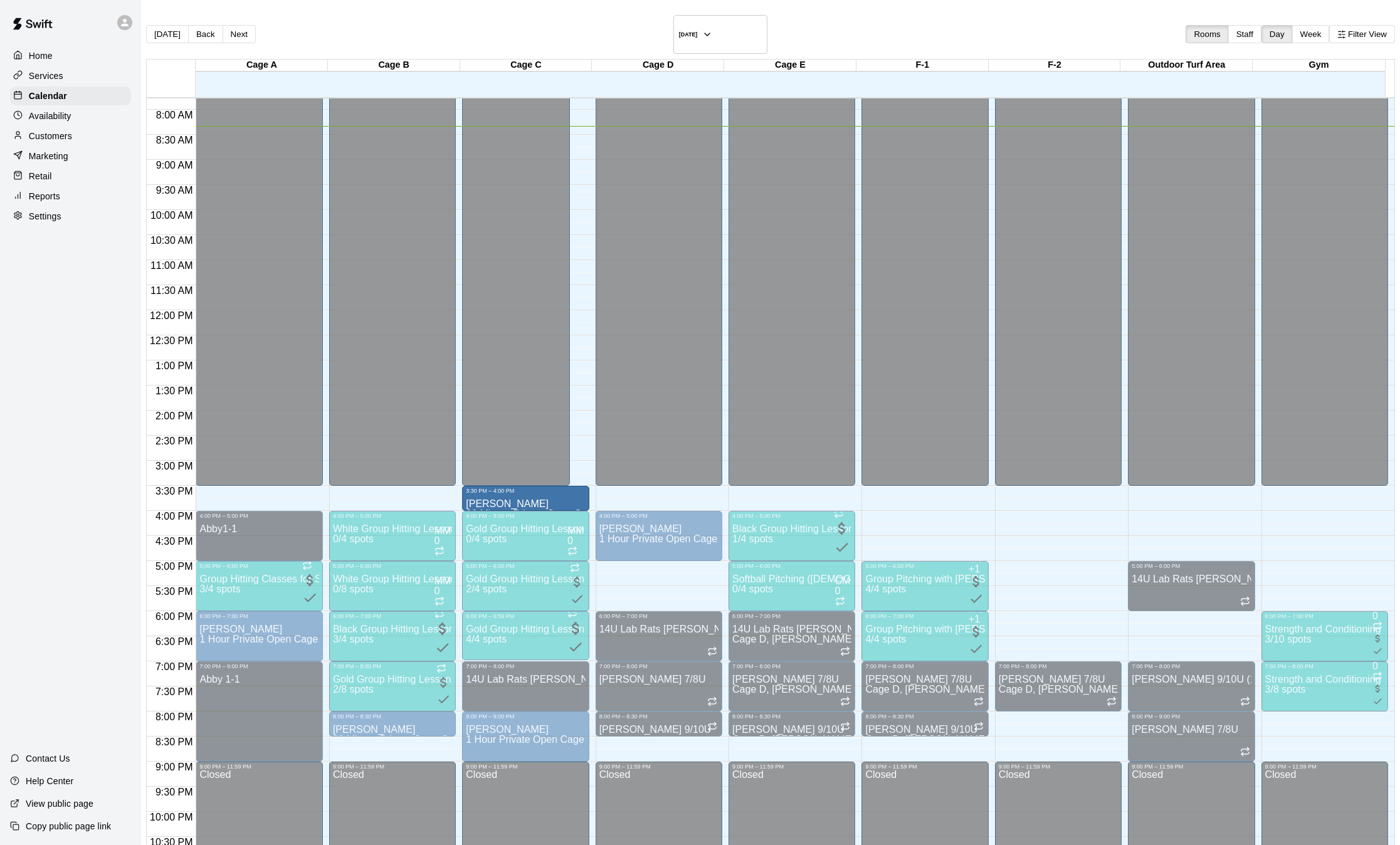
drag, startPoint x: 527, startPoint y: 454, endPoint x: 526, endPoint y: 487, distance: 33.0
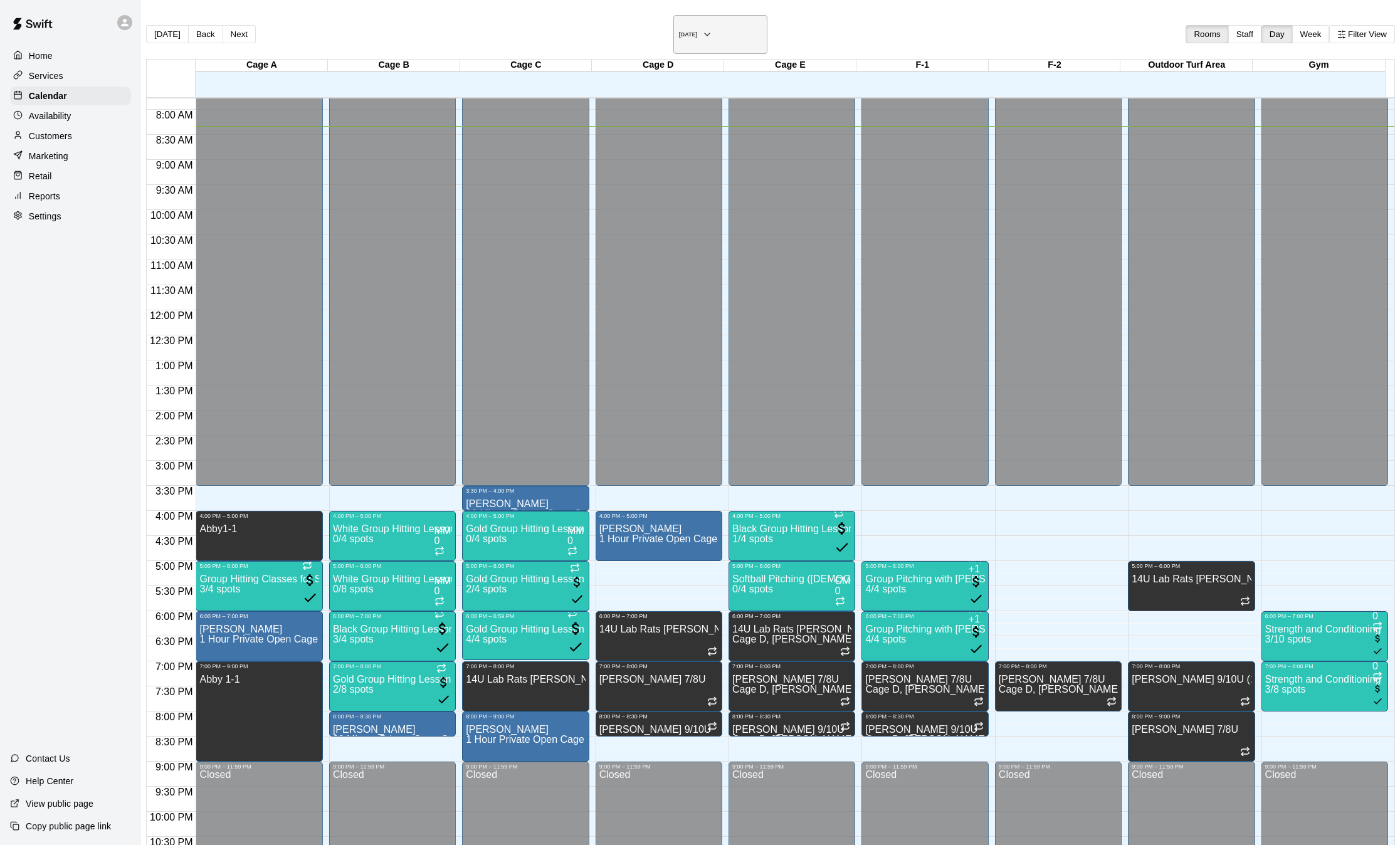
click at [679, 32] on h6 "[DATE]" at bounding box center [688, 35] width 19 height 7
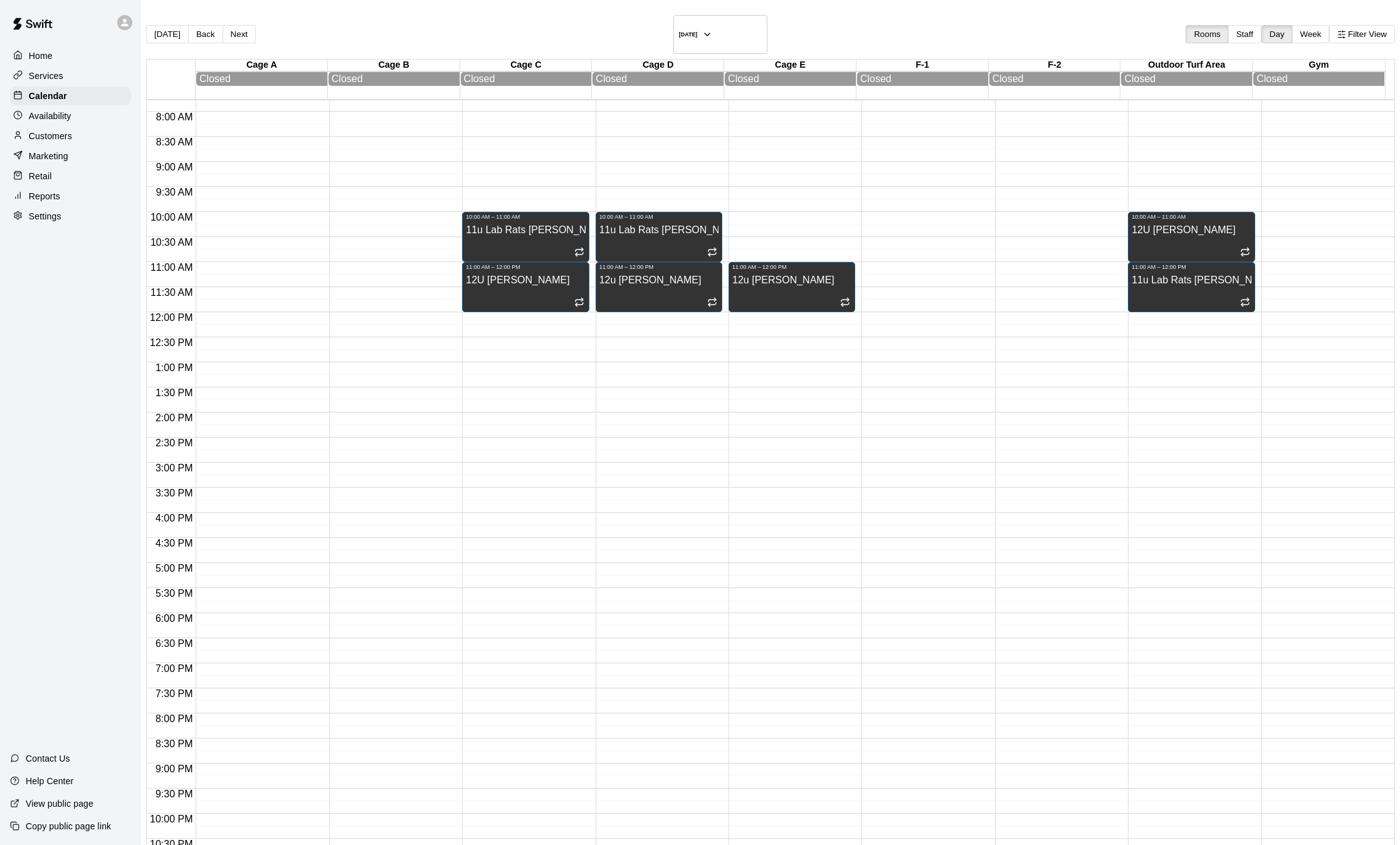
click at [51, 143] on p "Customers" at bounding box center [50, 136] width 43 height 13
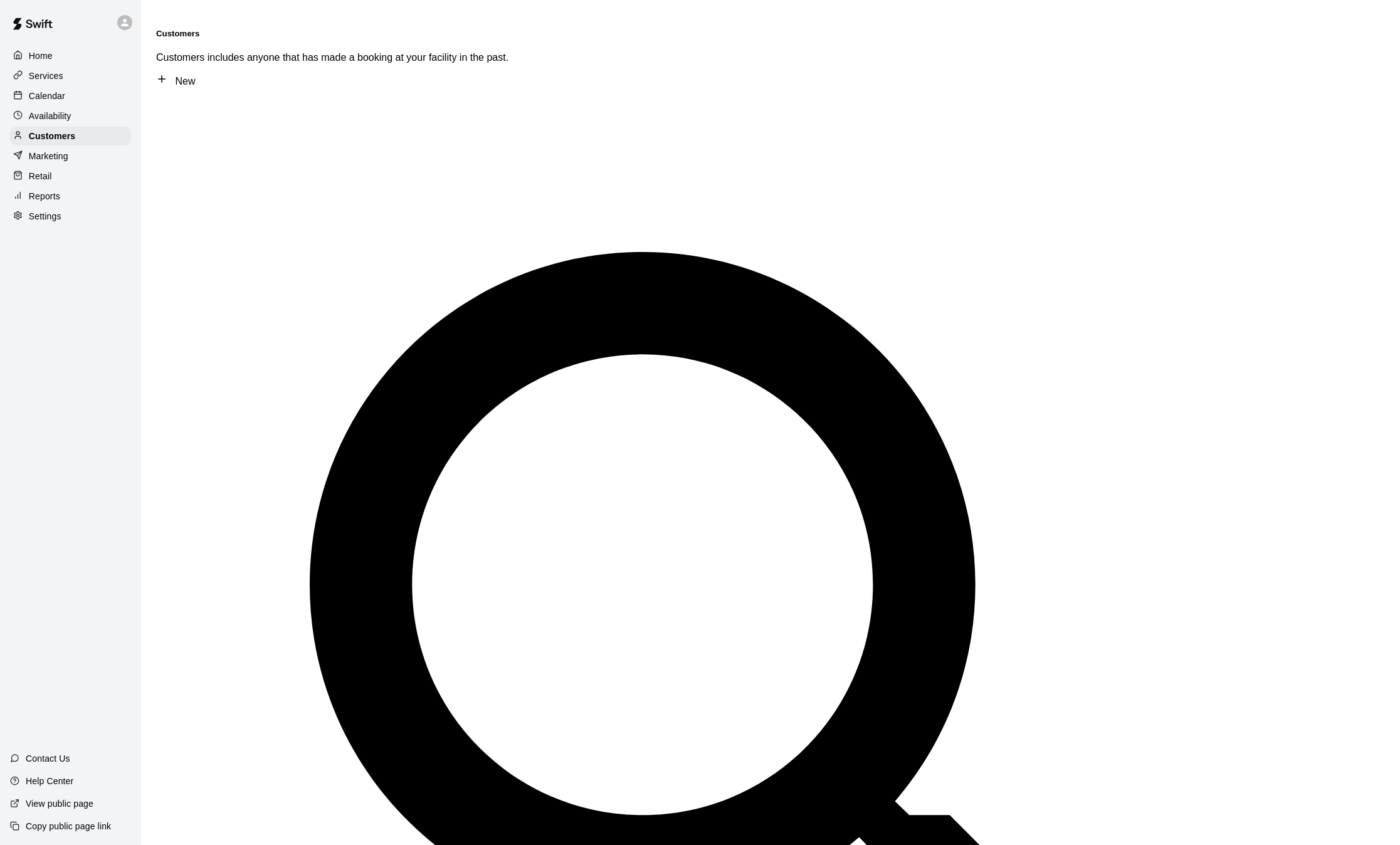
click at [53, 102] on p "Calendar" at bounding box center [46, 96] width 36 height 13
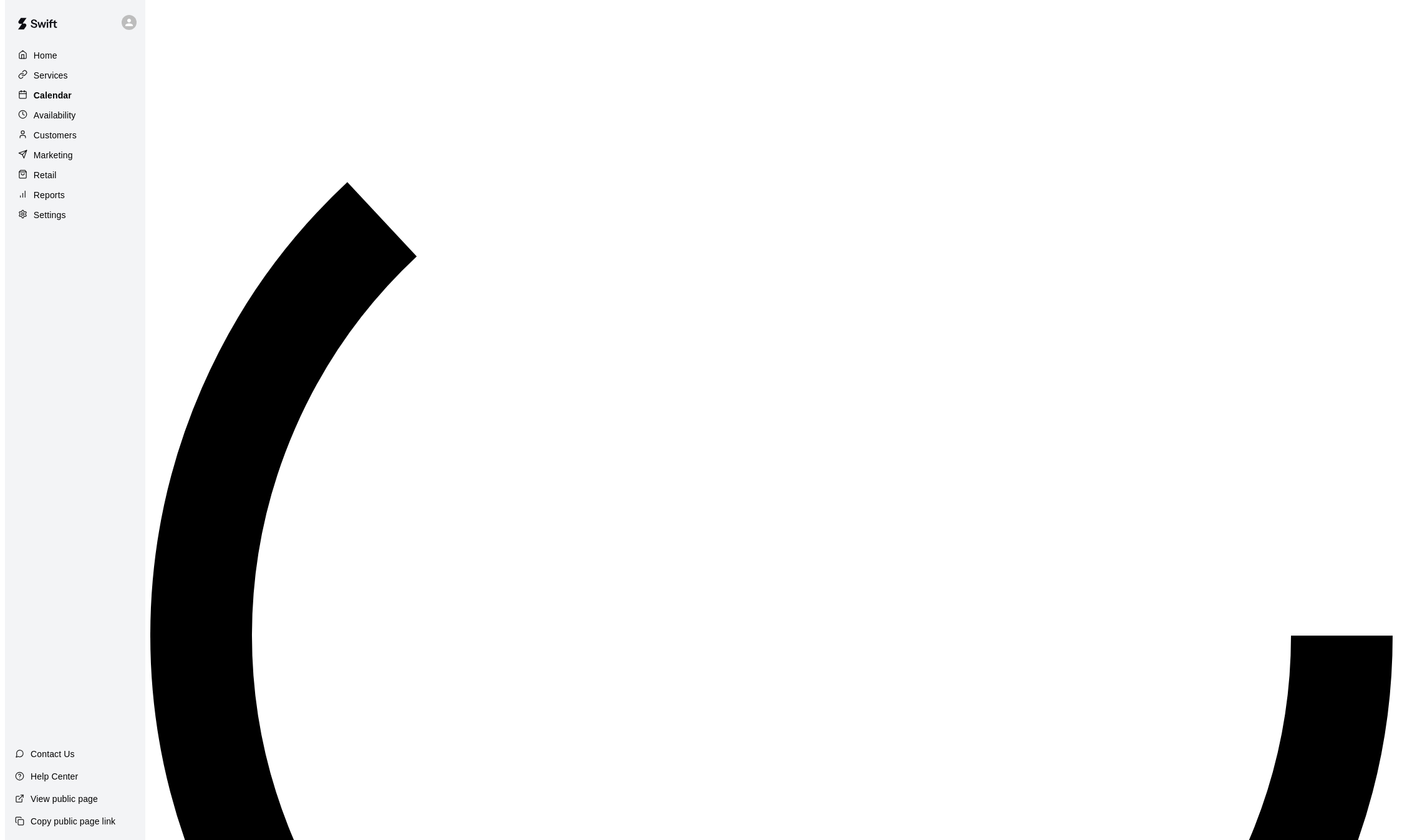
scroll to position [387, 0]
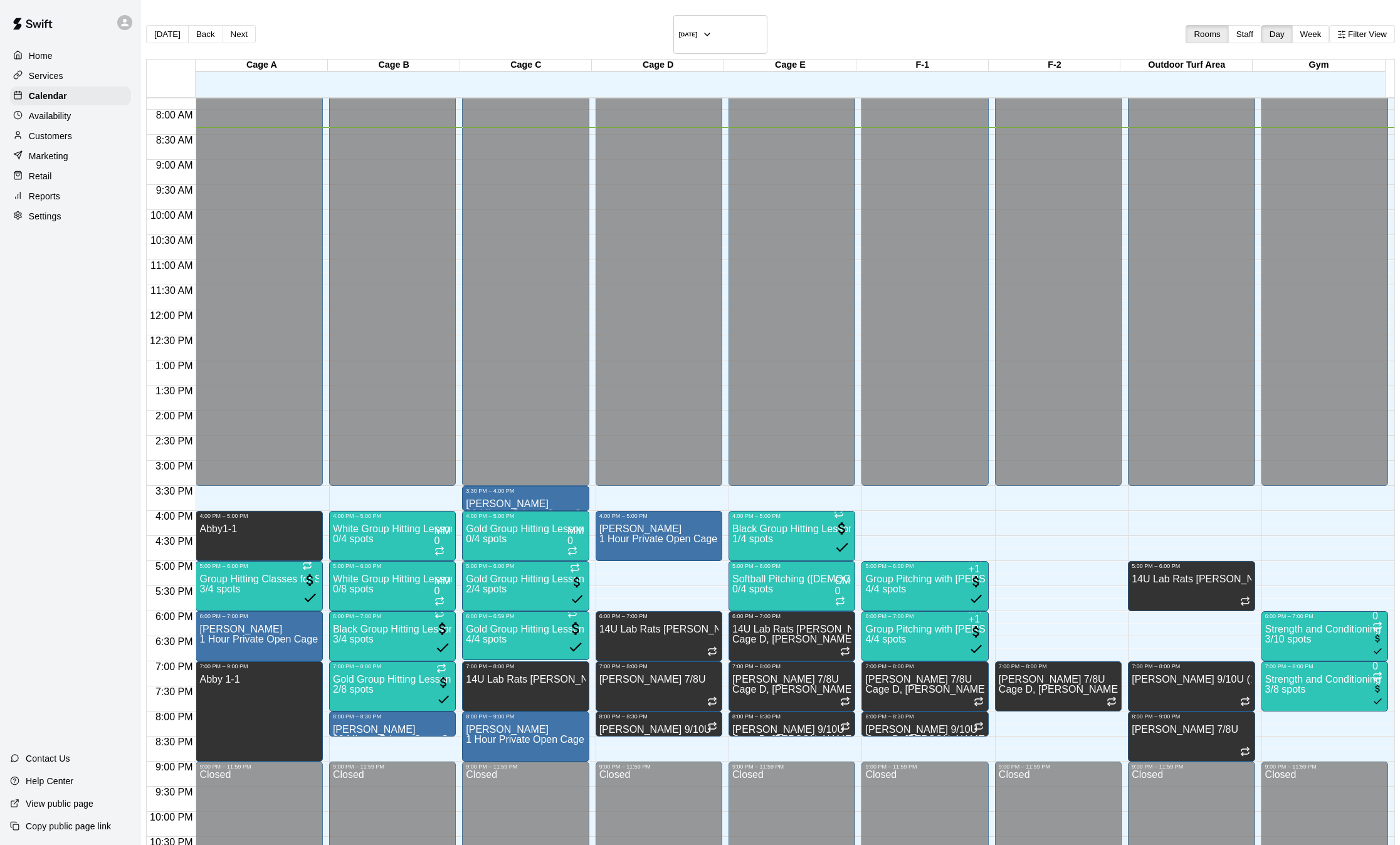
click at [49, 140] on p "Customers" at bounding box center [50, 136] width 43 height 13
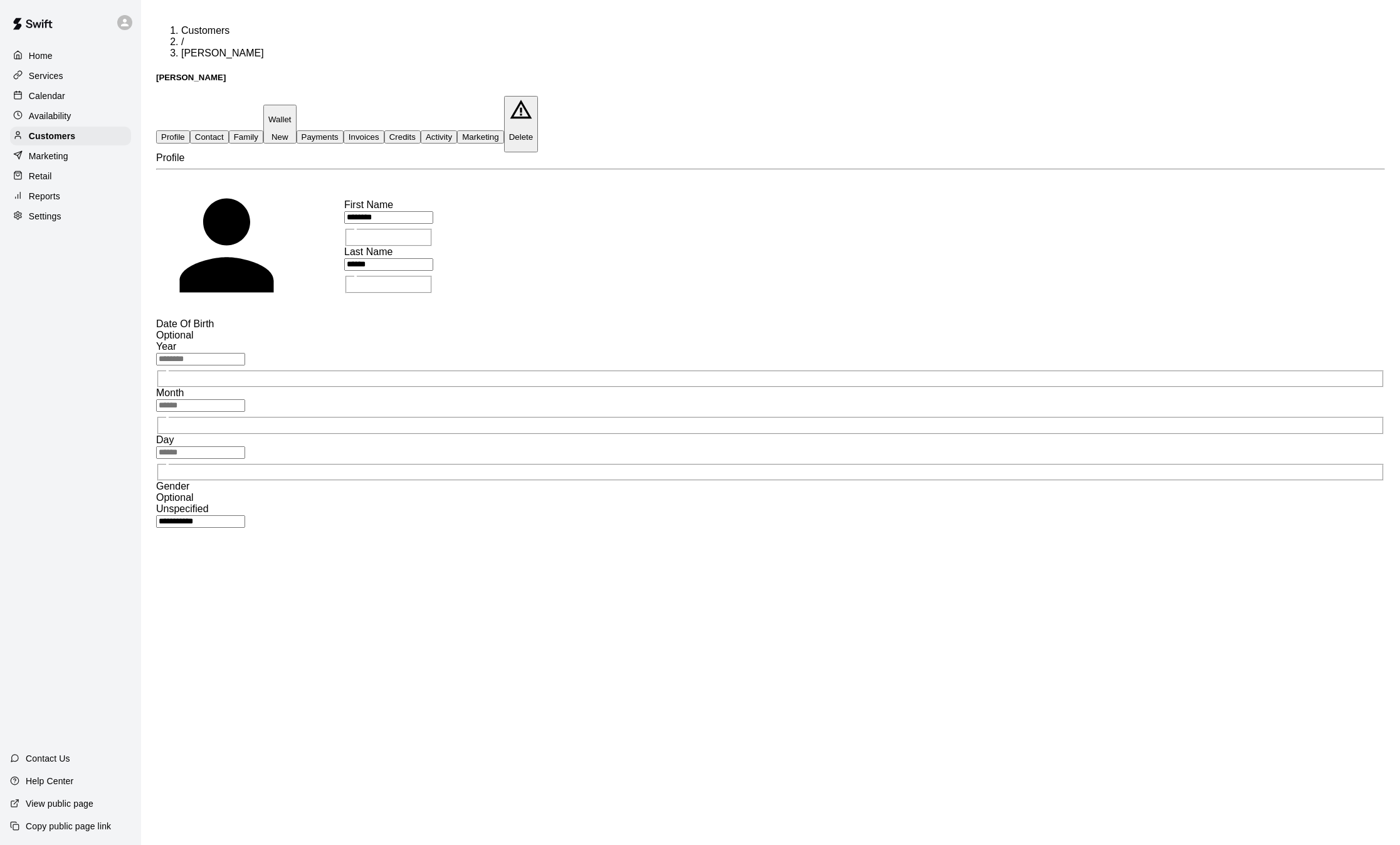
click at [421, 130] on button "Credits" at bounding box center [402, 137] width 36 height 13
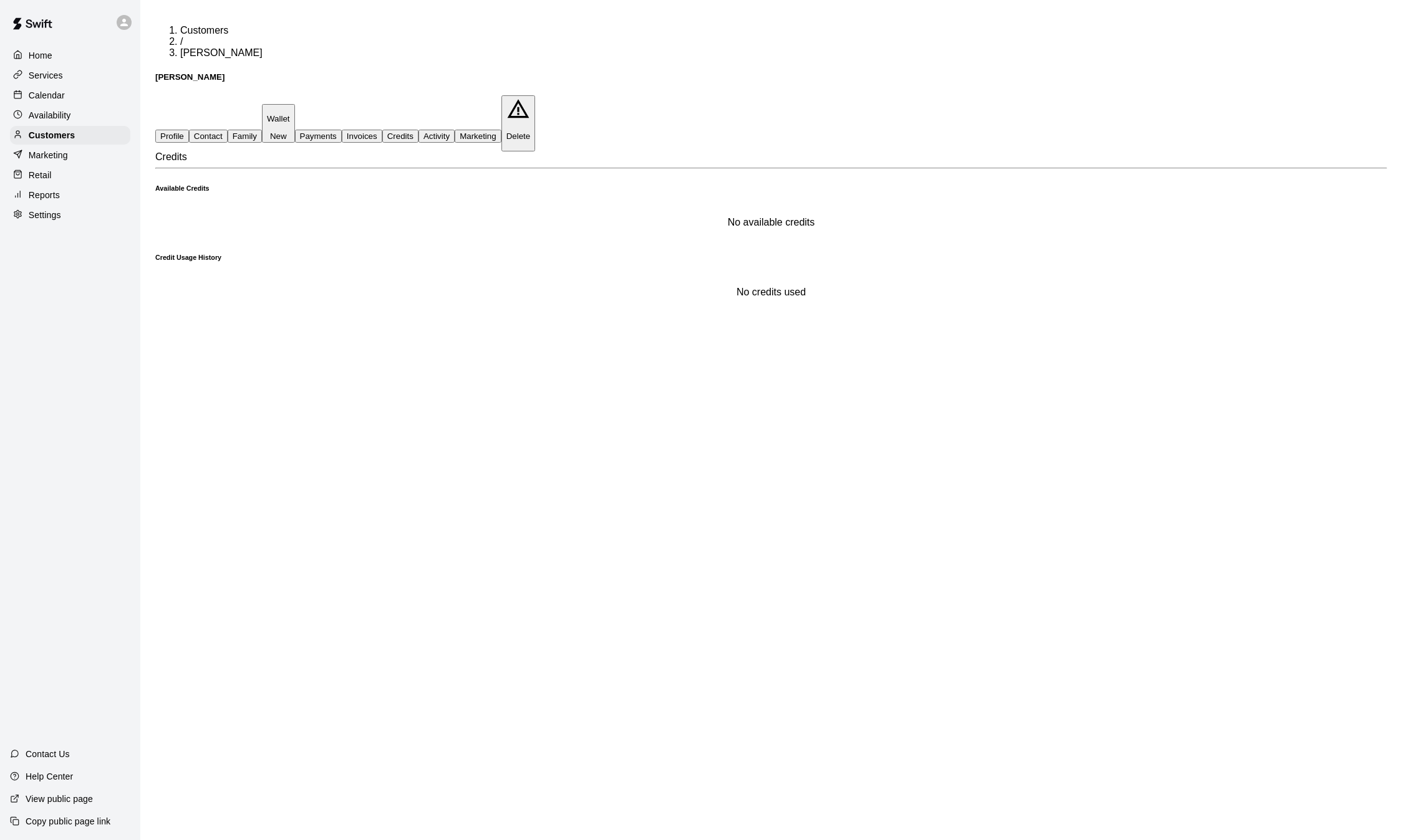
click at [455, 129] on button "Activity" at bounding box center [436, 136] width 36 height 13
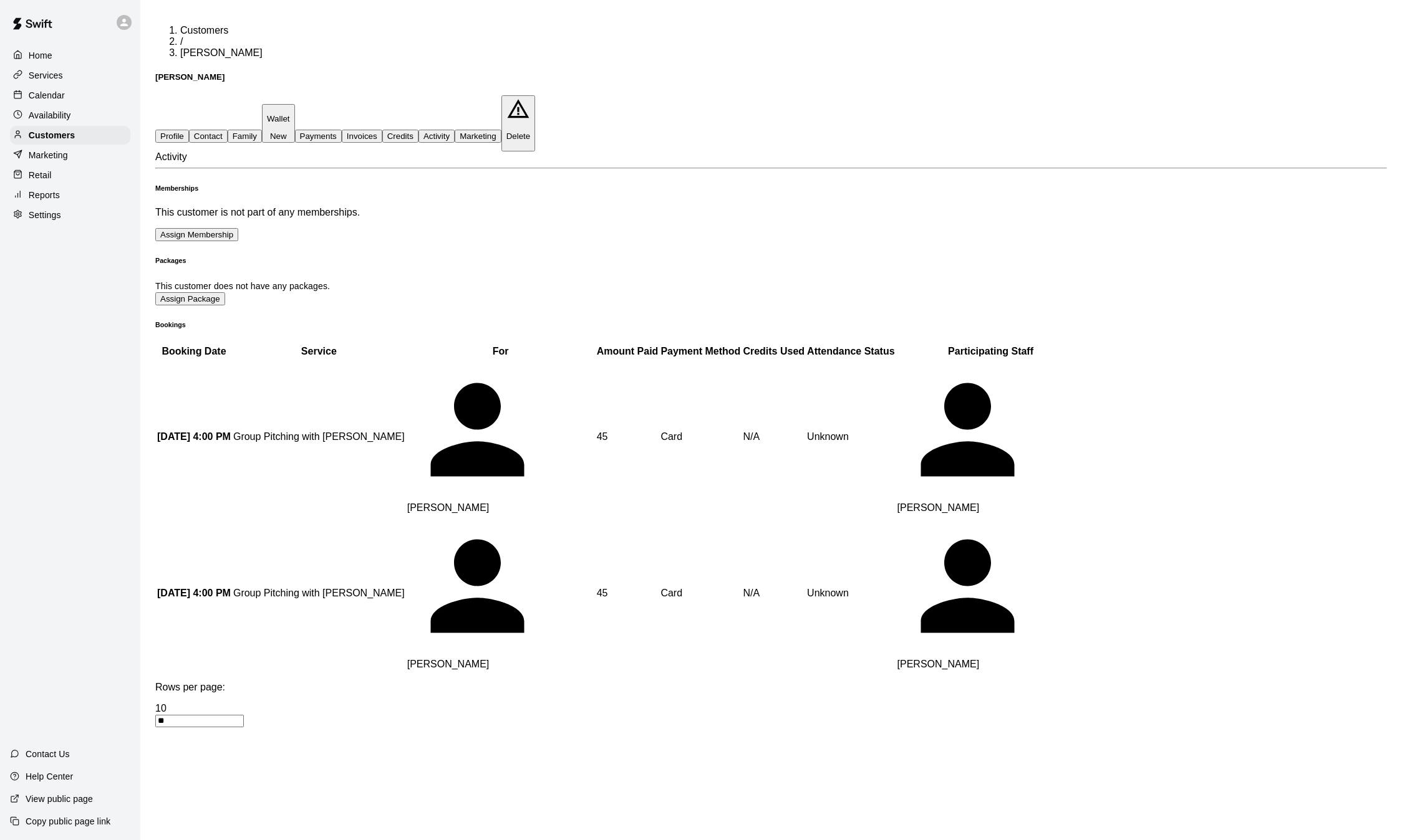
click at [342, 129] on button "Payments" at bounding box center [318, 136] width 47 height 13
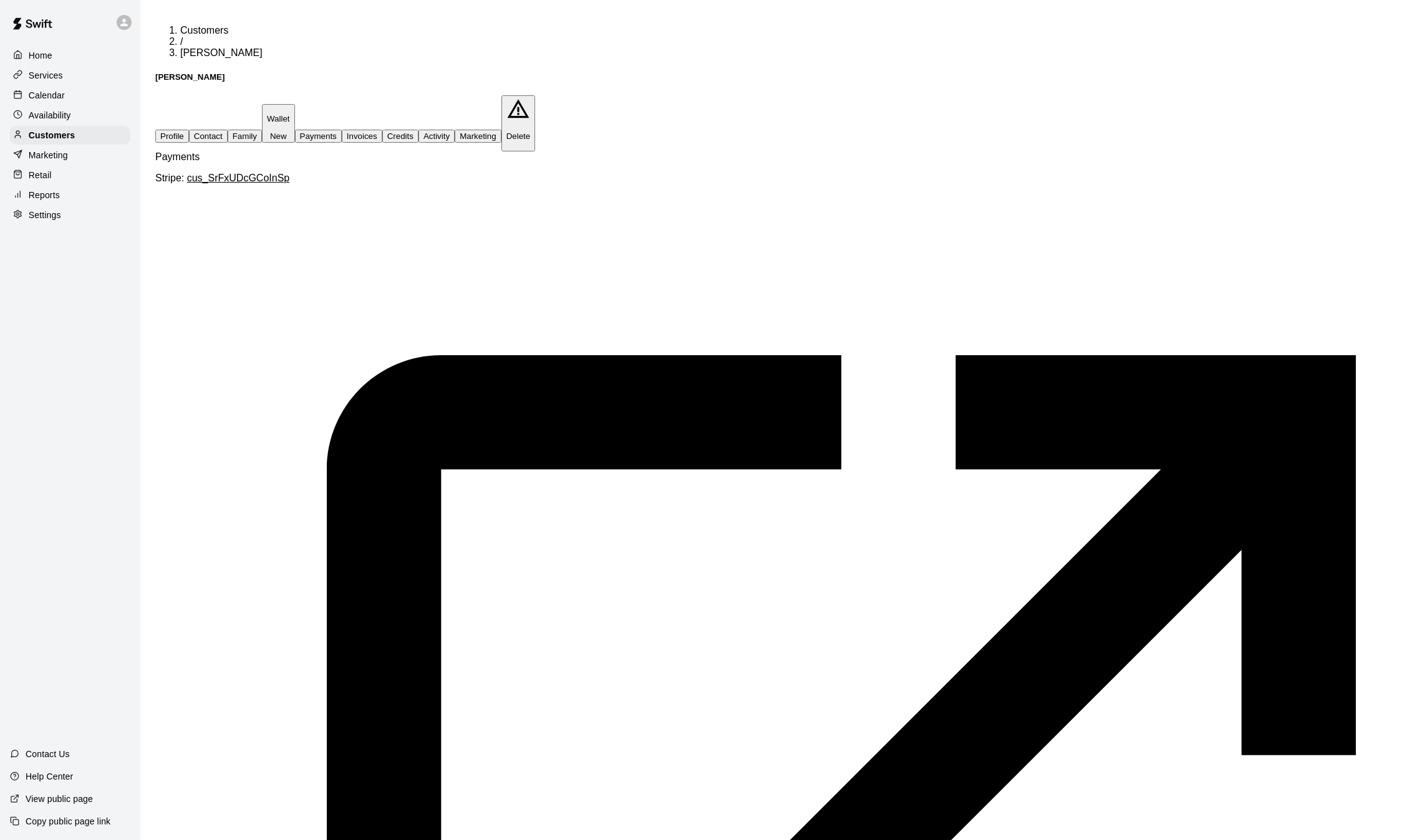
click at [455, 129] on button "Activity" at bounding box center [436, 136] width 36 height 13
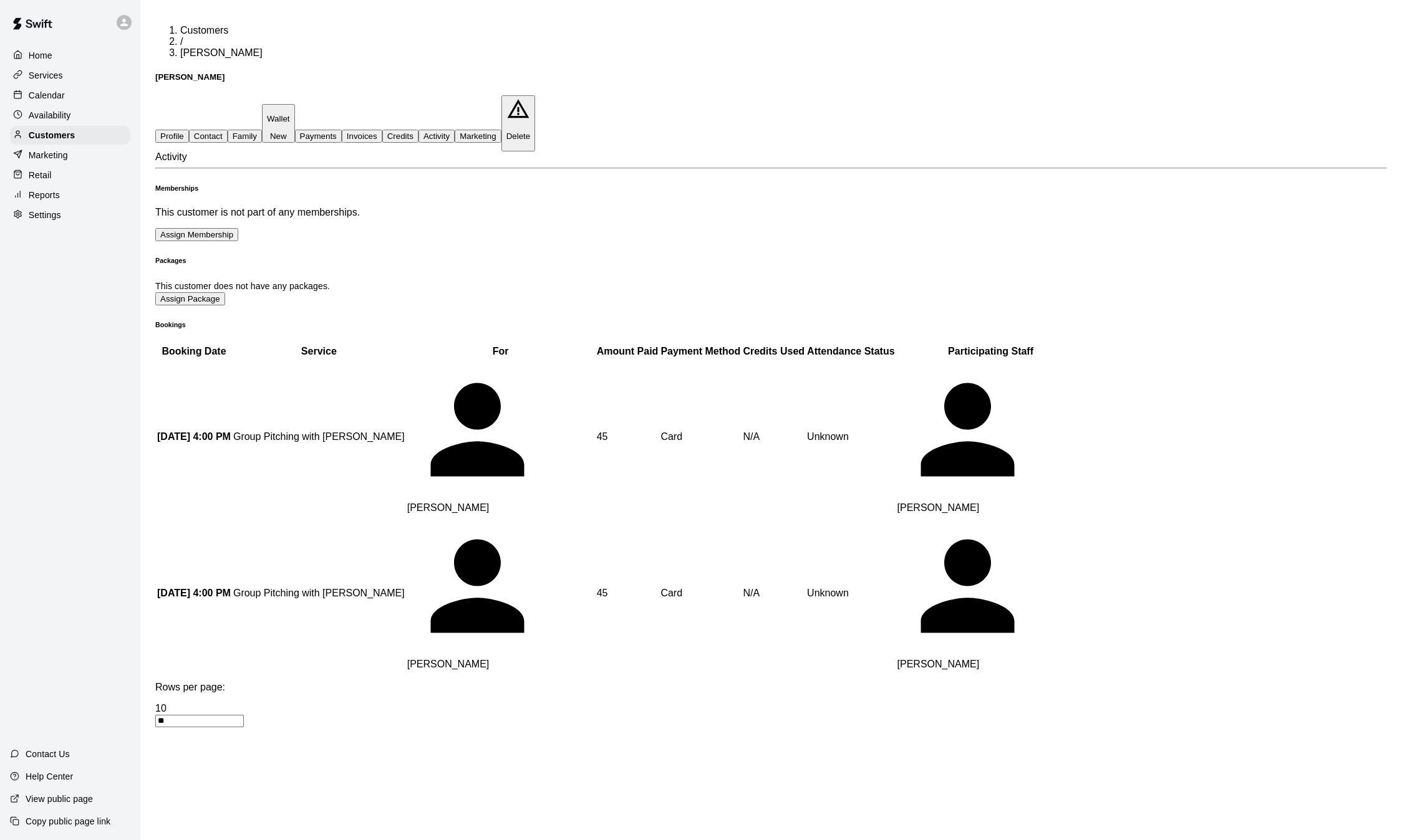
click at [38, 92] on p "Calendar" at bounding box center [46, 95] width 36 height 12
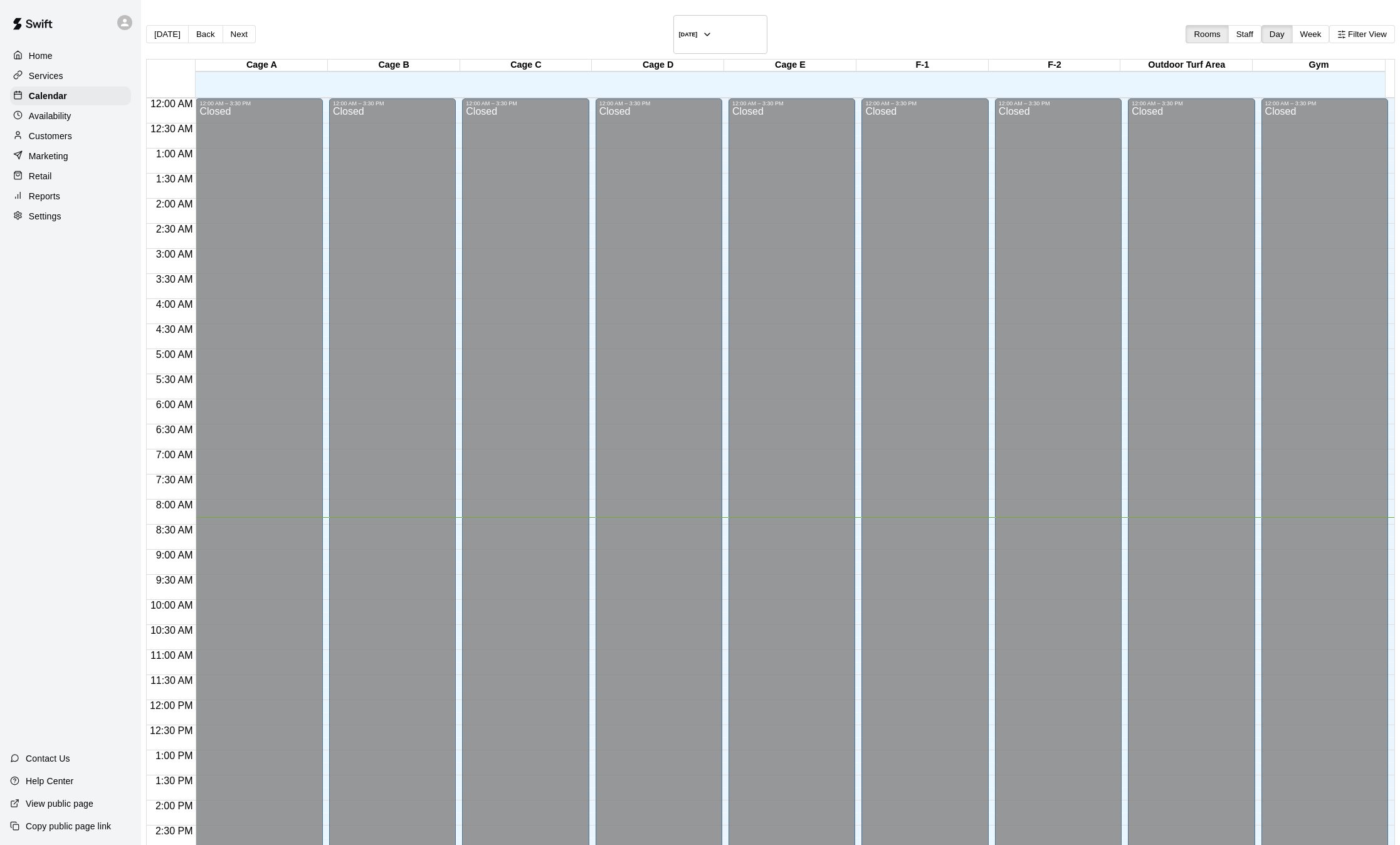
scroll to position [390, 0]
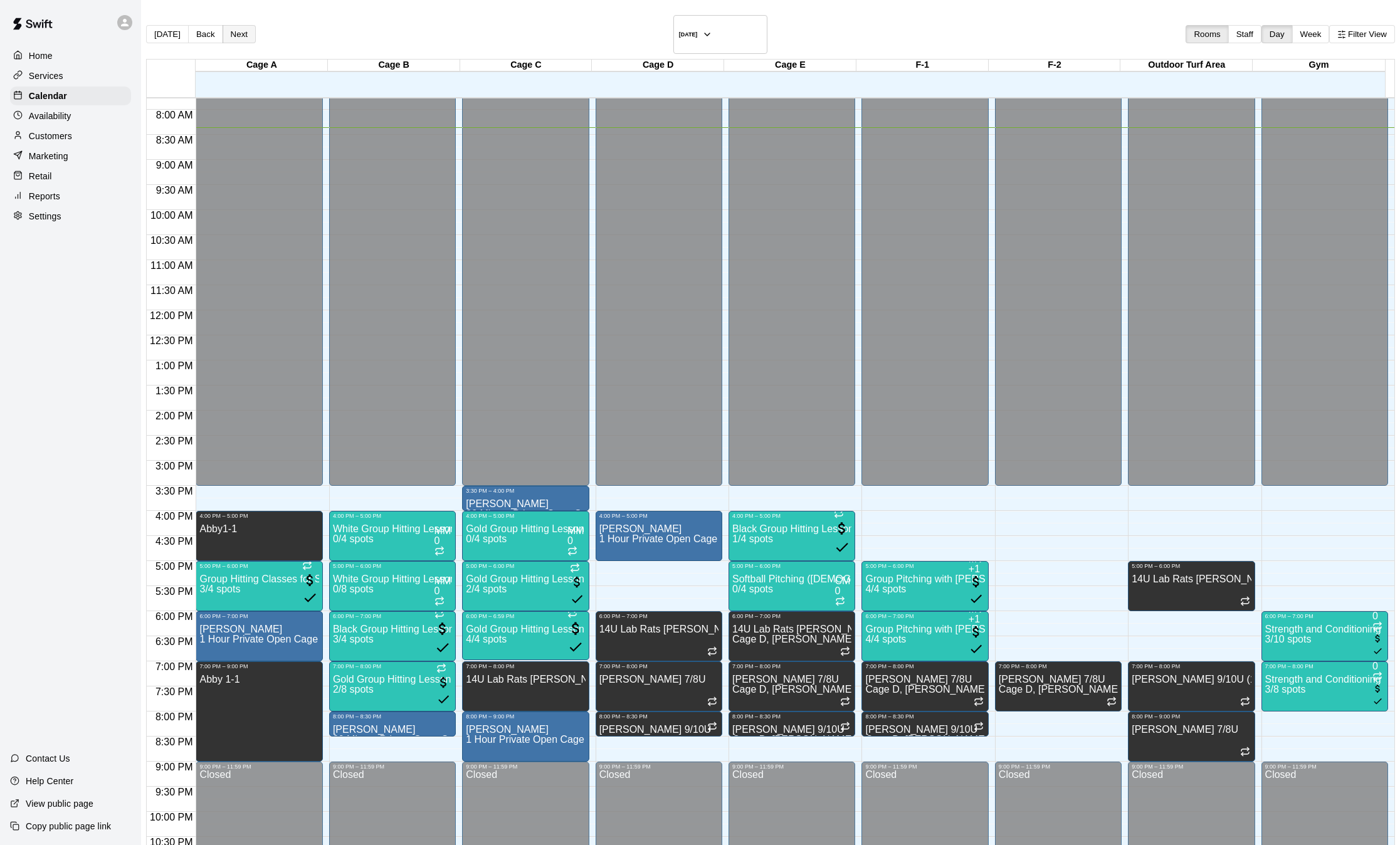
click at [256, 32] on button "Next" at bounding box center [239, 34] width 33 height 18
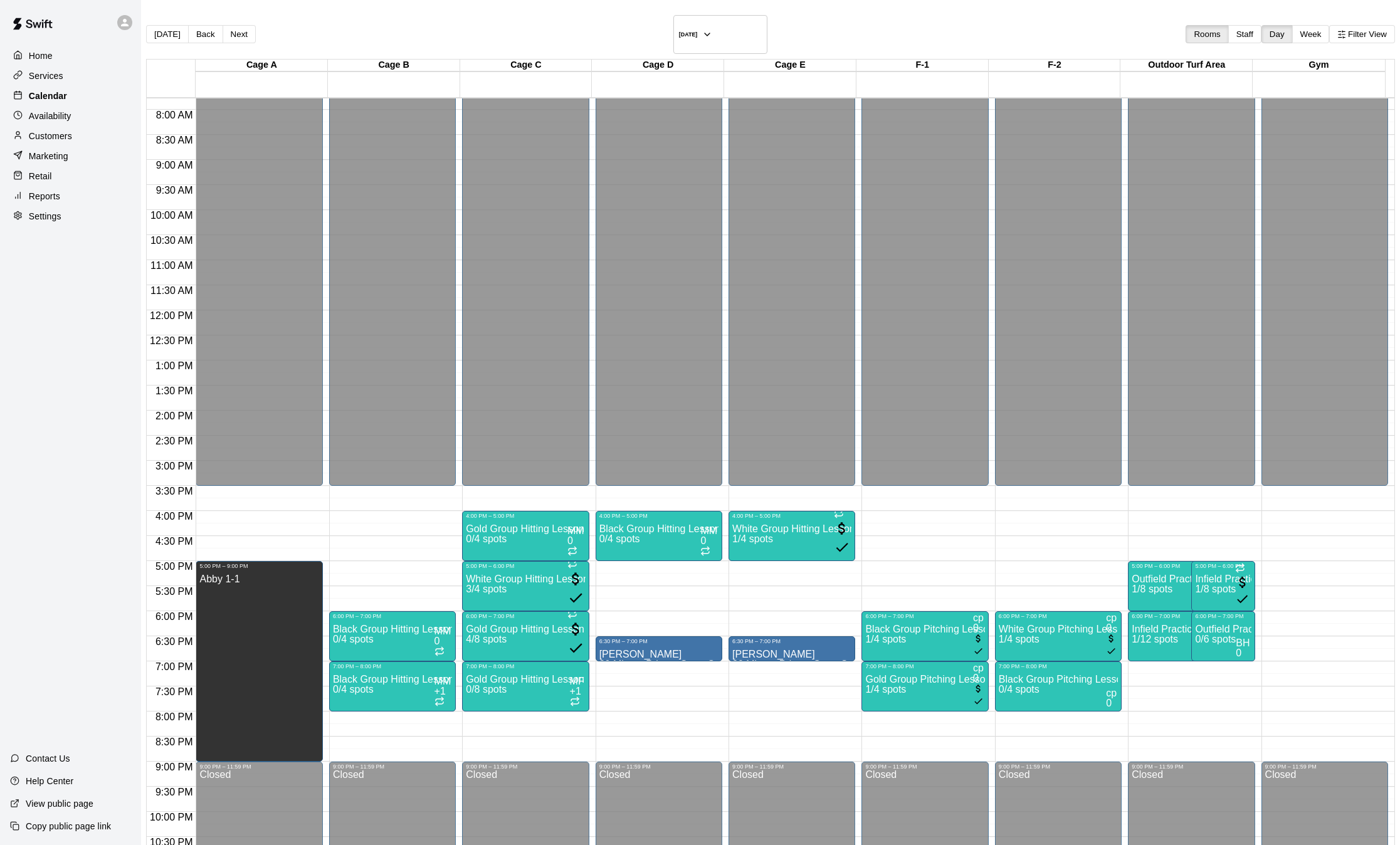
click at [49, 104] on div "Calendar" at bounding box center [71, 96] width 121 height 19
